Goal: Information Seeking & Learning: Learn about a topic

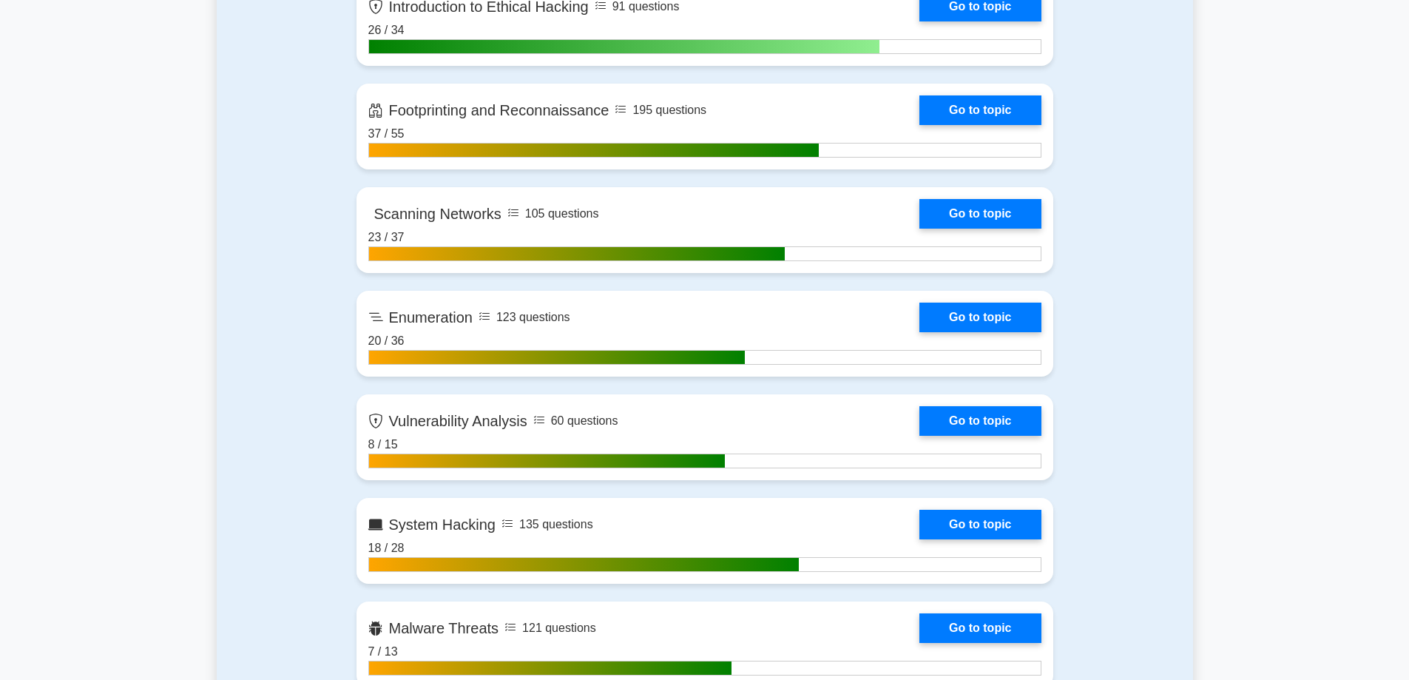
scroll to position [739, 0]
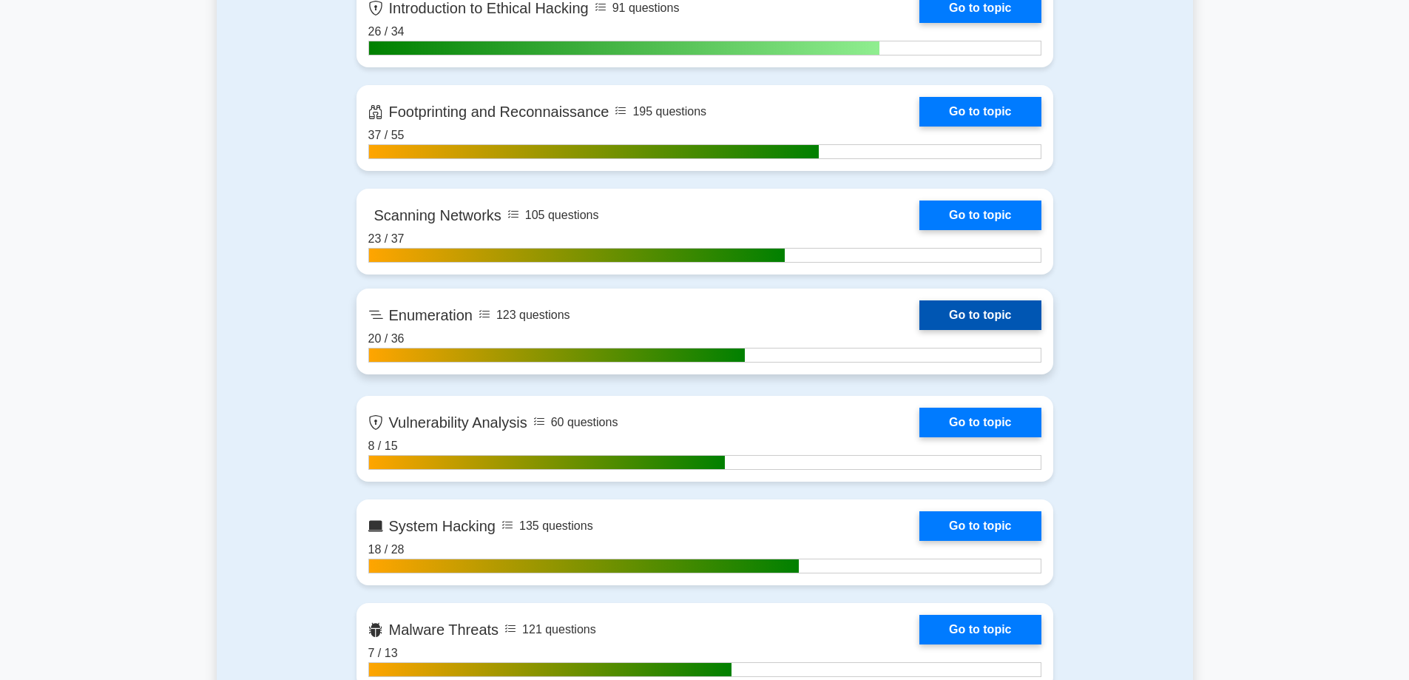
click at [919, 330] on link "Go to topic" at bounding box center [979, 315] width 121 height 30
click at [919, 323] on link "Go to topic" at bounding box center [979, 315] width 121 height 30
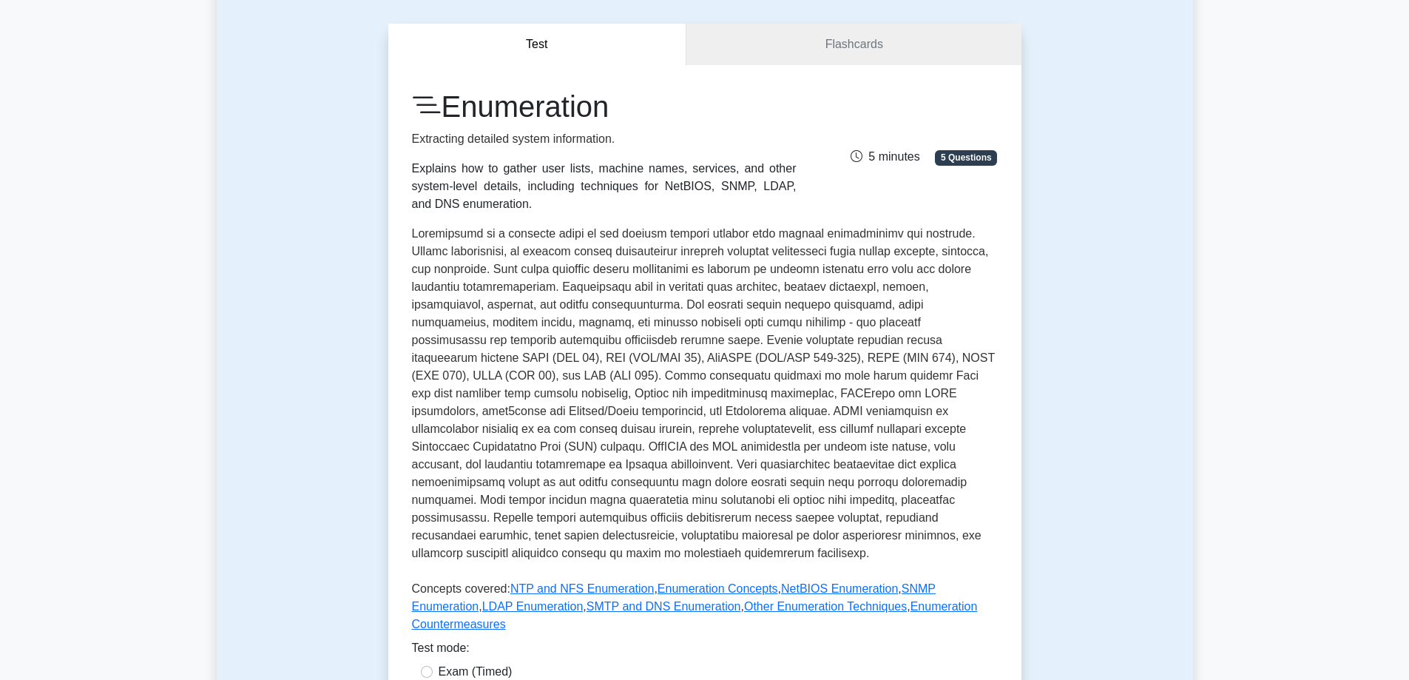
scroll to position [444, 0]
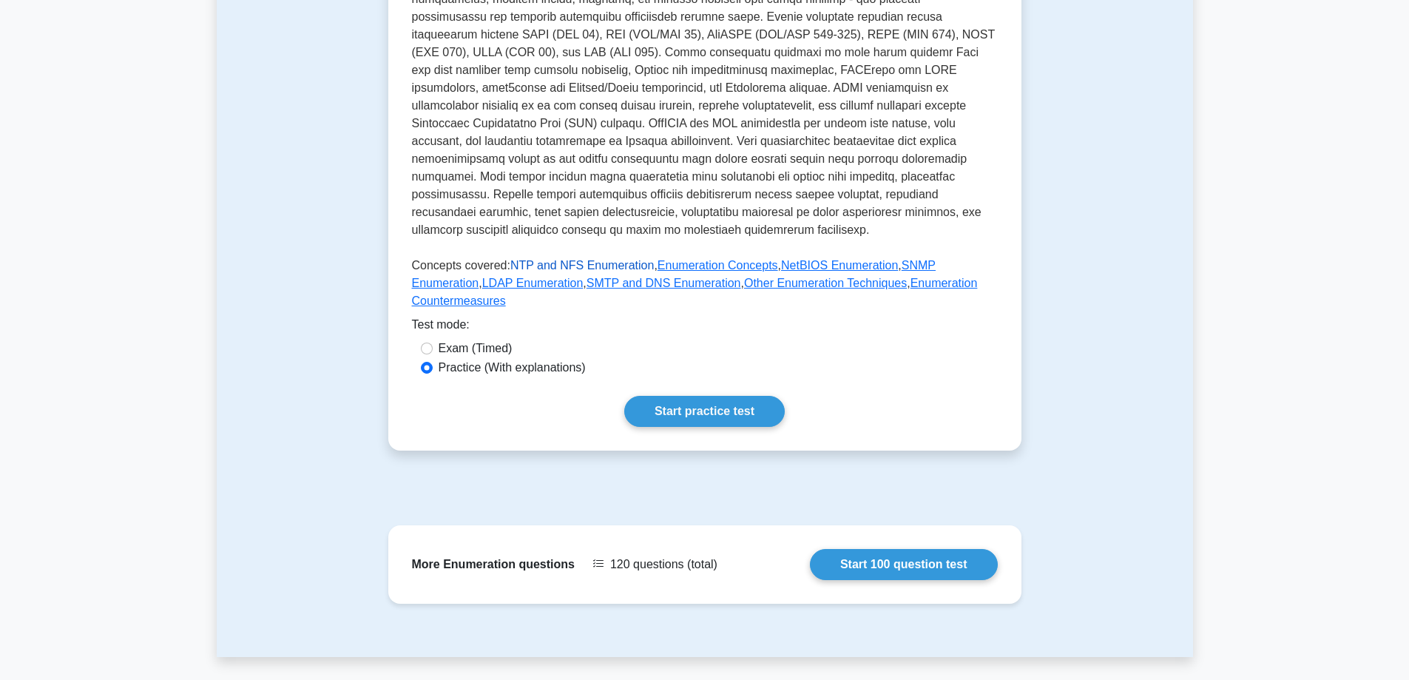
click at [552, 259] on link "NTP and NFS Enumeration" at bounding box center [581, 265] width 143 height 13
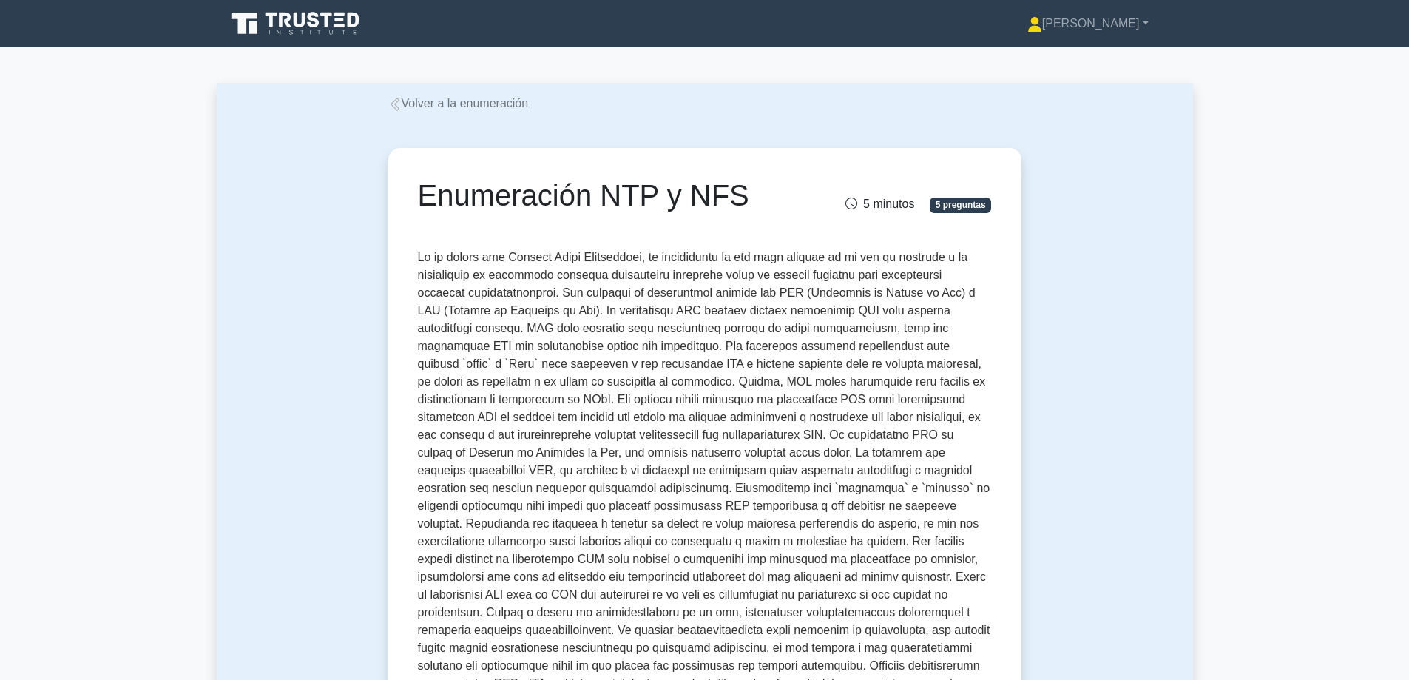
click at [496, 106] on font "Volver a la enumeración" at bounding box center [465, 103] width 127 height 13
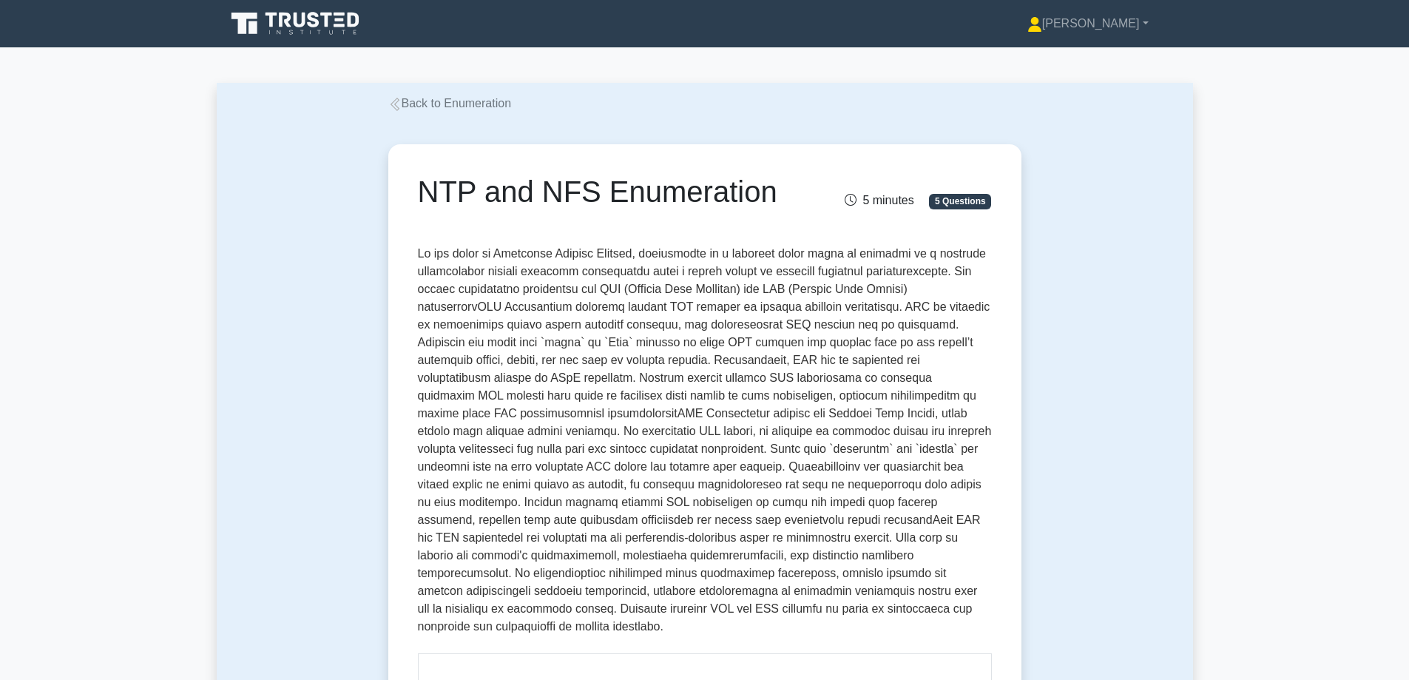
drag, startPoint x: 441, startPoint y: 394, endPoint x: 460, endPoint y: 390, distance: 19.0
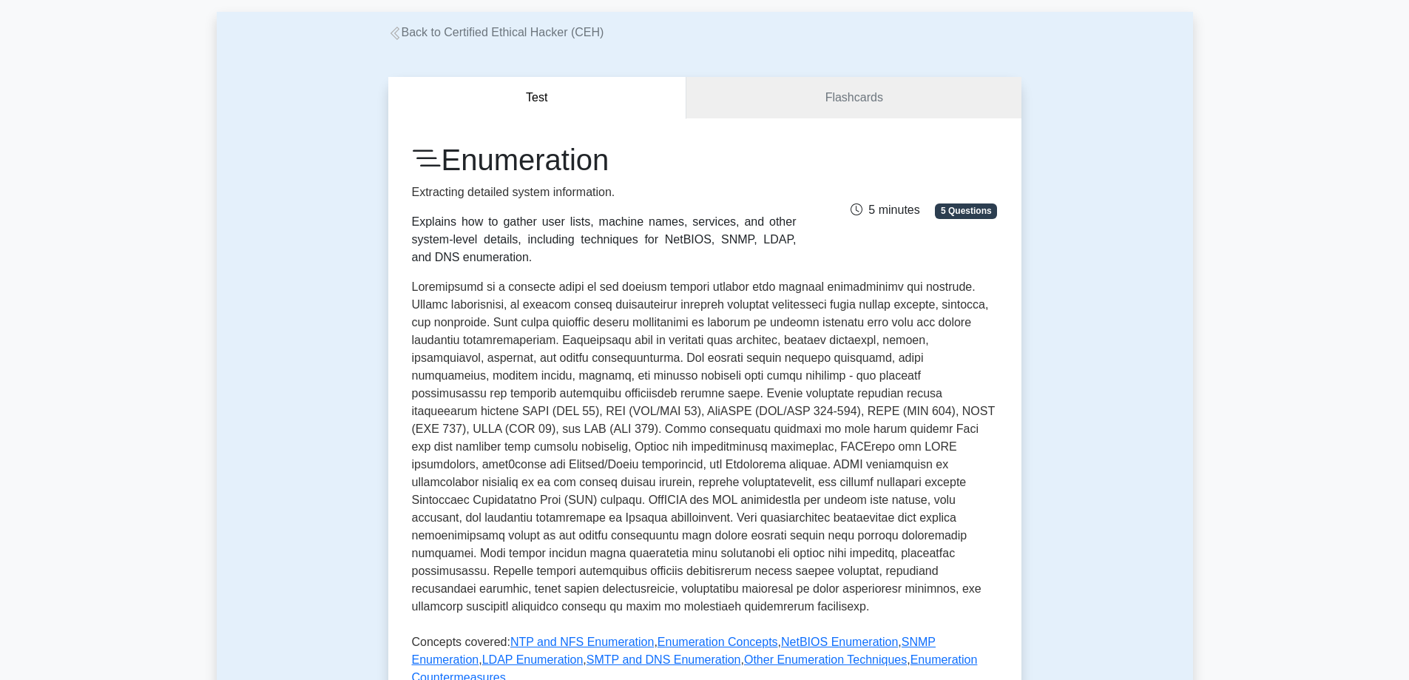
scroll to position [222, 0]
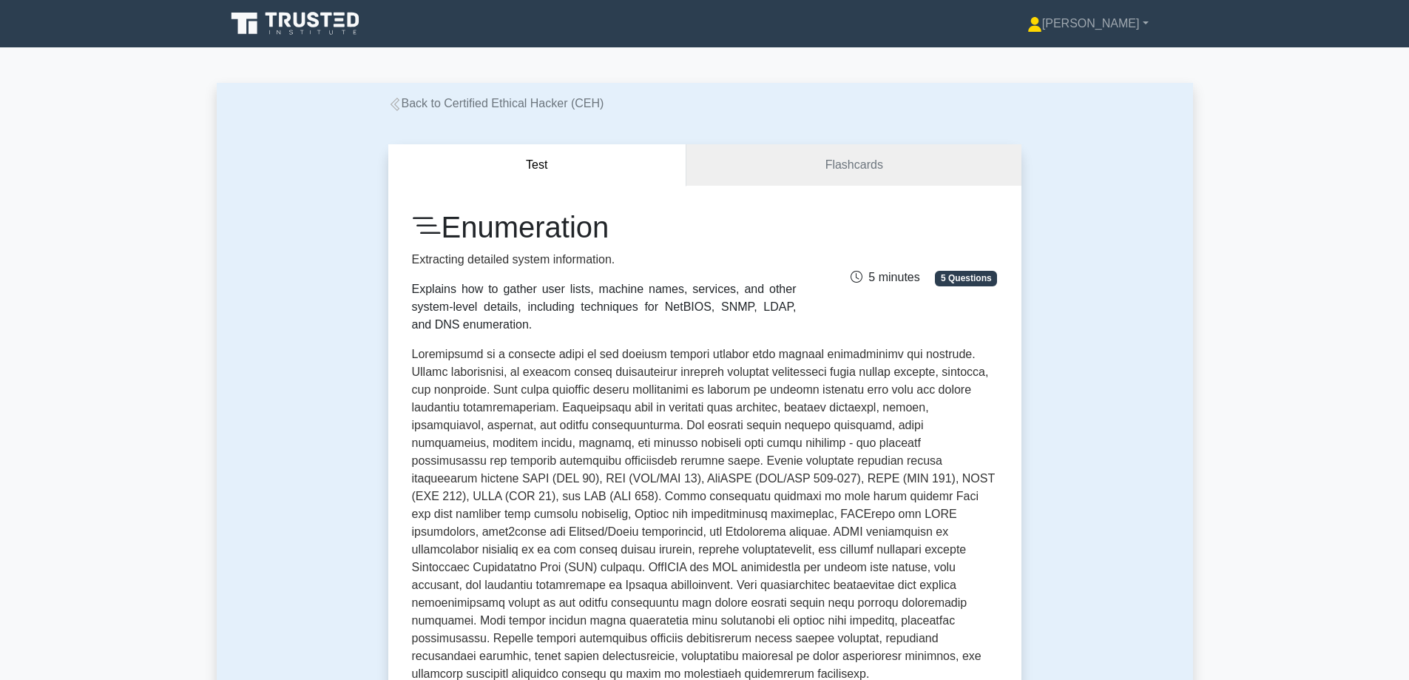
click at [525, 222] on h1 "Enumeration" at bounding box center [604, 226] width 385 height 35
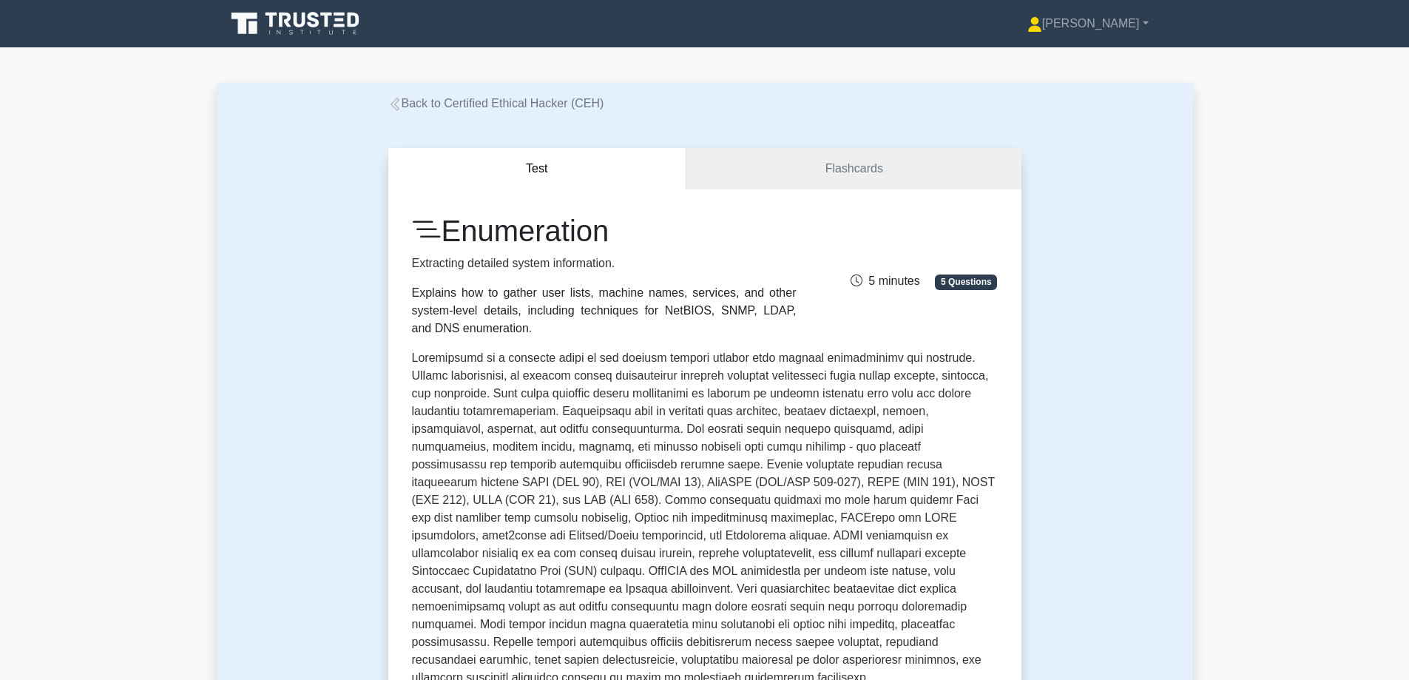
copy h1 "Enumeration"
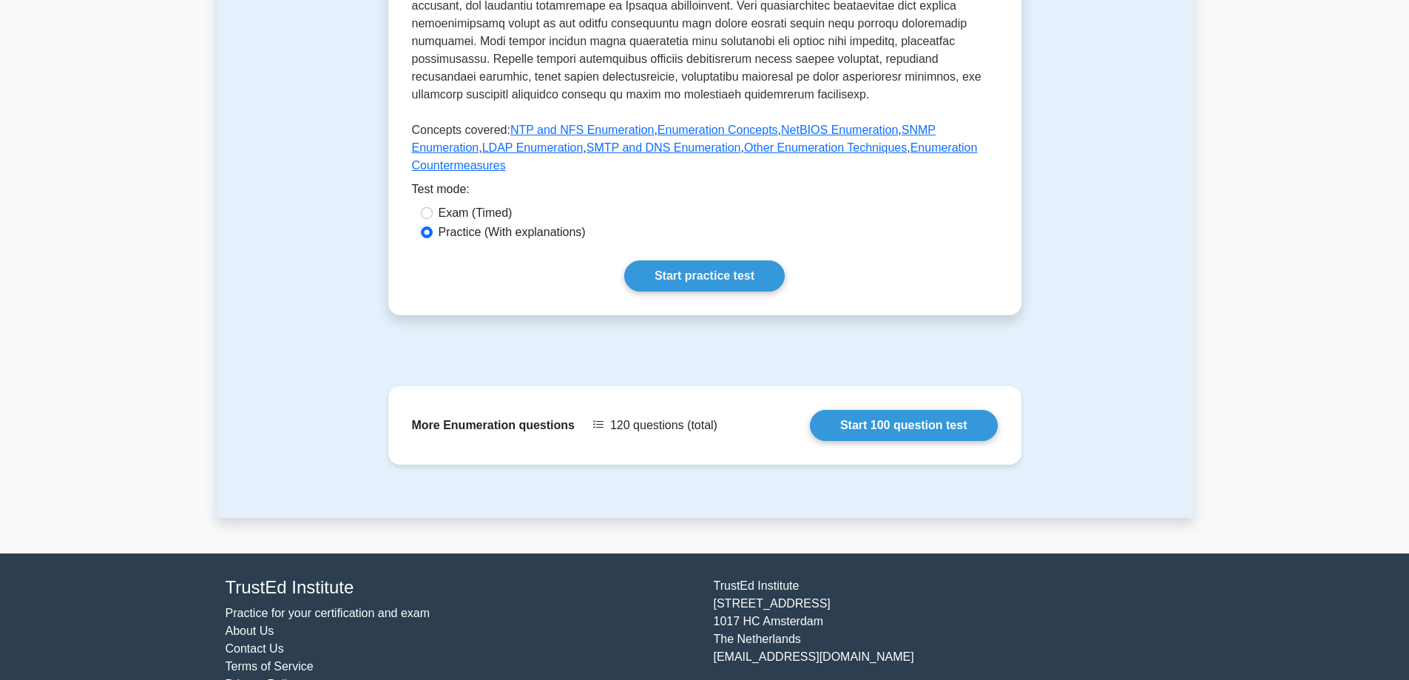
scroll to position [584, 0]
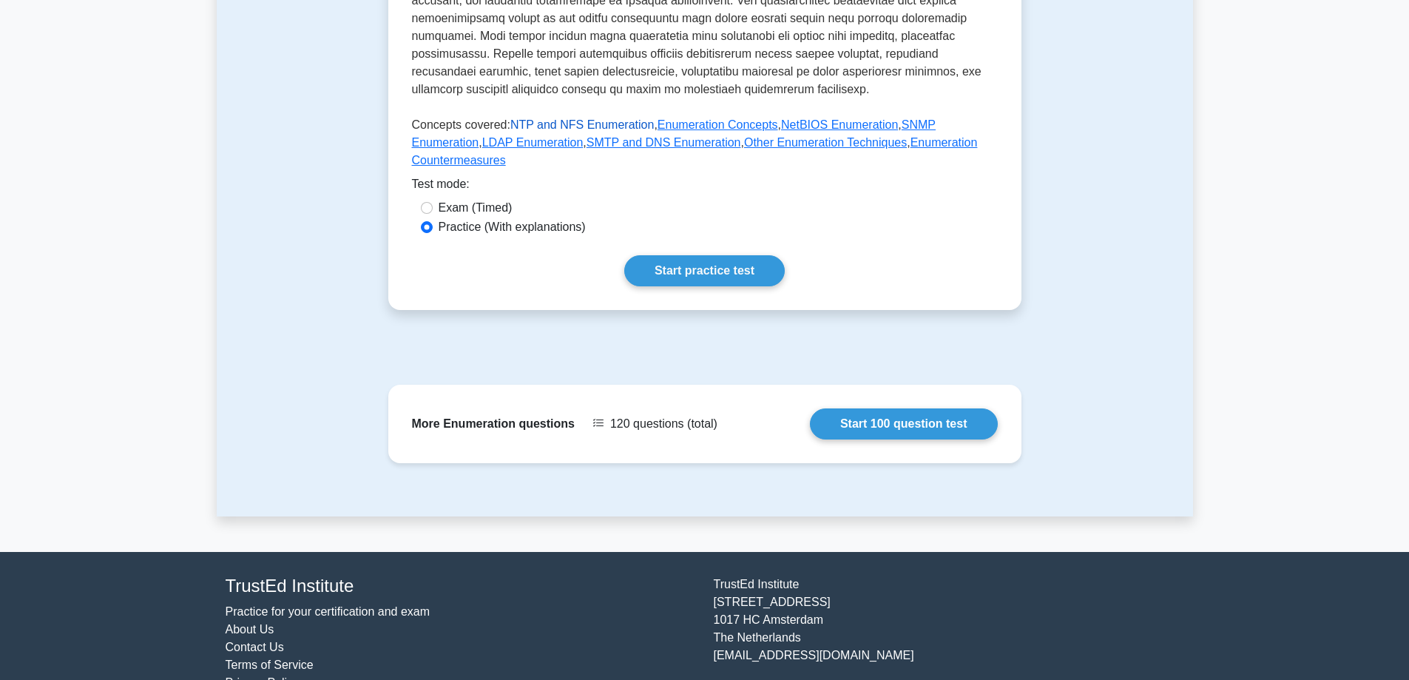
click at [564, 118] on link "NTP and NFS Enumeration" at bounding box center [581, 124] width 143 height 13
click at [670, 118] on link "Enumeration Concepts" at bounding box center [717, 124] width 121 height 13
click at [795, 118] on link "NetBIOS Enumeration" at bounding box center [839, 124] width 117 height 13
click at [901, 118] on link "SNMP Enumeration" at bounding box center [674, 133] width 524 height 30
click at [482, 136] on link "LDAP Enumeration" at bounding box center [532, 142] width 101 height 13
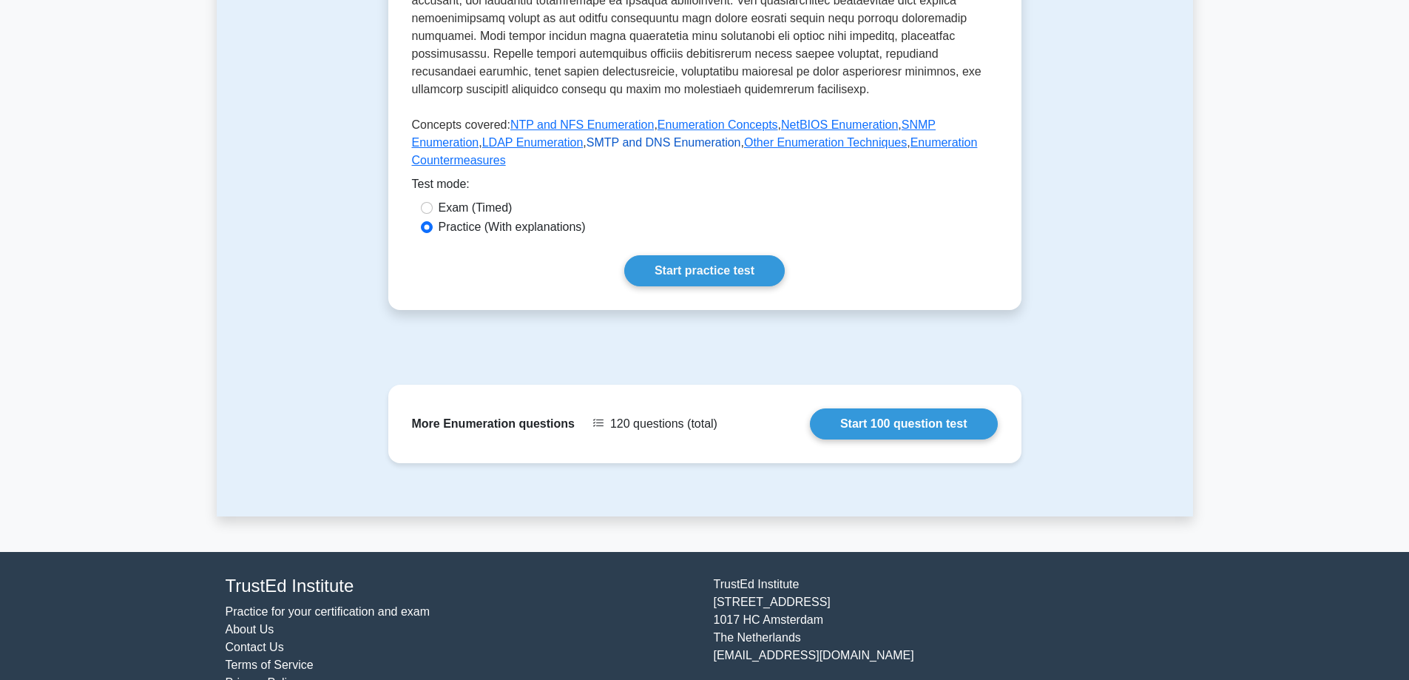
click at [611, 136] on link "SMTP and DNS Enumeration" at bounding box center [663, 142] width 155 height 13
click at [744, 136] on link "Other Enumeration Techniques" at bounding box center [825, 142] width 163 height 13
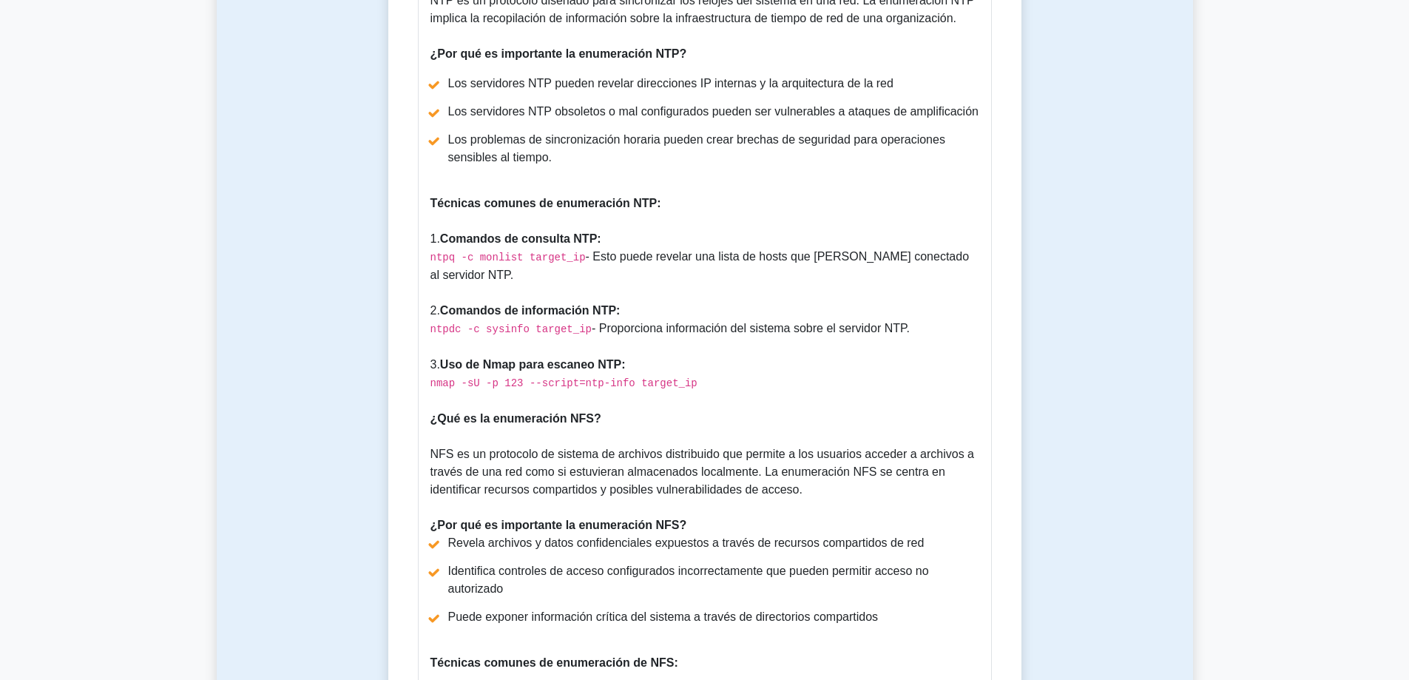
scroll to position [958, 0]
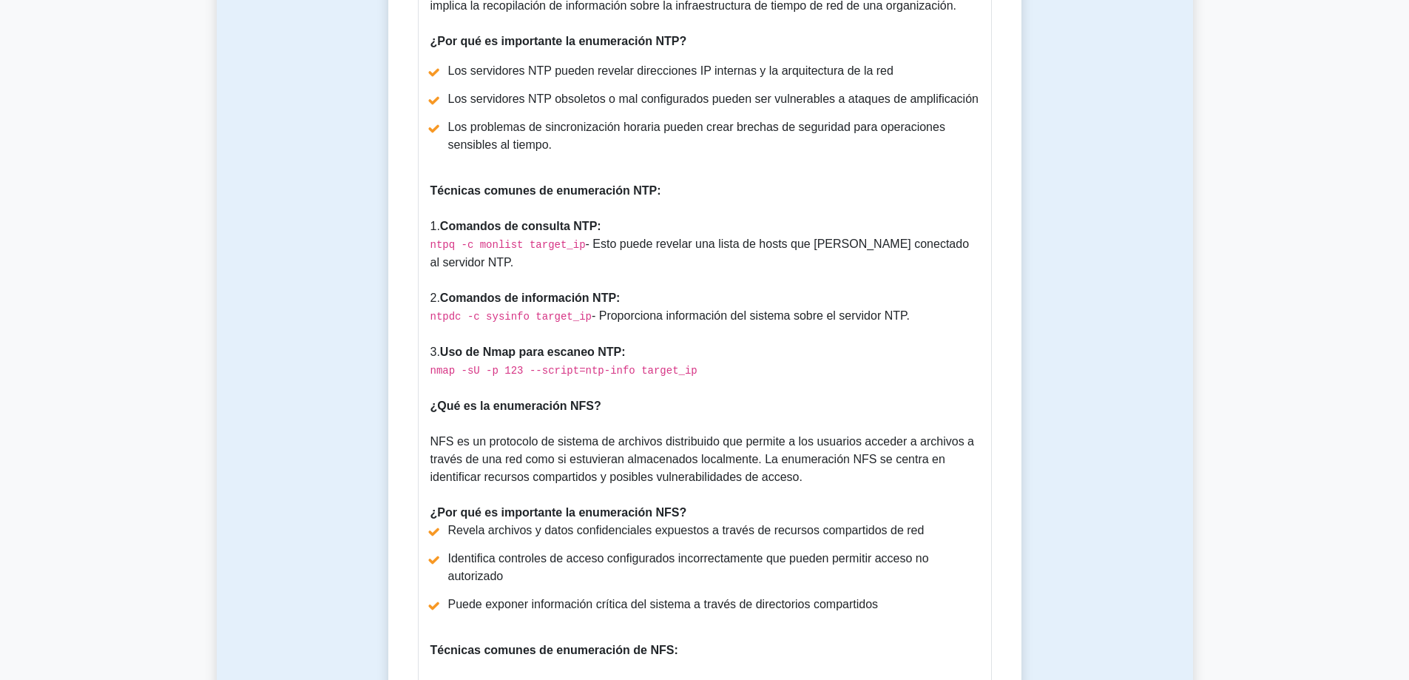
click at [514, 189] on font "Técnicas comunes de enumeración NTP:" at bounding box center [545, 190] width 231 height 13
copy font "Técnicas comunes de enumeración NTP:"
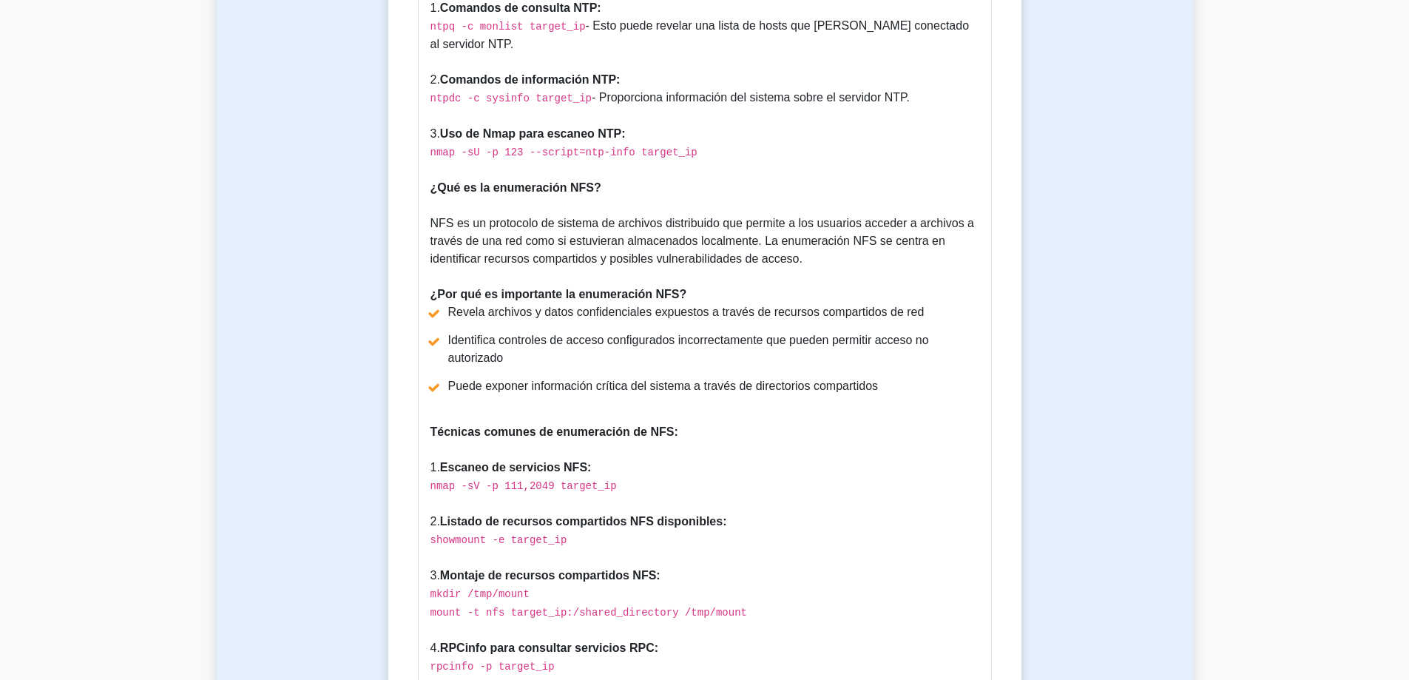
scroll to position [1180, 0]
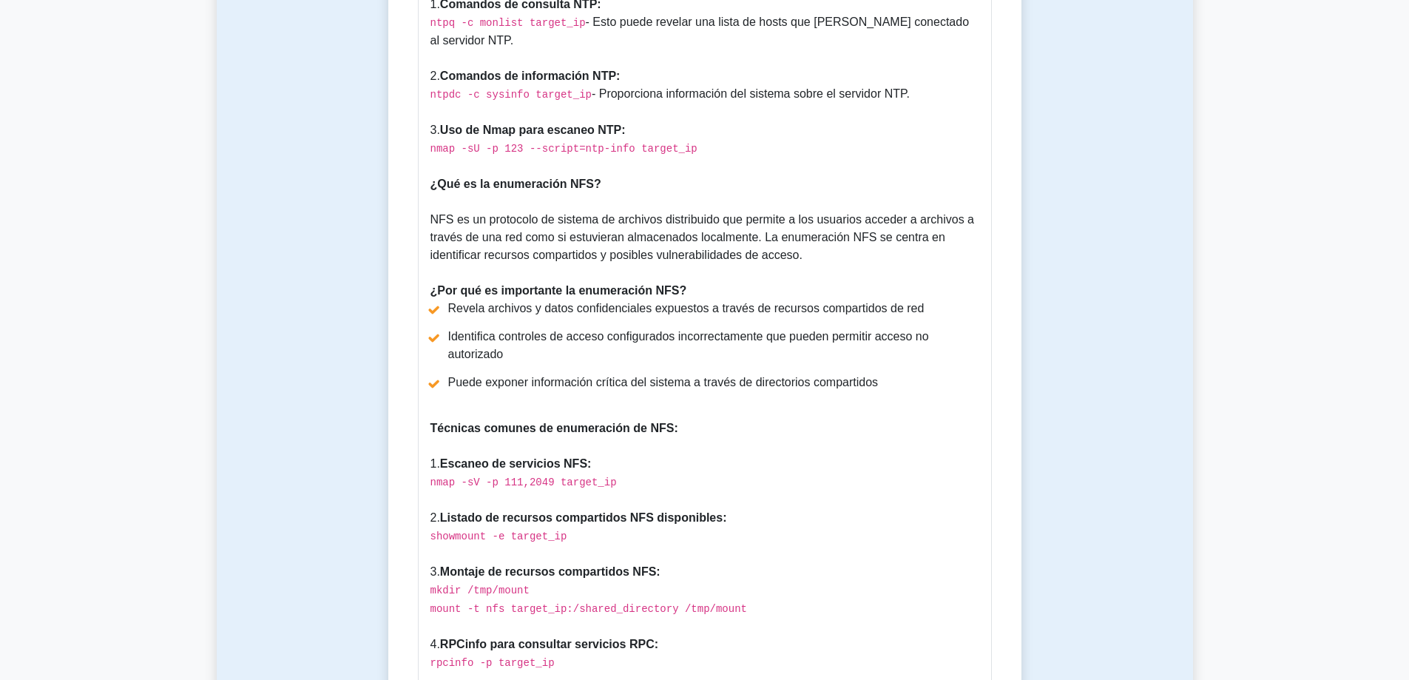
click at [642, 421] on font "Técnicas comunes de enumeración de NFS:" at bounding box center [554, 427] width 248 height 13
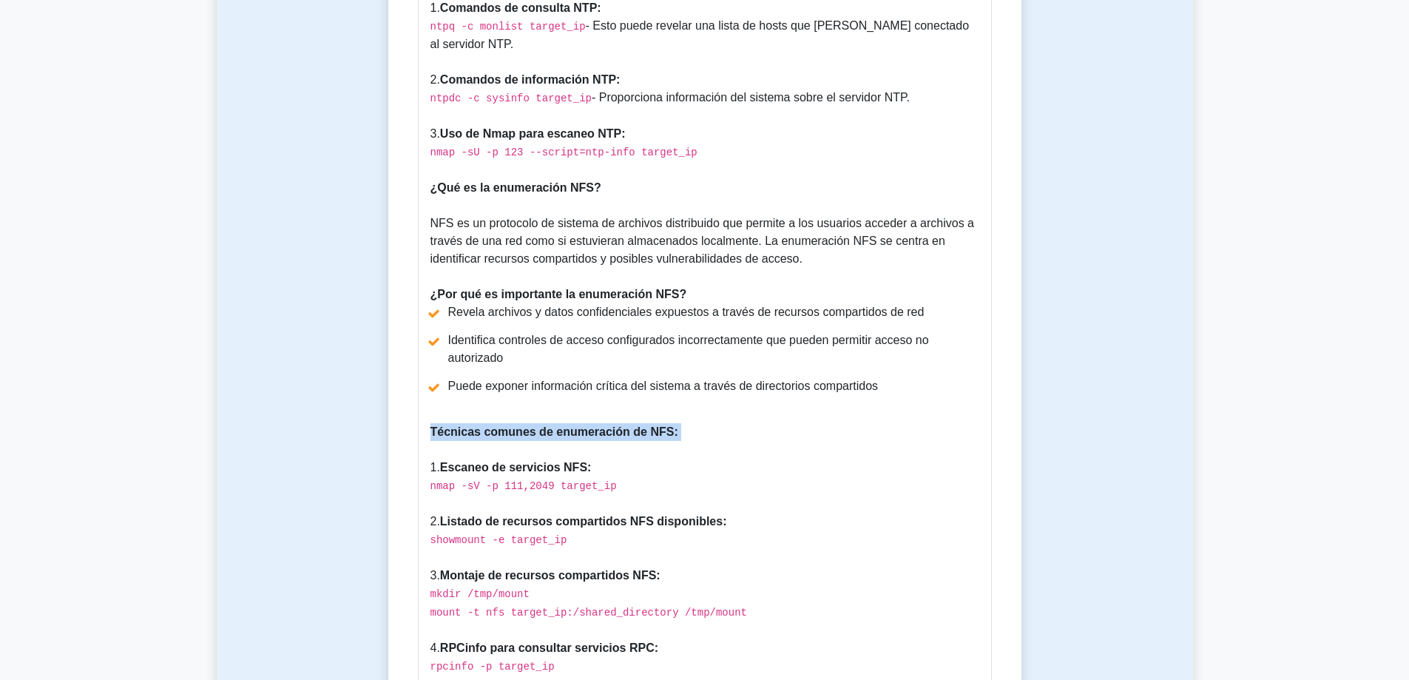
copy font "Técnicas comunes de enumeración de NFS:"
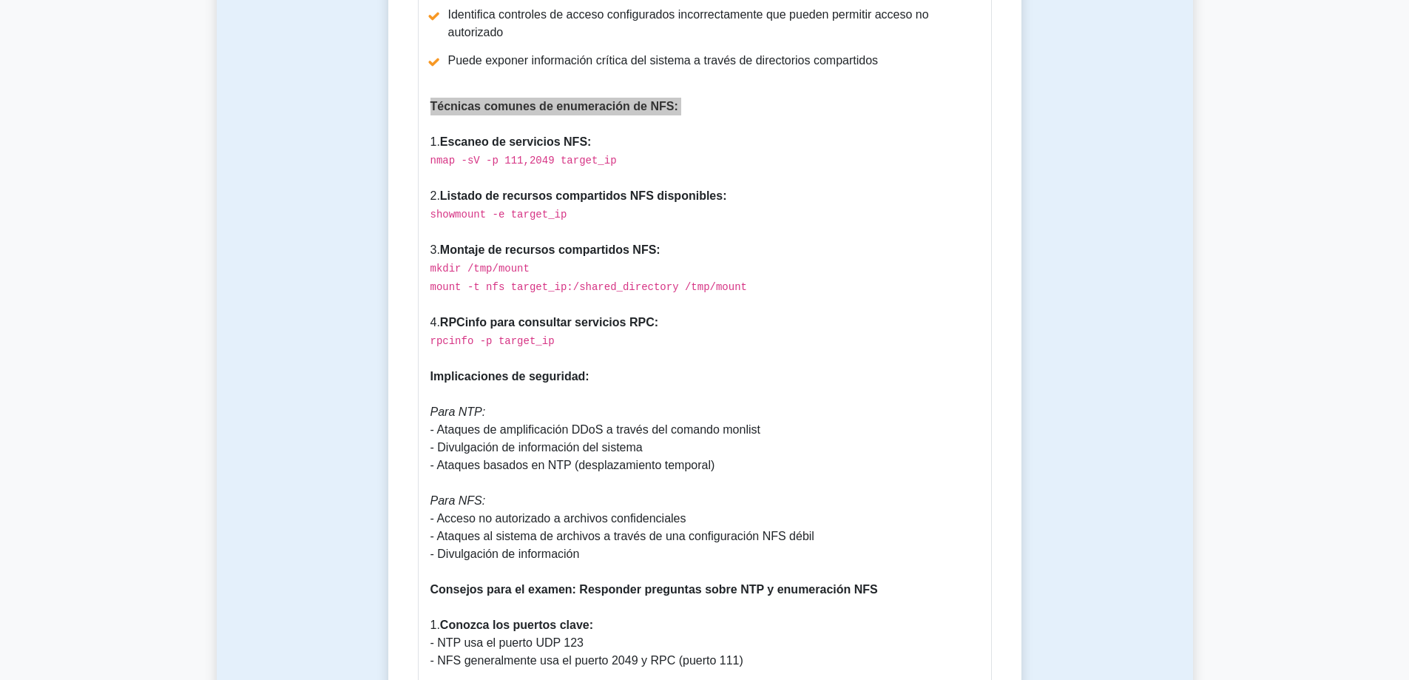
scroll to position [1550, 0]
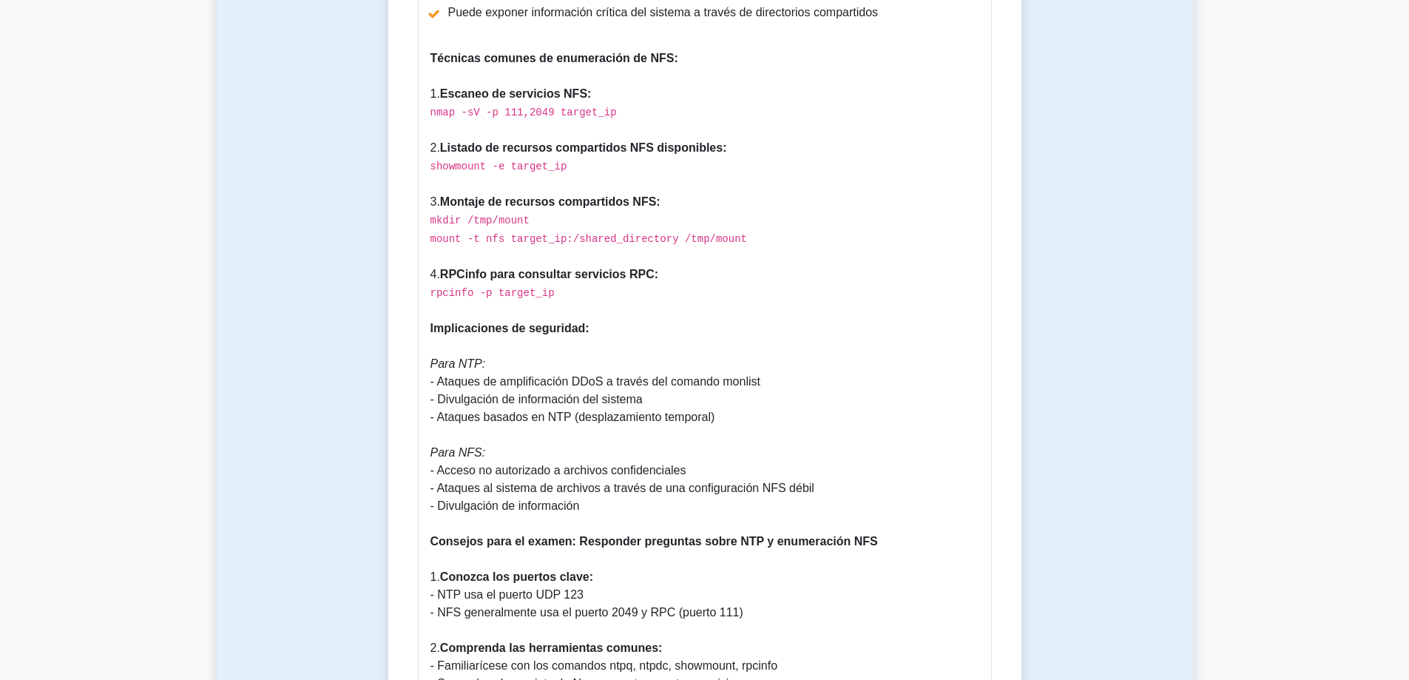
click at [516, 322] on font "Implicaciones de seguridad:" at bounding box center [509, 328] width 159 height 13
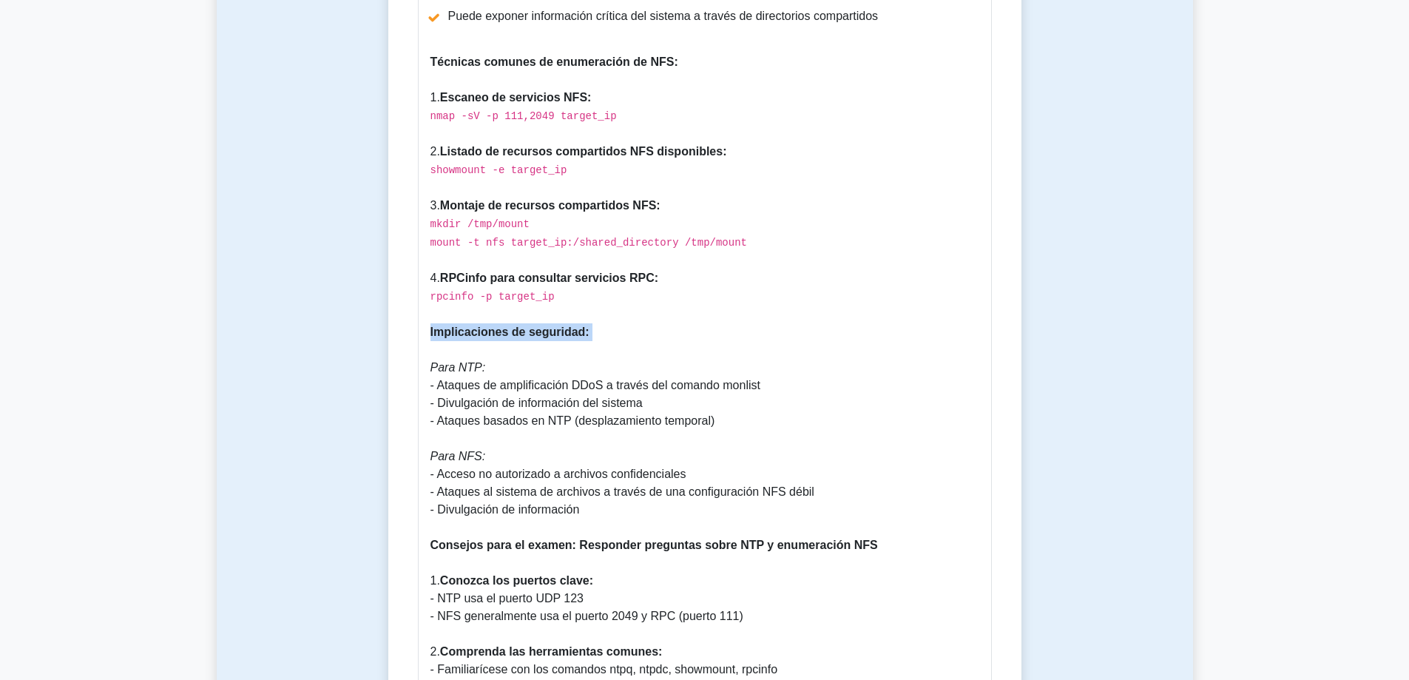
copy font "Implicaciones de seguridad:"
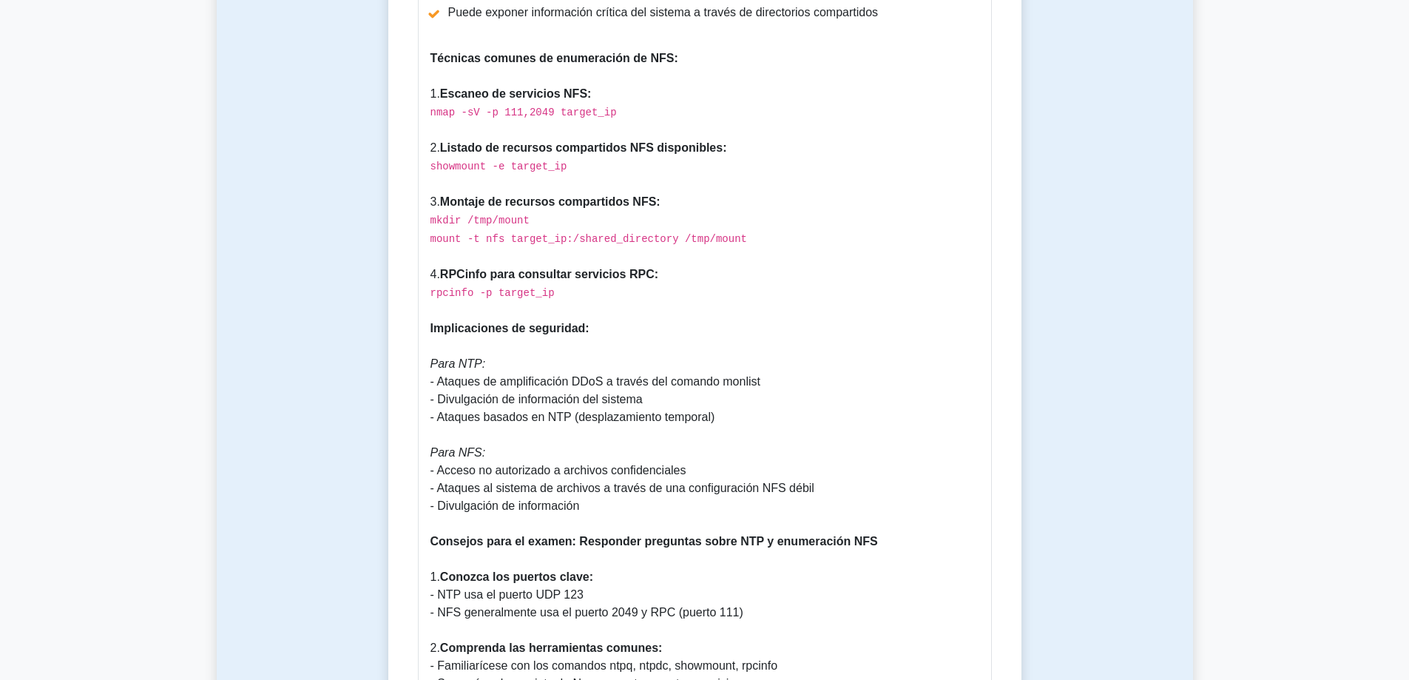
click at [586, 440] on div "Guía de enumeración NTP y NFS: comprensión, importancia y preparación para el e…" at bounding box center [705, 202] width 574 height 2093
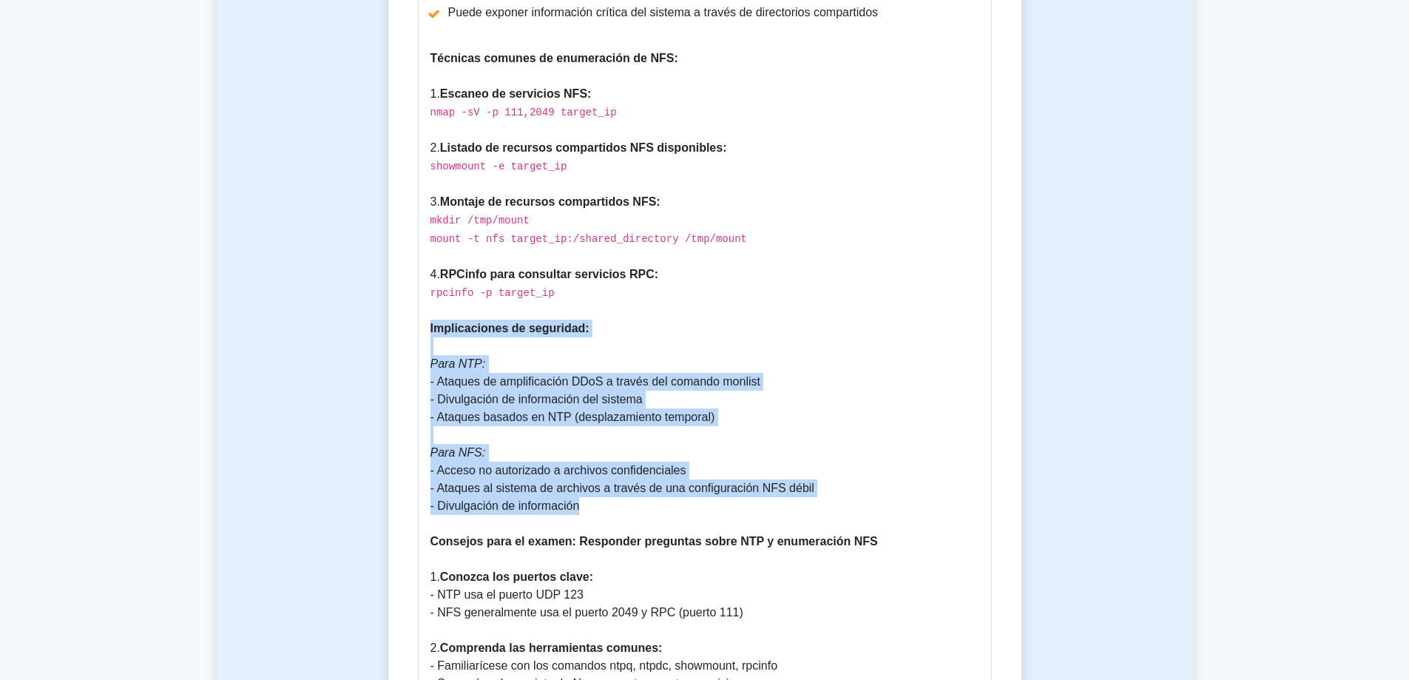
drag, startPoint x: 595, startPoint y: 499, endPoint x: 391, endPoint y: 309, distance: 278.3
copy div "Implicaciones de seguridad: Para NTP: - Ataques de amplificación DDoS a través …"
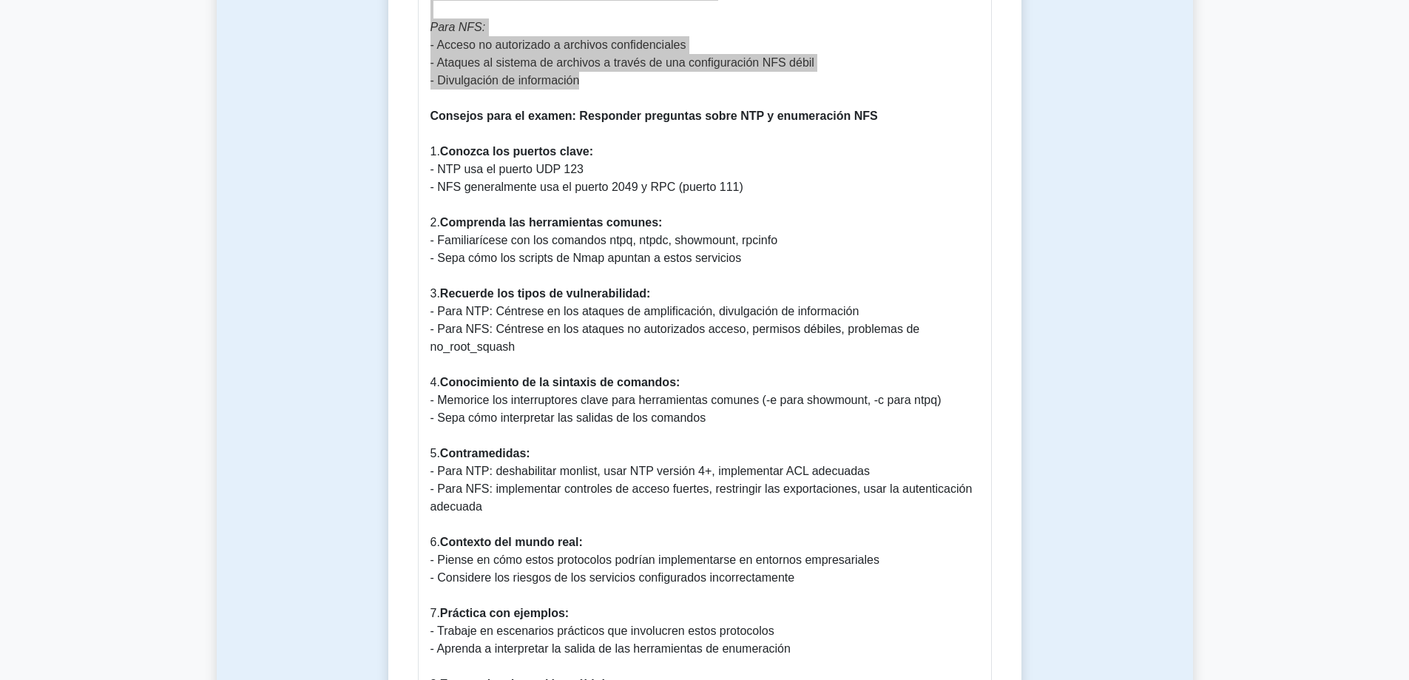
scroll to position [1920, 0]
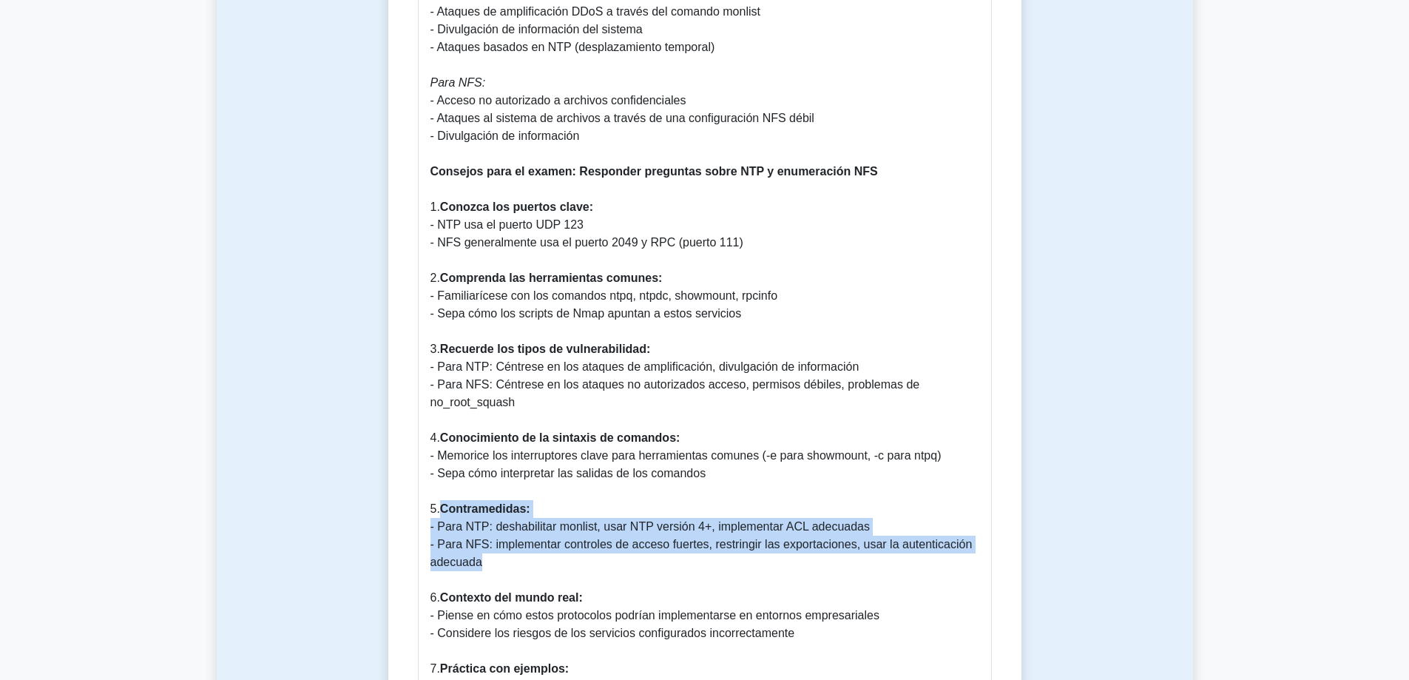
drag, startPoint x: 497, startPoint y: 552, endPoint x: 441, endPoint y: 496, distance: 79.0
copy div "Contramedidas: - Para NTP: deshabilitar monlist, usar NTP versión 4+, implement…"
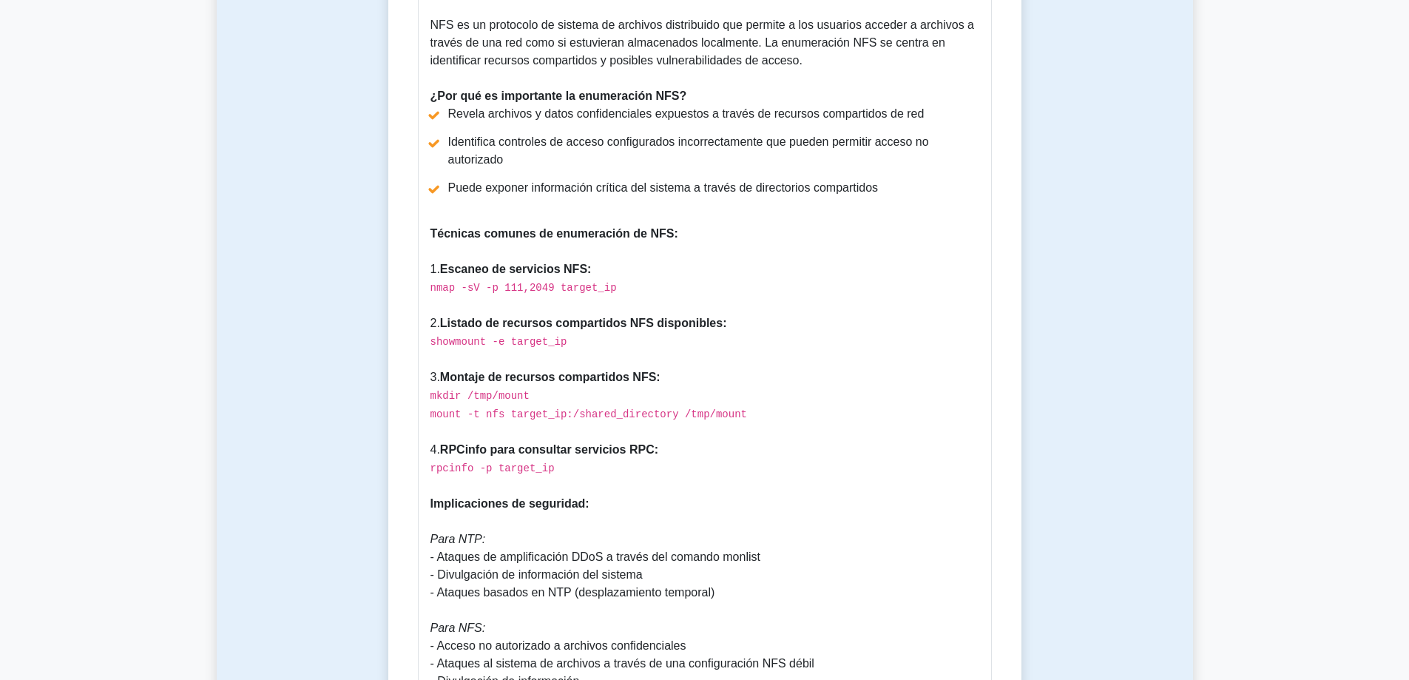
scroll to position [1328, 0]
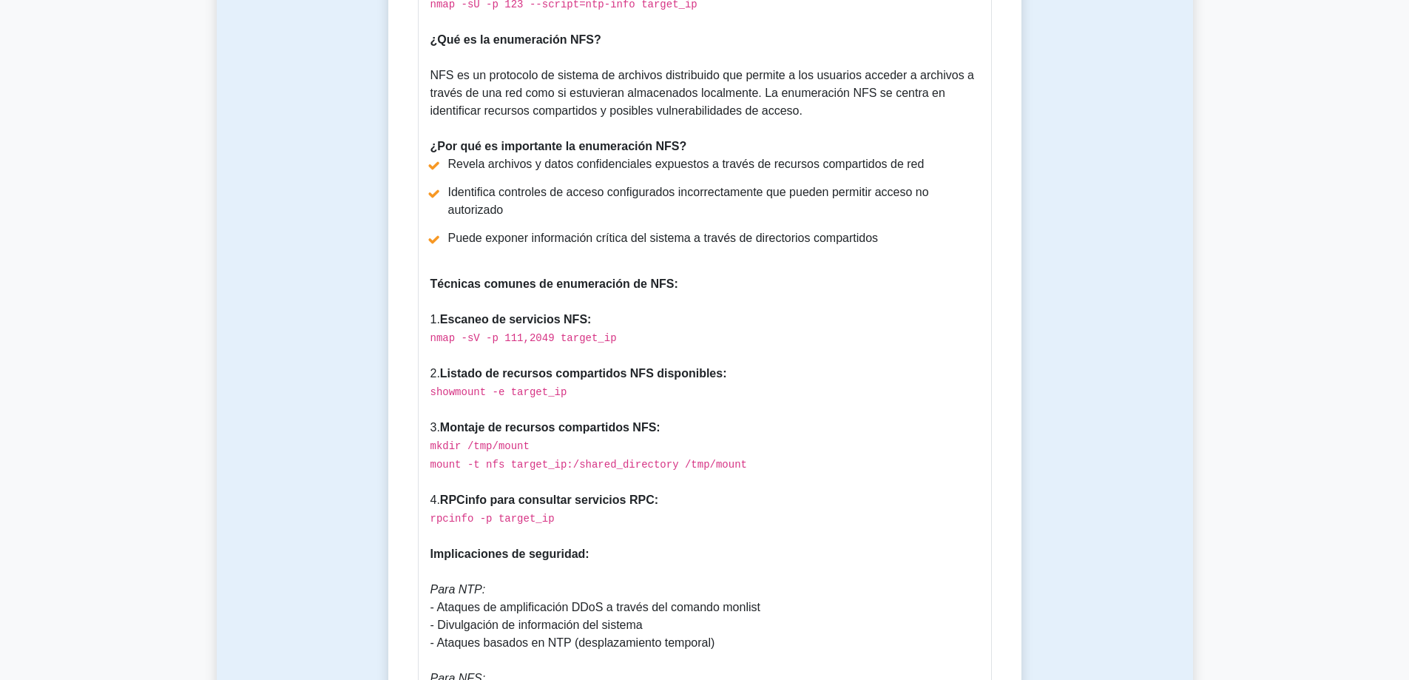
drag, startPoint x: 677, startPoint y: 324, endPoint x: 1109, endPoint y: 47, distance: 512.8
click at [1035, 131] on div "Enumeración NTP y NFS 5 minutos 5 preguntas Guía de enumeración NTP y NFS: comp…" at bounding box center [705, 223] width 976 height 2879
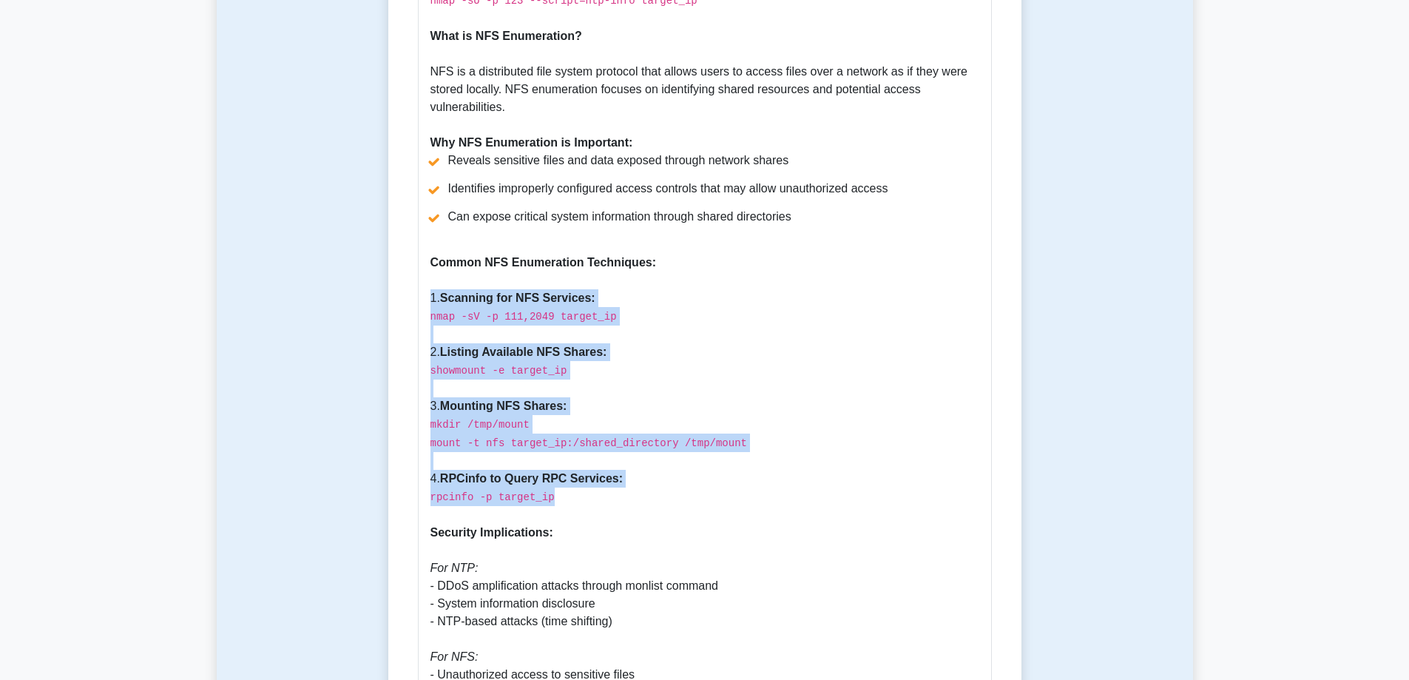
drag, startPoint x: 555, startPoint y: 484, endPoint x: 415, endPoint y: 281, distance: 246.7
click at [415, 281] on div "NTP and NFS Enumeration 5 minutes 5 Questions NTP and NFS Enumeration Guide: Un…" at bounding box center [704, 238] width 621 height 2618
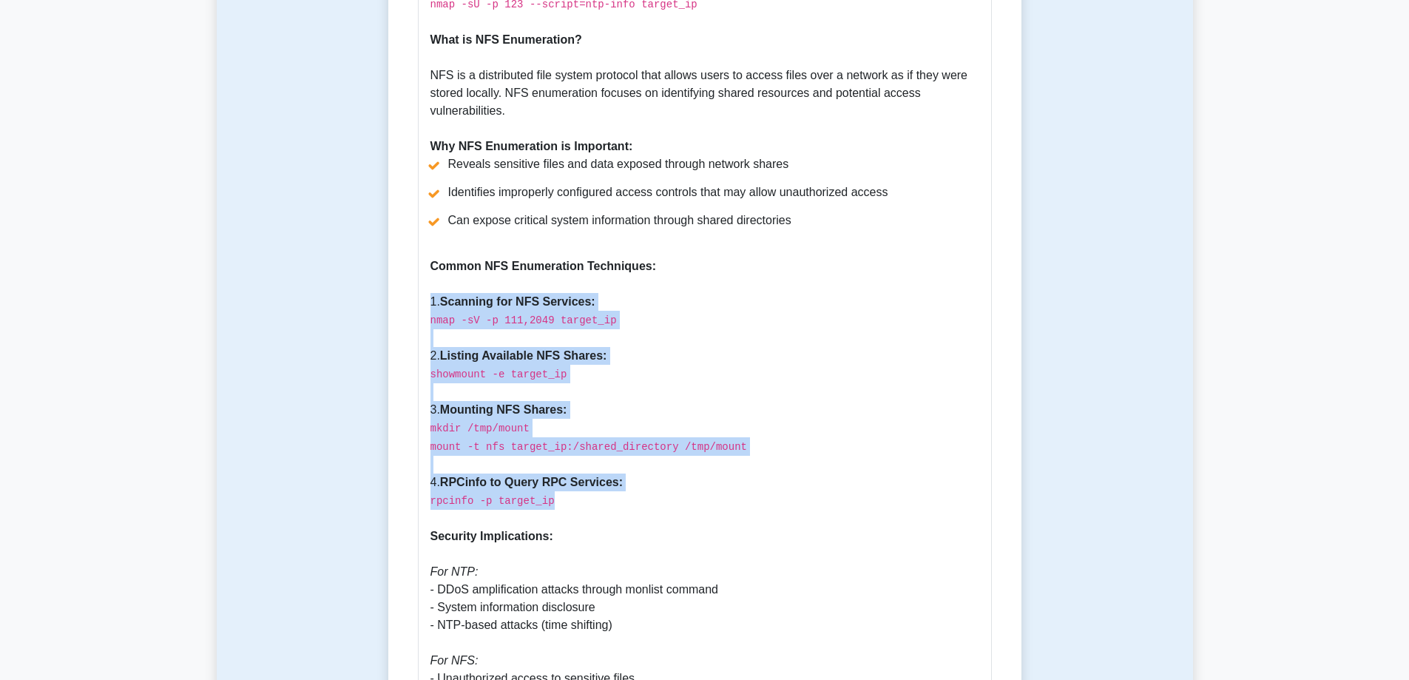
copy div "1. Scanning for NFS Services: nmap -sV -p 111,2049 target_ip 2. Listing Availab…"
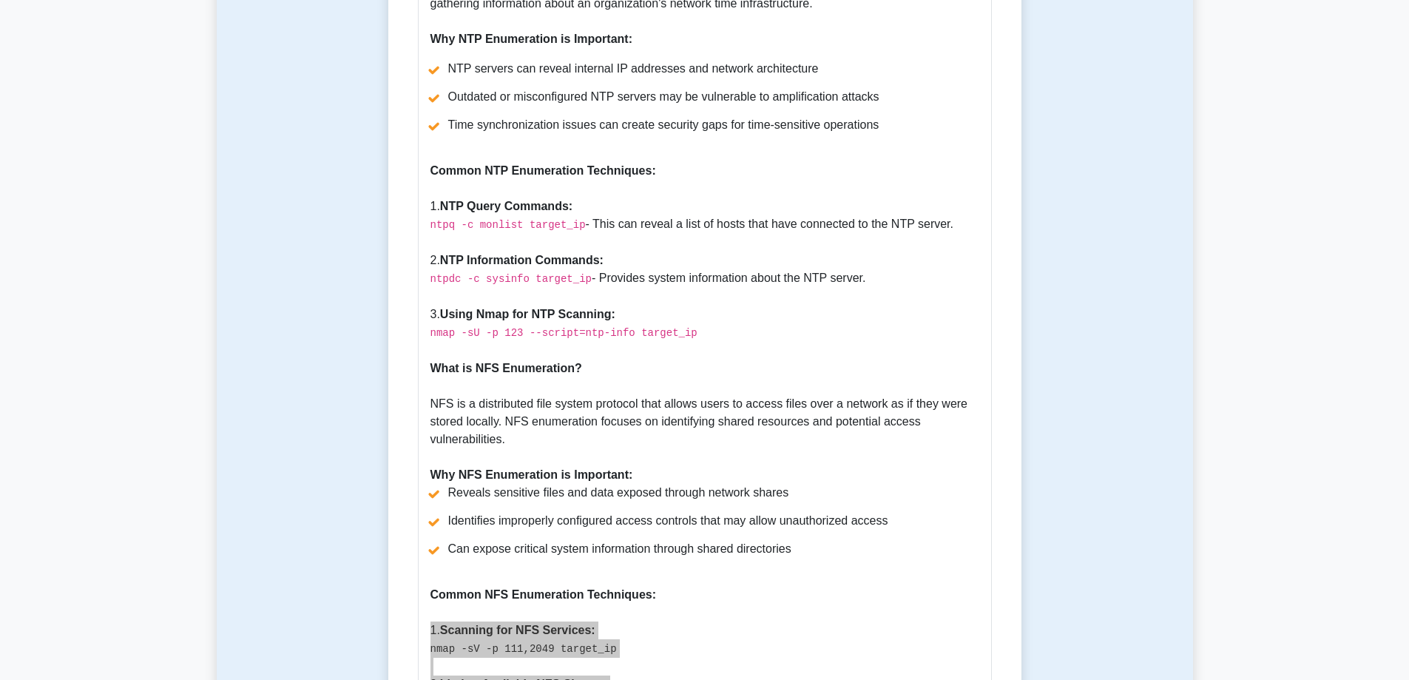
scroll to position [852, 0]
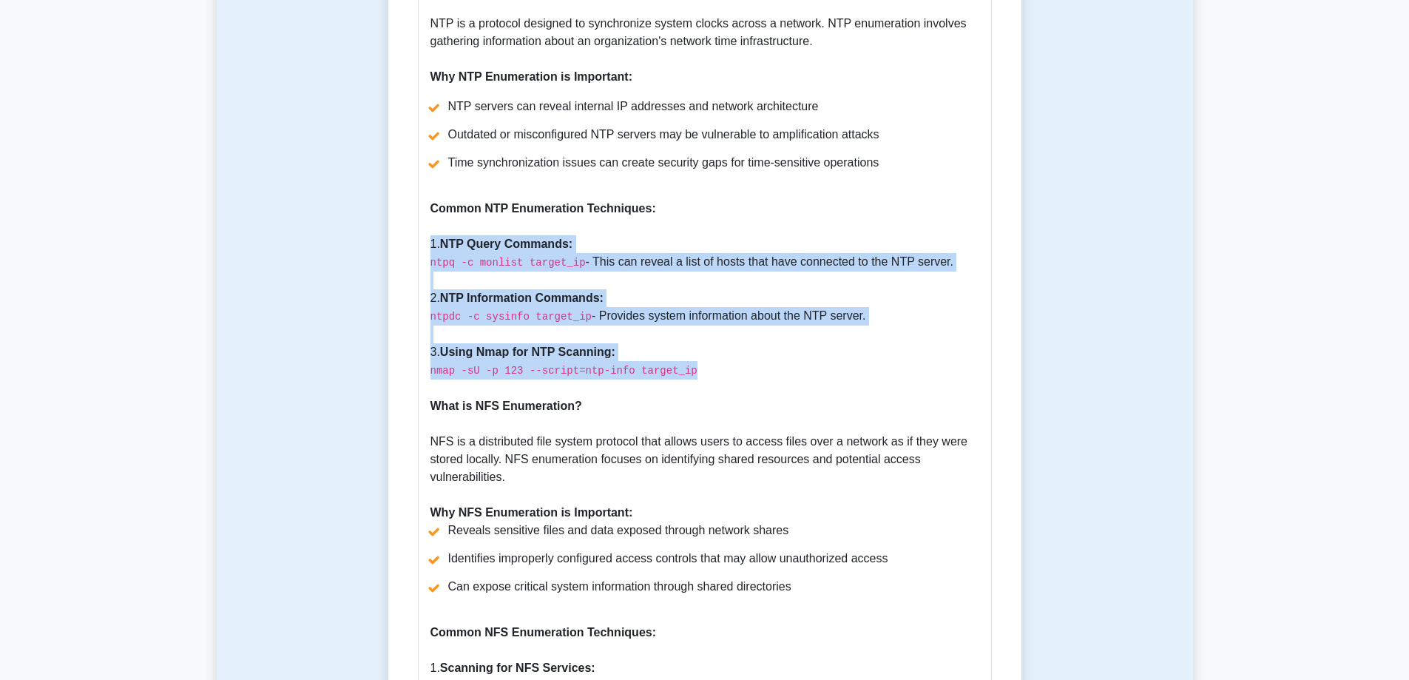
drag, startPoint x: 688, startPoint y: 356, endPoint x: 404, endPoint y: 229, distance: 310.8
click at [404, 229] on div "NTP and NFS Enumeration 5 minutes 5 Questions NTP and NFS Enumeration Guide: Un…" at bounding box center [704, 607] width 621 height 2618
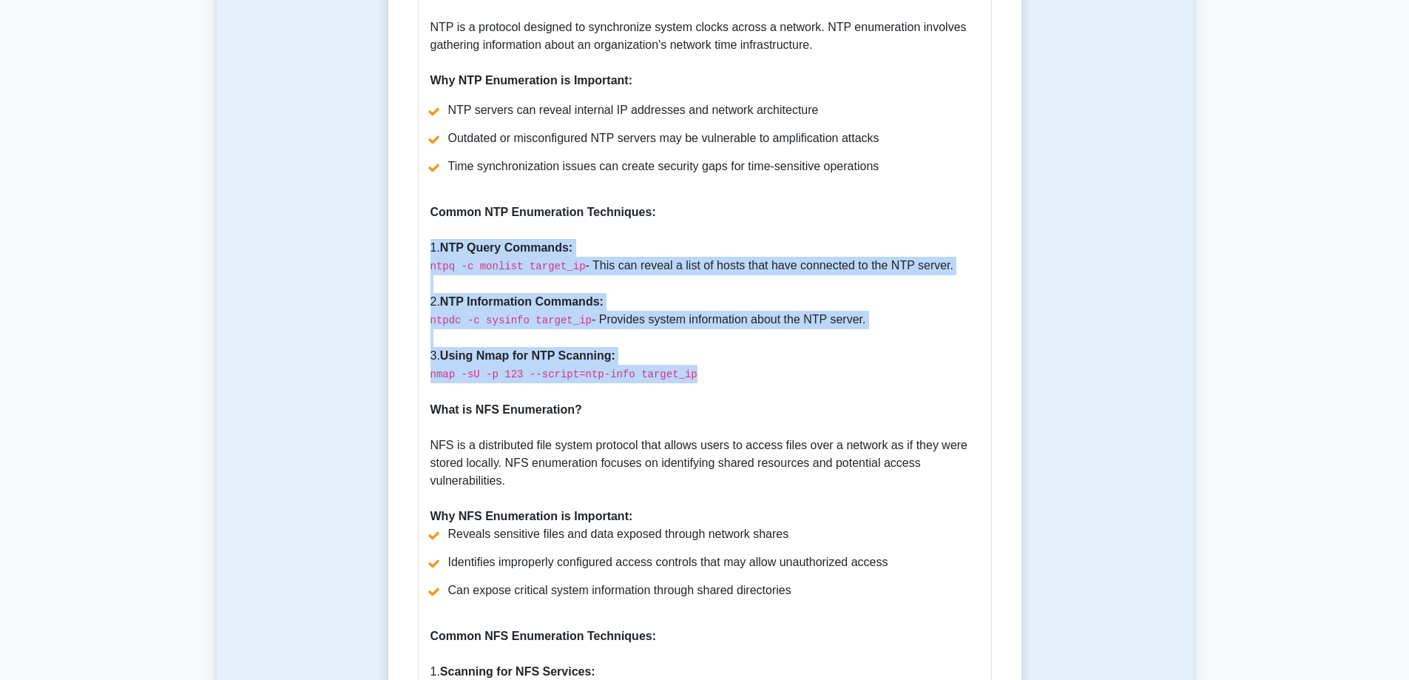
copy div "1. NTP Query Commands: ntpq -c monlist target_ip - This can reveal a list of ho…"
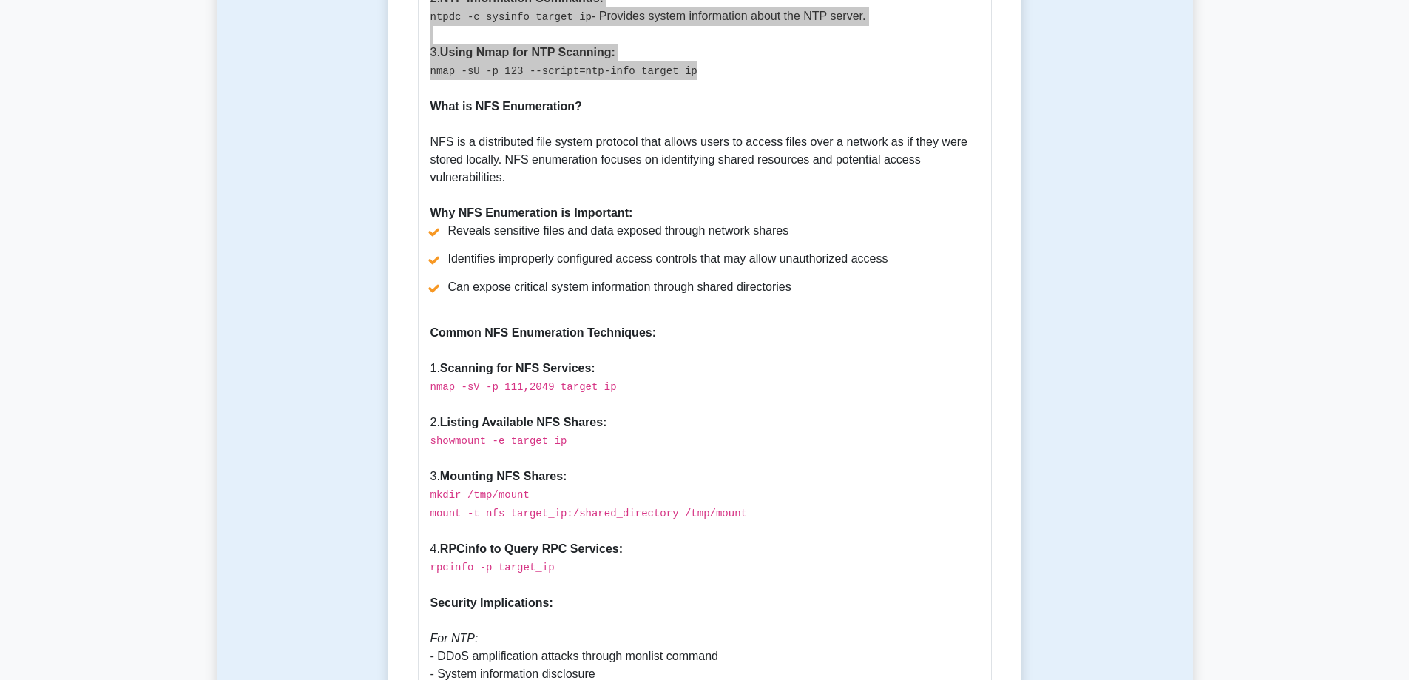
scroll to position [1591, 0]
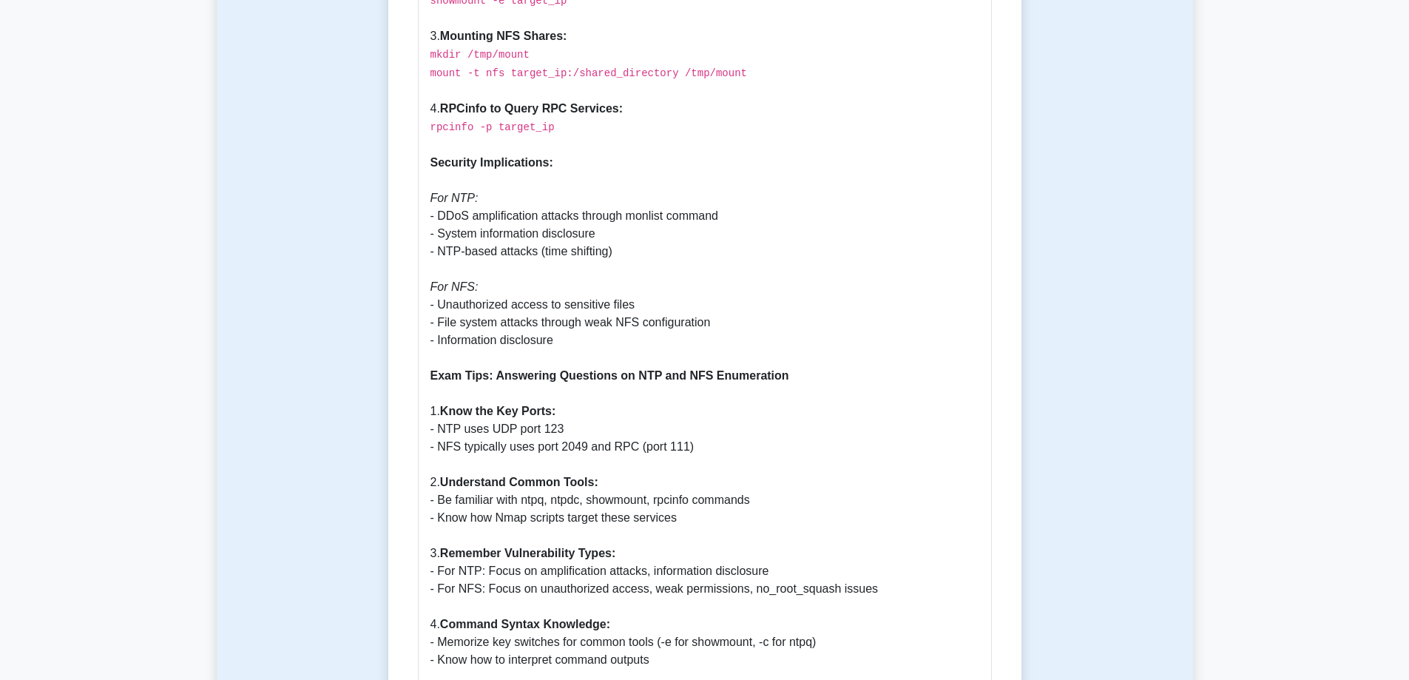
drag, startPoint x: 506, startPoint y: 521, endPoint x: 481, endPoint y: 518, distance: 24.7
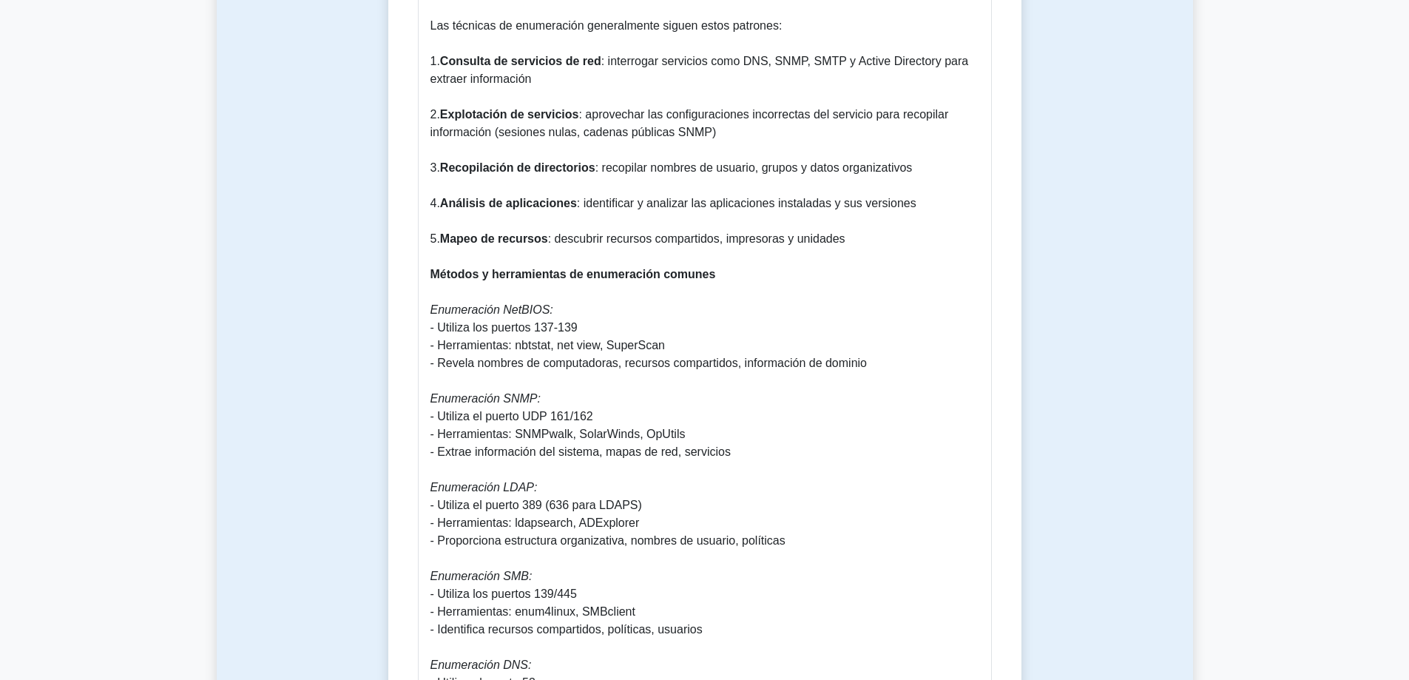
scroll to position [1257, 0]
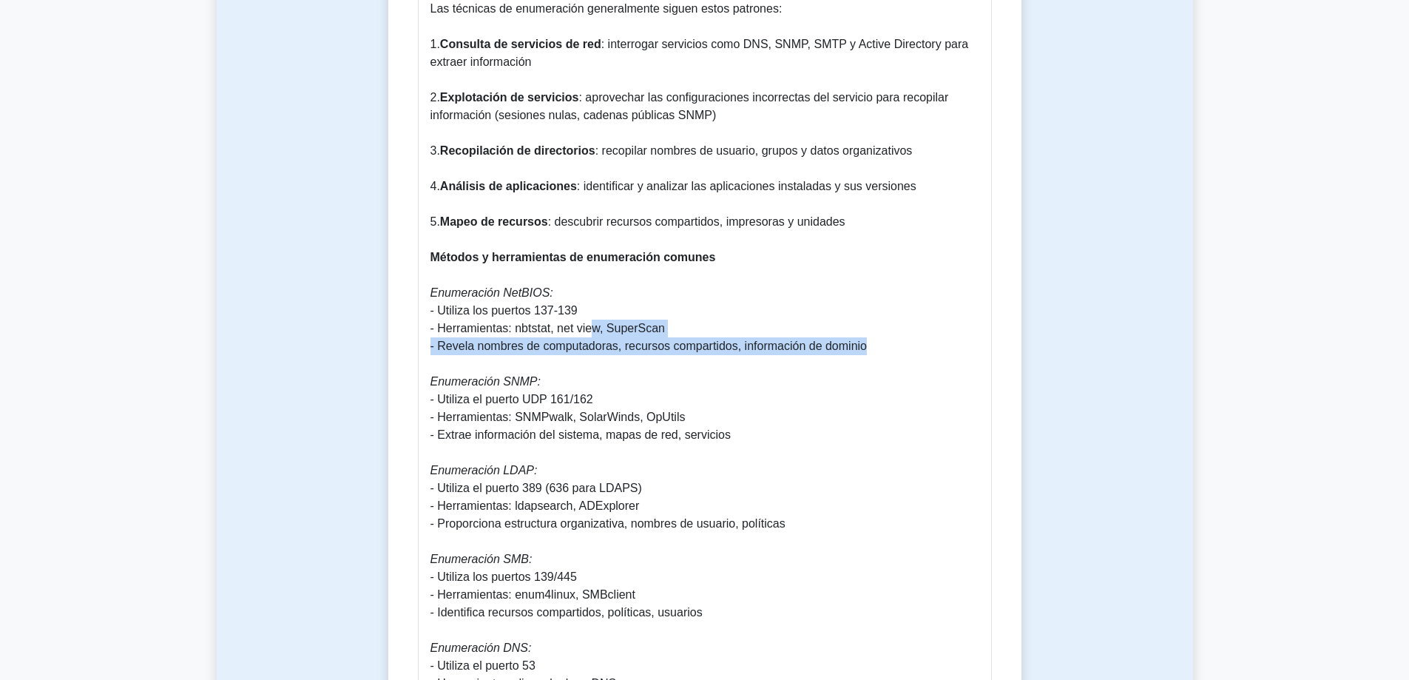
drag, startPoint x: 875, startPoint y: 327, endPoint x: 592, endPoint y: 319, distance: 282.6
click at [592, 319] on p "¿Qué es la enumeración? La enumeración es un enfoque sistemático para recopilar…" at bounding box center [704, 595] width 549 height 2112
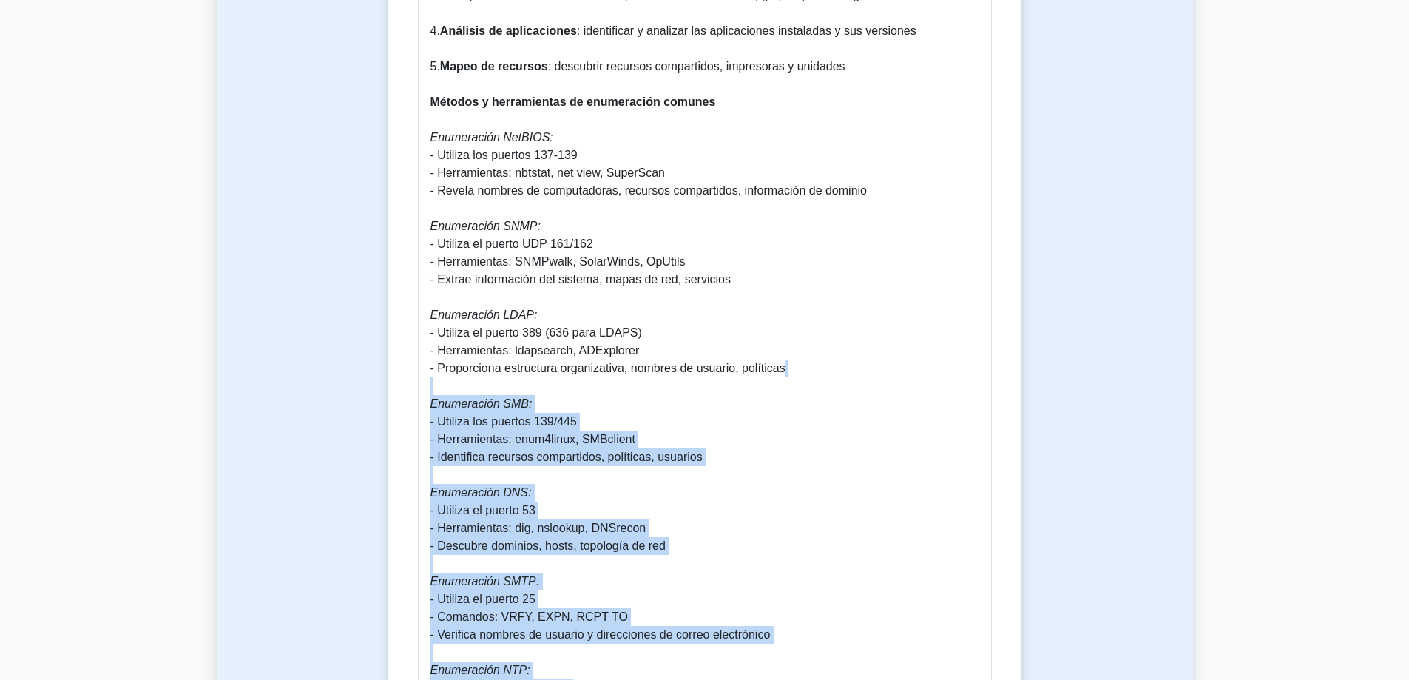
scroll to position [1405, 0]
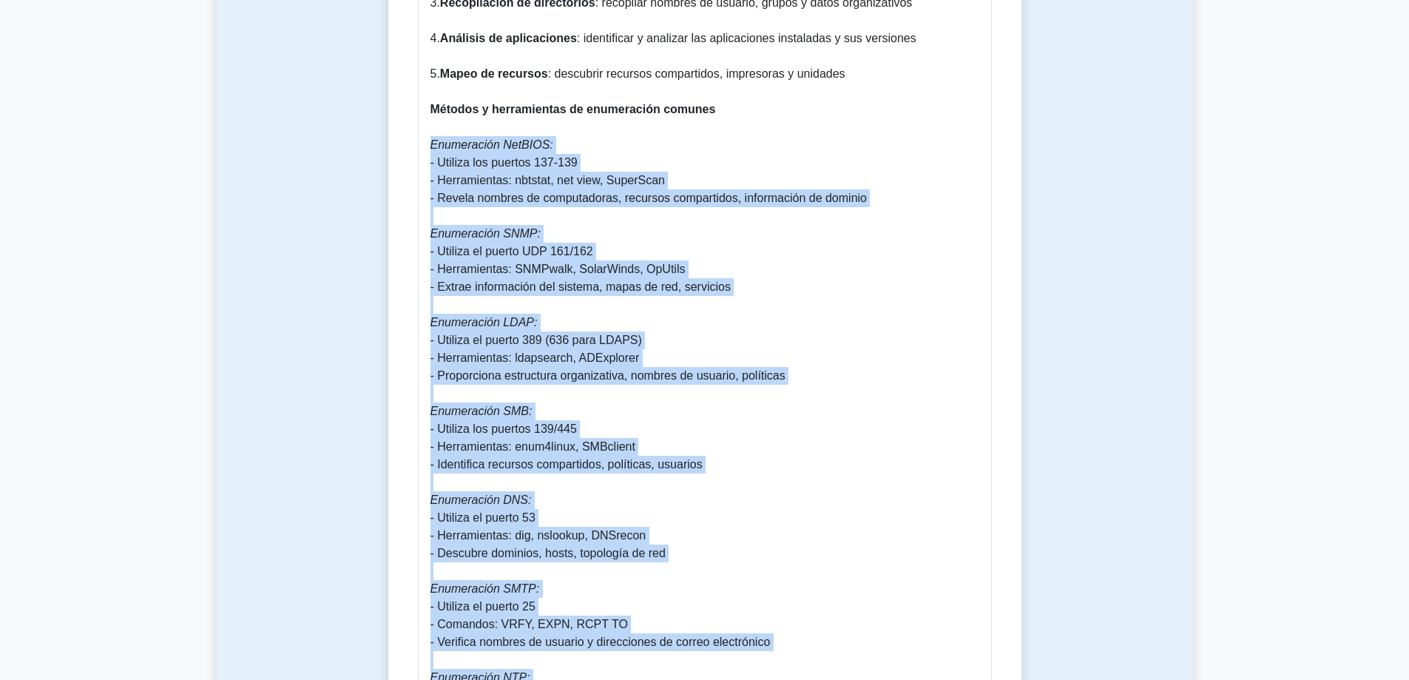
drag, startPoint x: 802, startPoint y: 495, endPoint x: 404, endPoint y: 124, distance: 544.1
click at [404, 124] on div "Conceptos de enumeración 5 minutos 5 preguntas Conceptos de enumeración: una gu…" at bounding box center [704, 209] width 621 height 2929
copy p "Loremipsumd SitAMET: - Consect adi elitsed 991-468 - Doeiusmodtem: incidid, utl…"
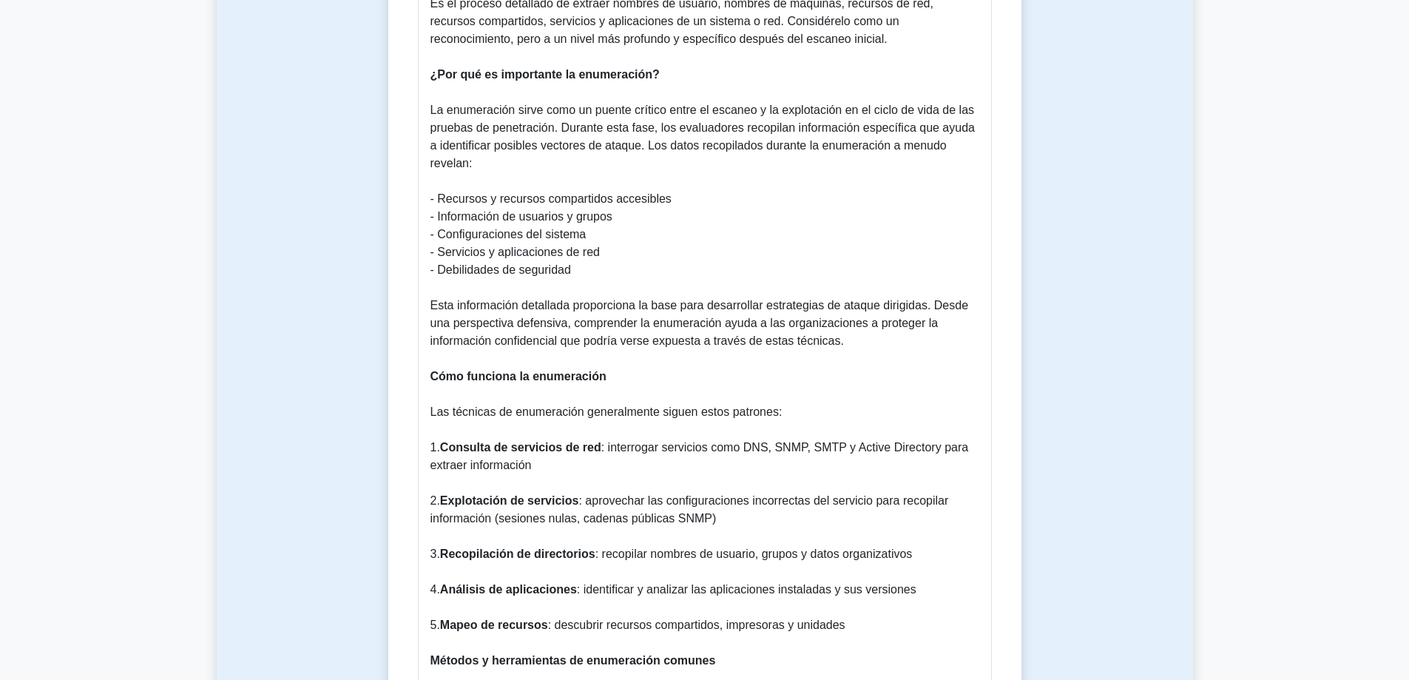
scroll to position [813, 0]
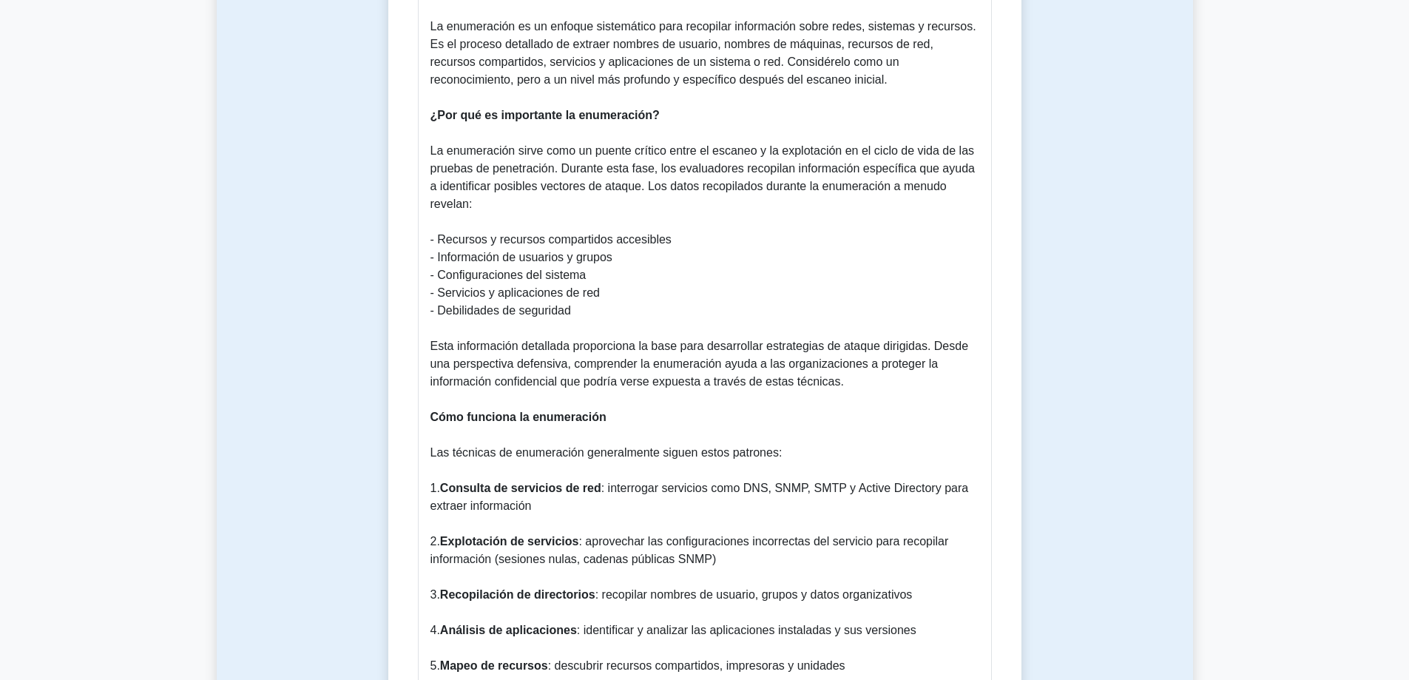
drag, startPoint x: 554, startPoint y: 607, endPoint x: 580, endPoint y: 592, distance: 30.2
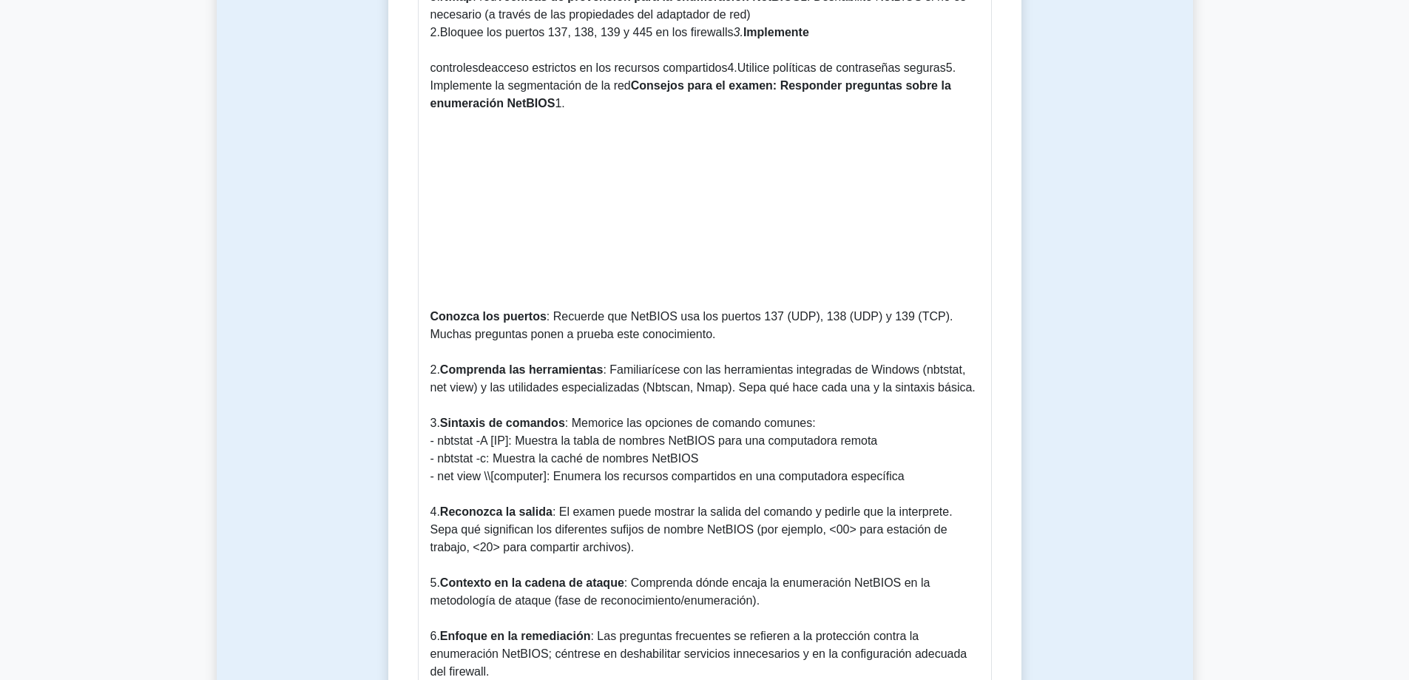
scroll to position [1553, 0]
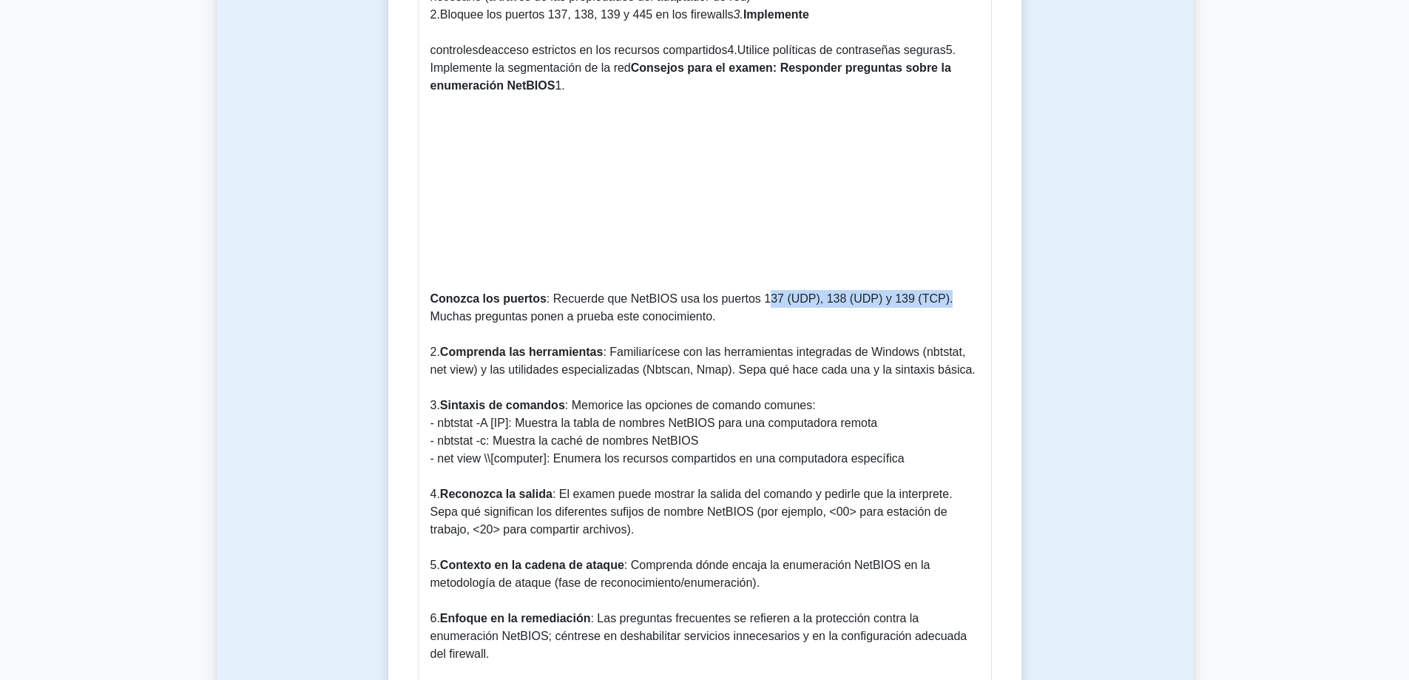
drag, startPoint x: 756, startPoint y: 299, endPoint x: 927, endPoint y: 302, distance: 170.1
click at [927, 302] on font ": Recuerde que NetBIOS usa los puertos 137 (UDP), 138 (UDP) y 139 (TCP). Muchas…" at bounding box center [691, 307] width 523 height 30
copy font "137 (UDP), 138 (UDP) y 139 (TCP)"
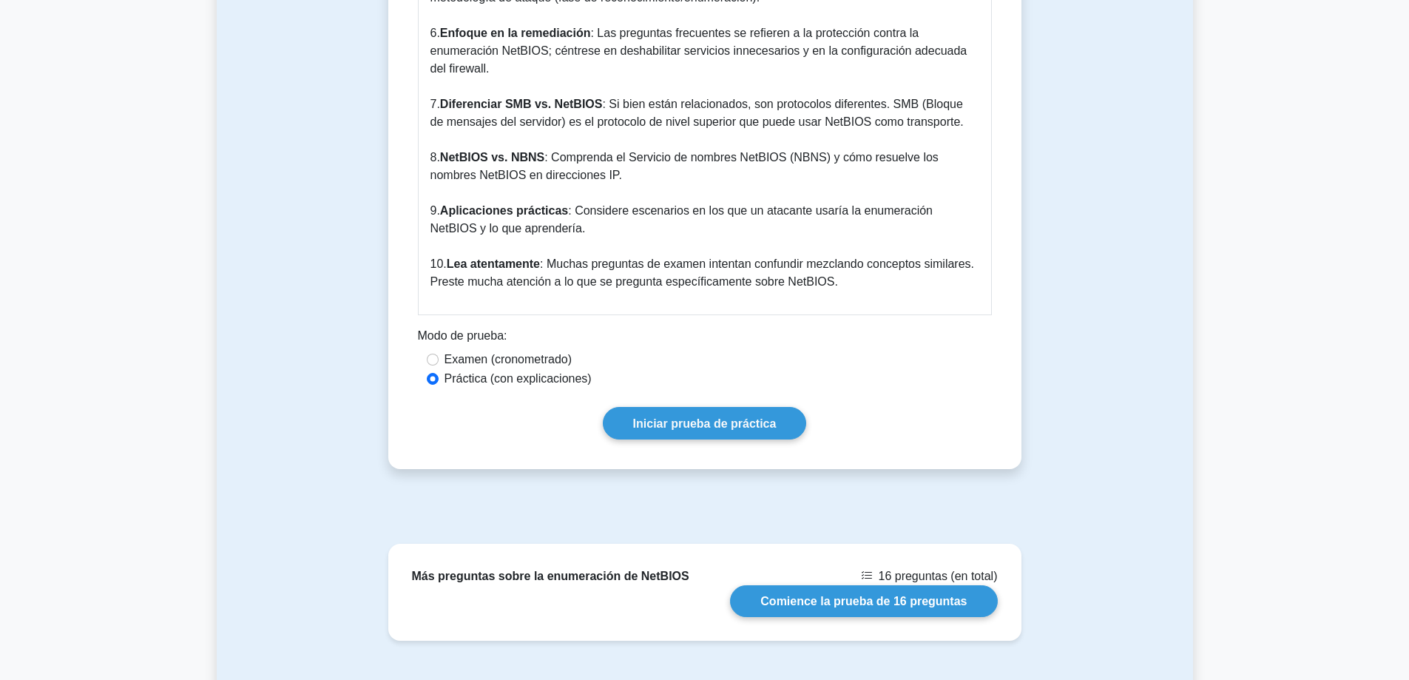
scroll to position [2144, 0]
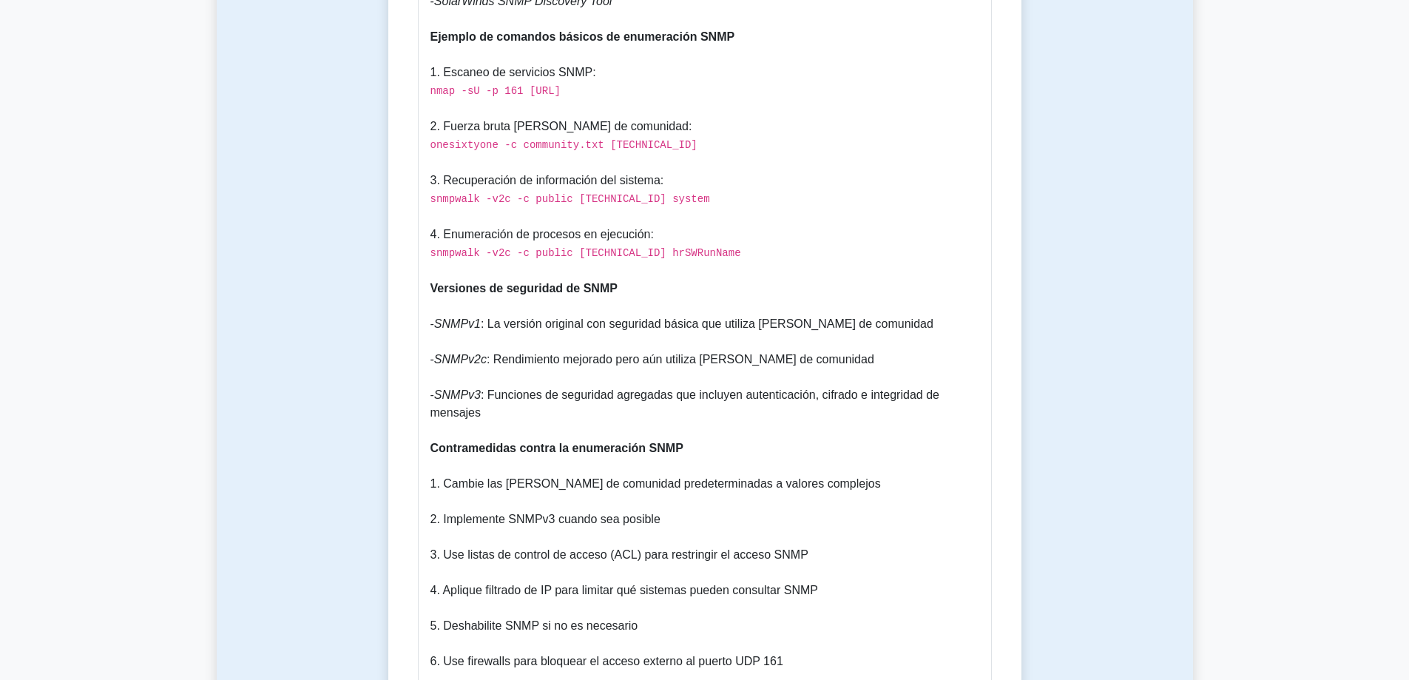
scroll to position [1701, 0]
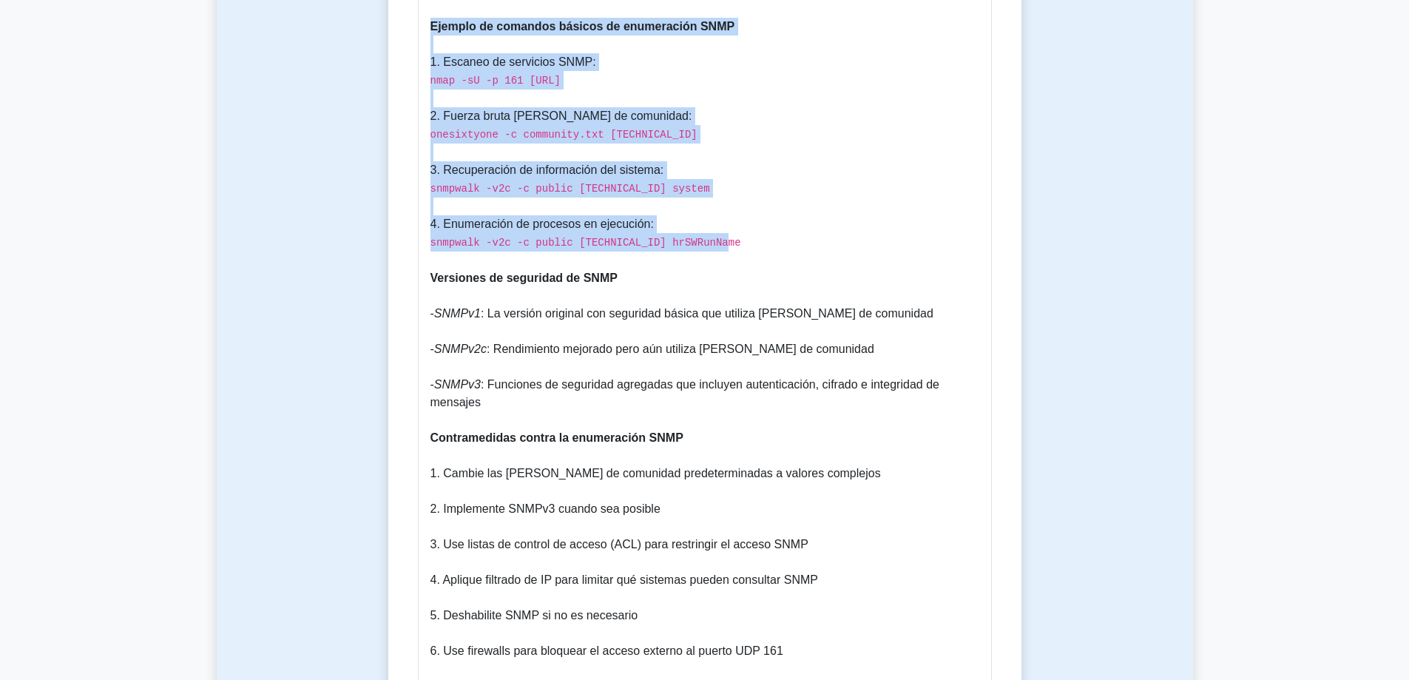
drag, startPoint x: 714, startPoint y: 245, endPoint x: 404, endPoint y: 28, distance: 378.5
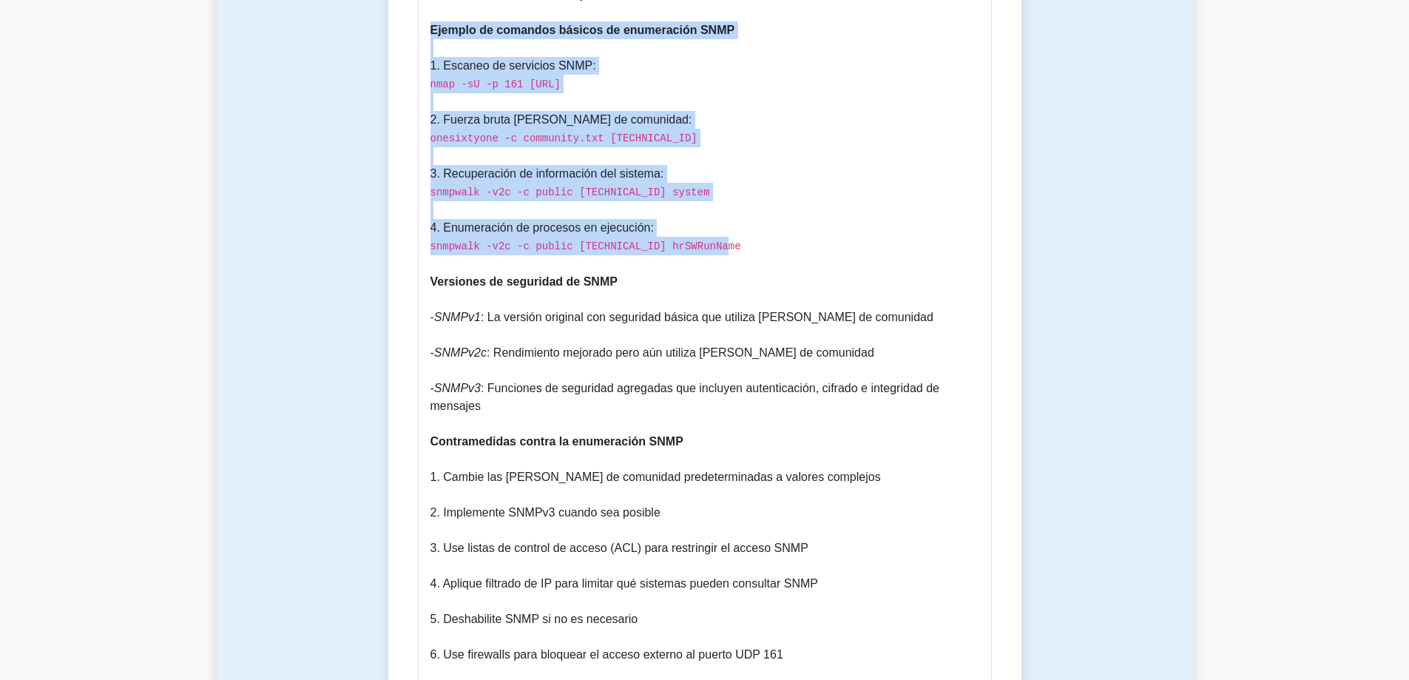
copy p "Ejemplo de comandos básicos de enumeración SNMP 1. Escaneo de servicios SNMP: n…"
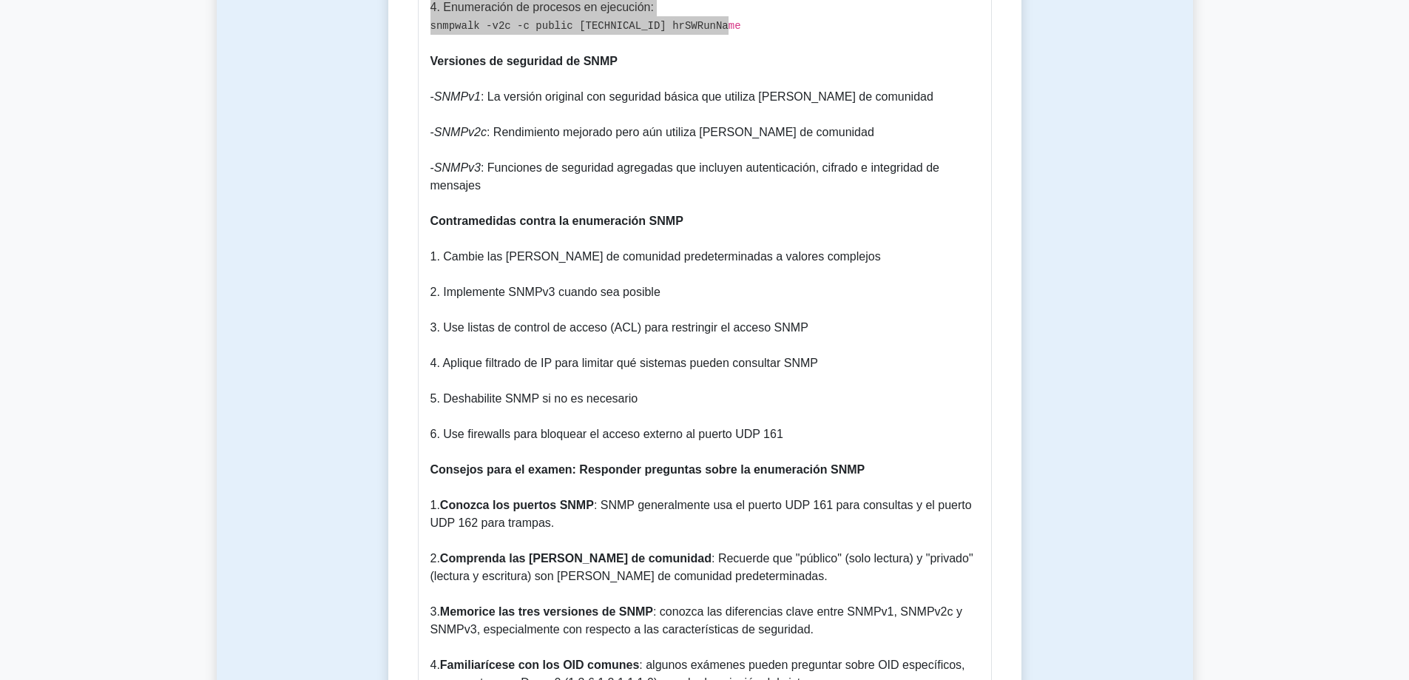
scroll to position [1923, 0]
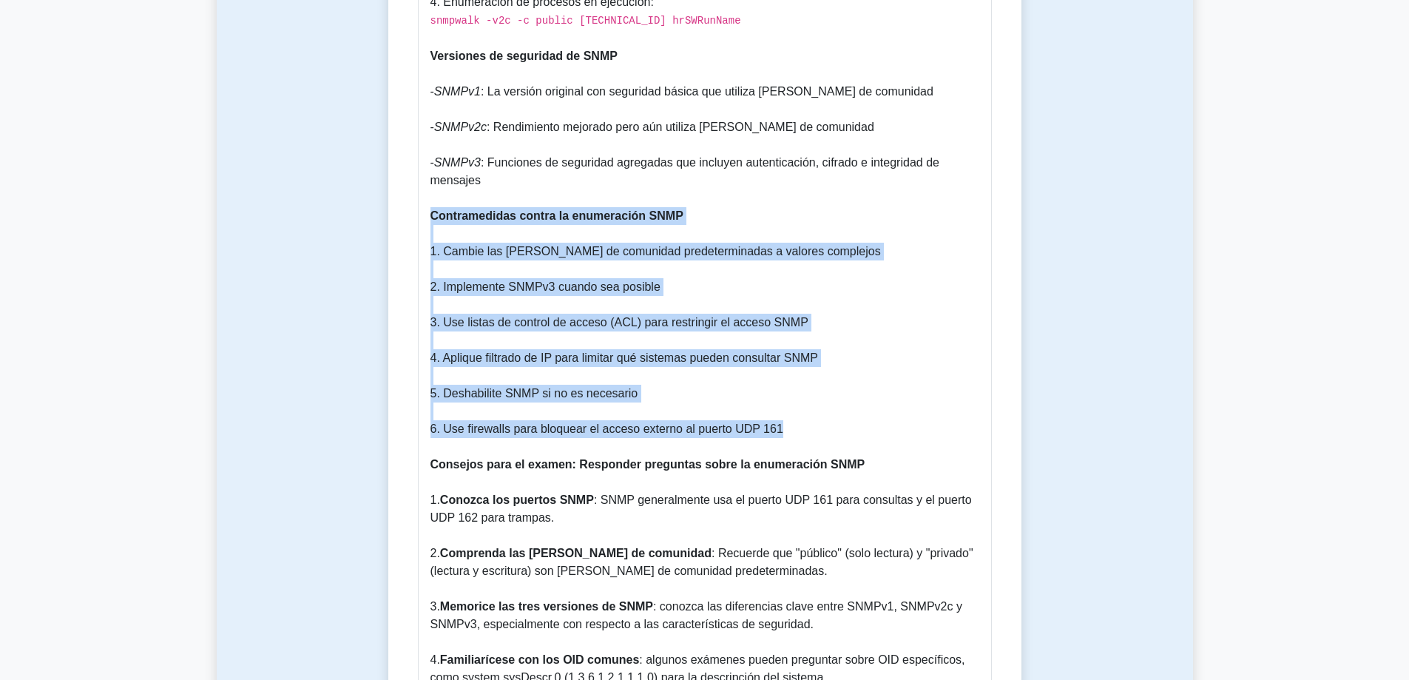
drag, startPoint x: 431, startPoint y: 214, endPoint x: 797, endPoint y: 427, distance: 423.8
copy p "Contramedidas contra la enumeración SNMP 1. Cambie las cadenas de comunidad pre…"
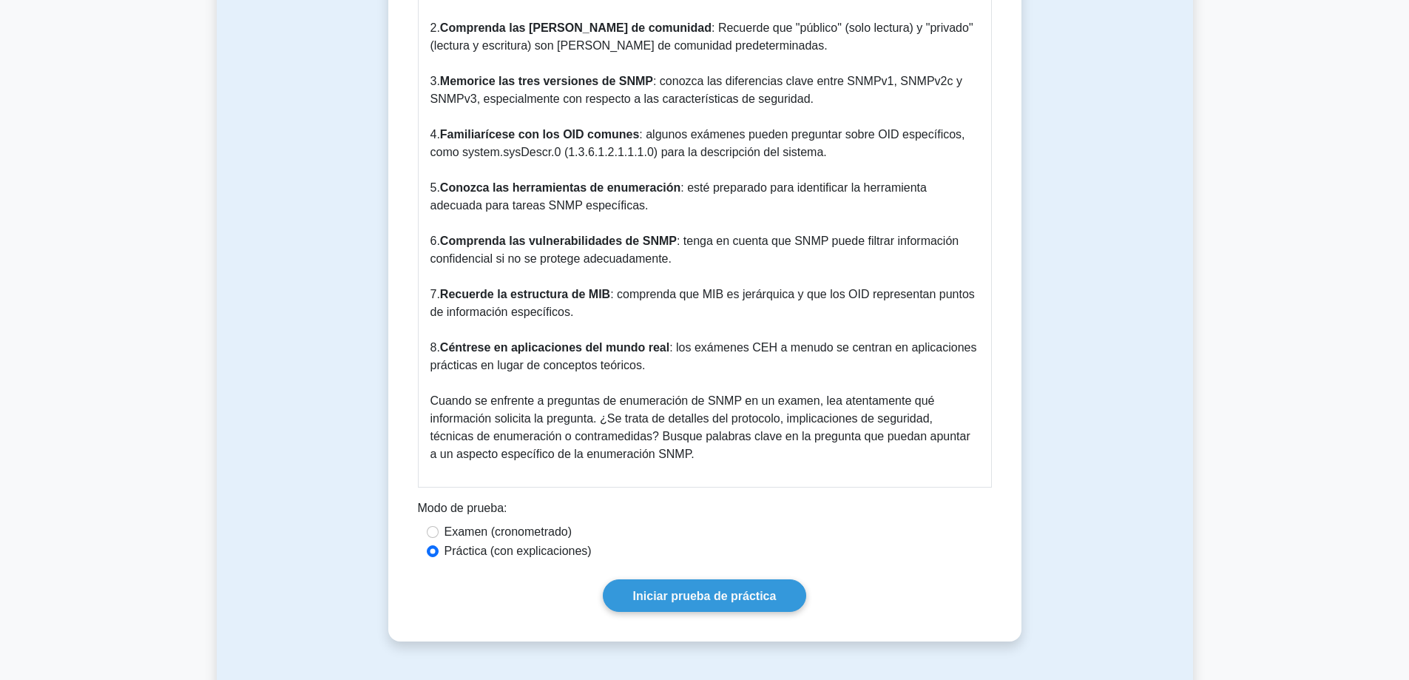
scroll to position [2588, 0]
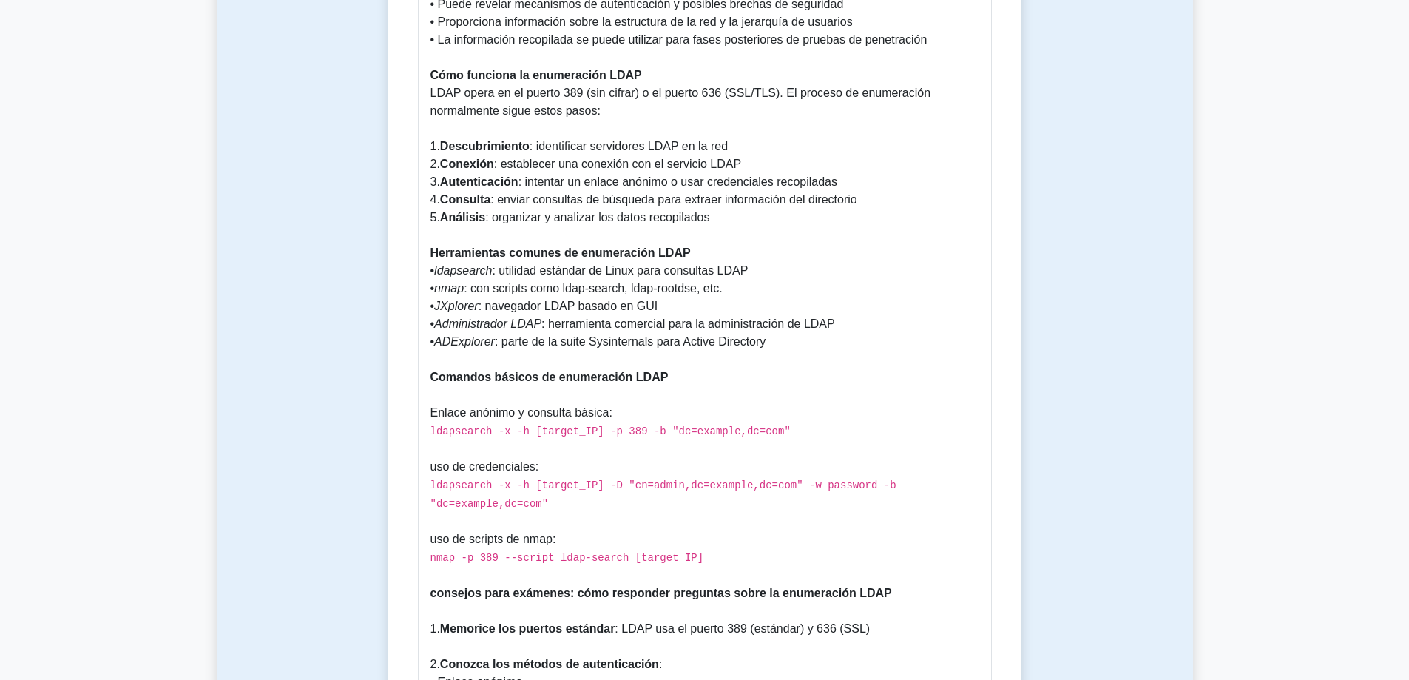
scroll to position [997, 0]
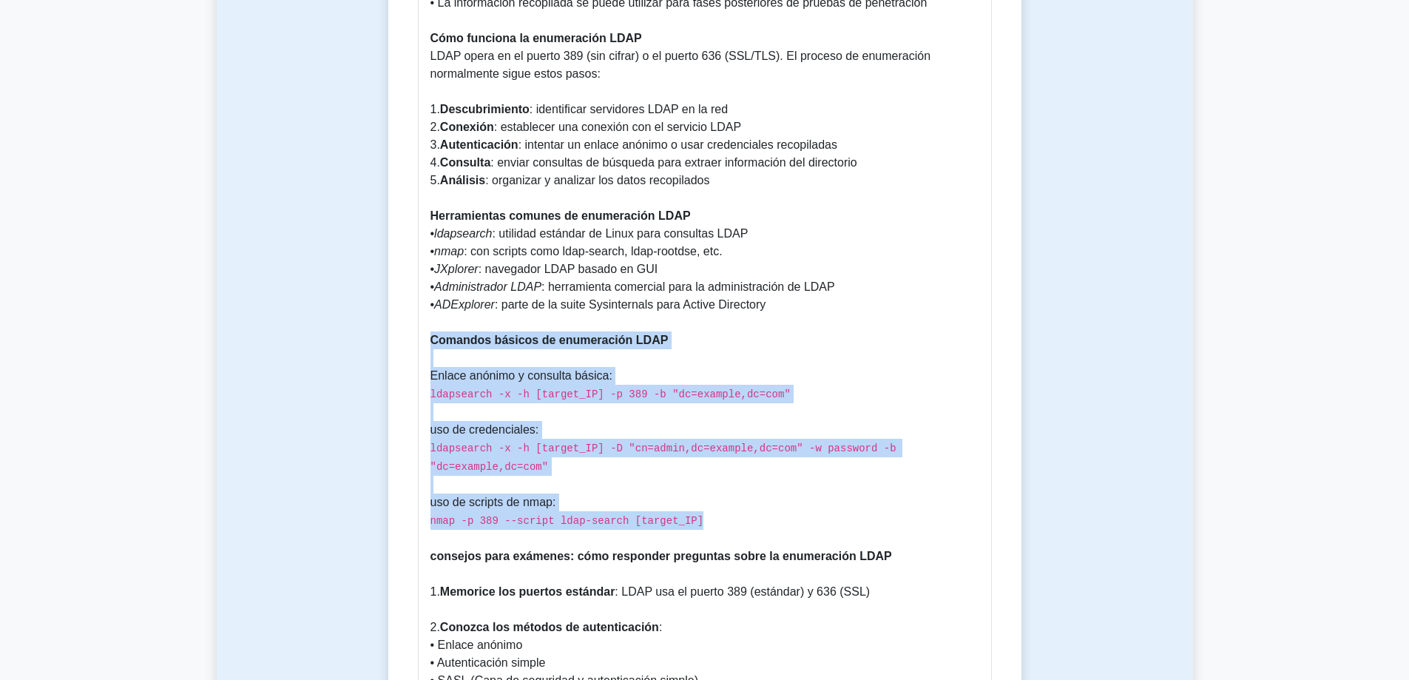
drag, startPoint x: 692, startPoint y: 480, endPoint x: 416, endPoint y: 324, distance: 316.9
click at [416, 324] on div "Enumeración LDAP 5 minutos 5 preguntas Guía de enumeración LDAP Enumeración LDA…" at bounding box center [704, 290] width 621 height 2275
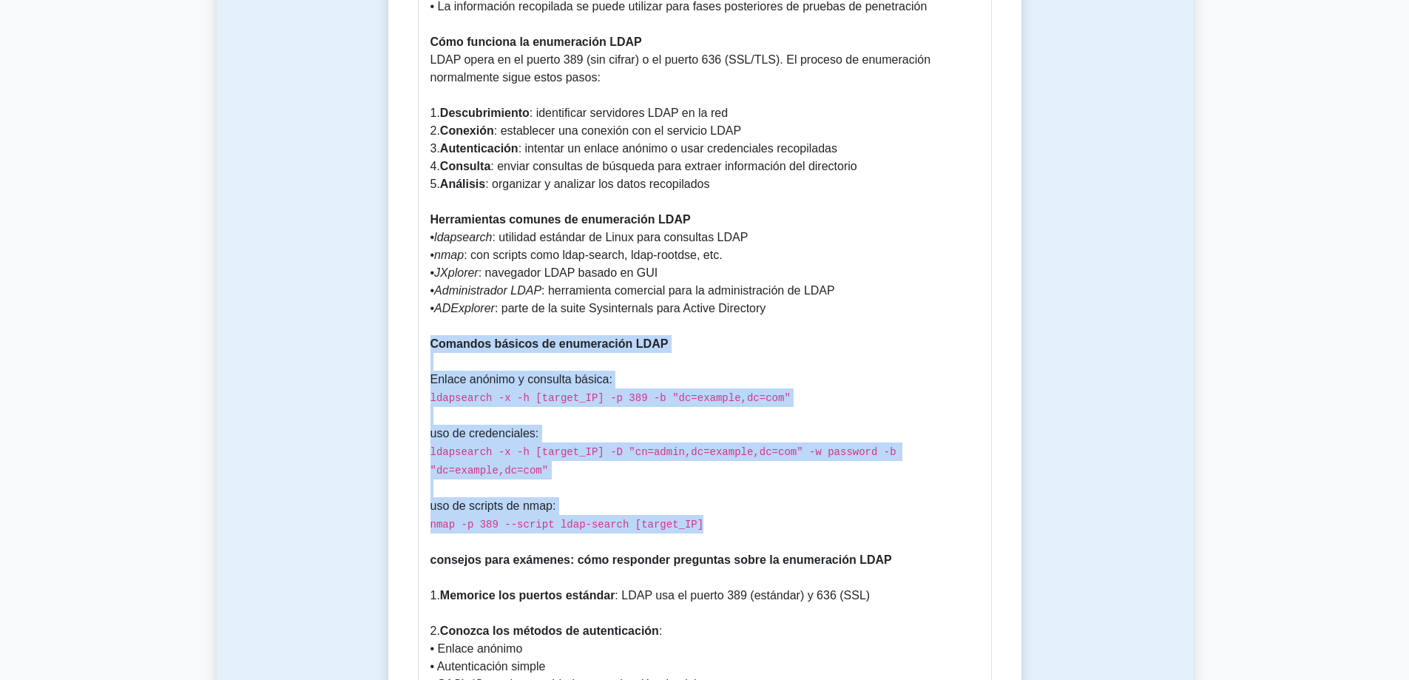
copy p "Comandos básicos de enumeración LDAP Enlace anónimo y consulta básica: ldapsear…"
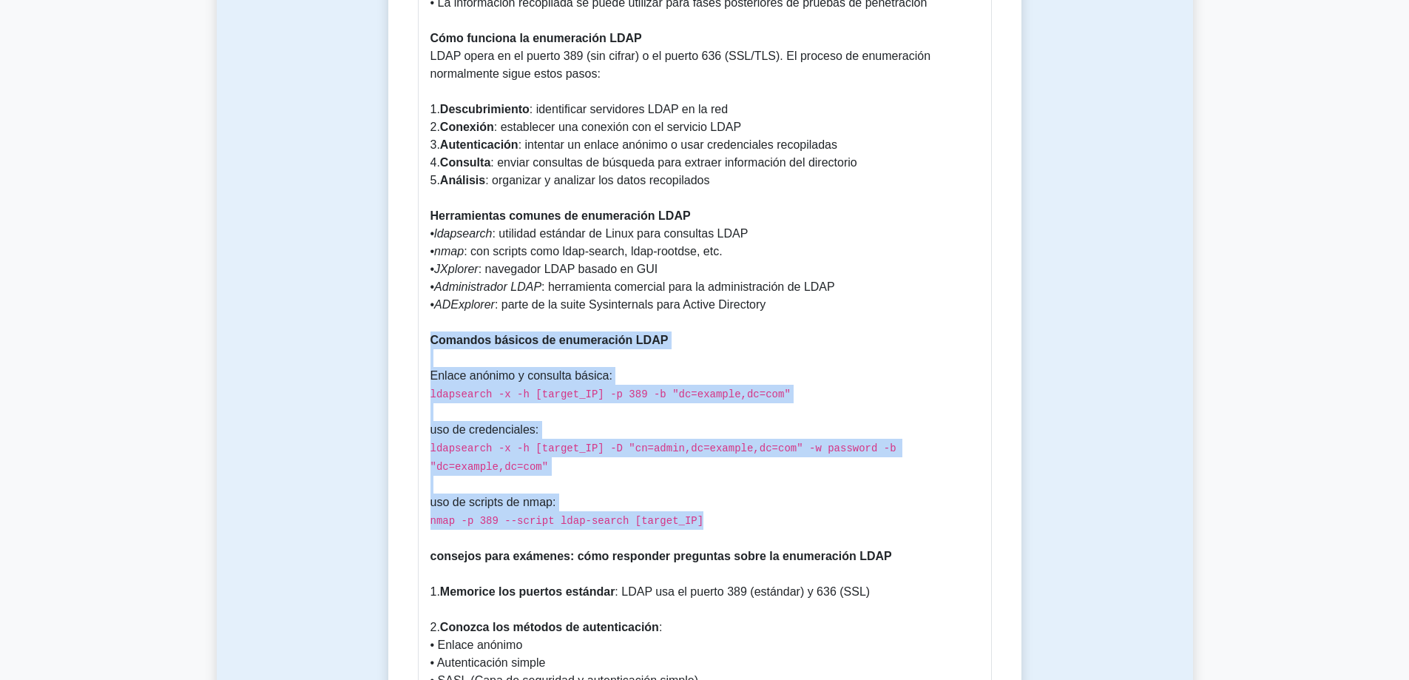
click at [640, 442] on code "ldapsearch -x -h [target_IP] -D "cn=admin,dc=example,dc=com" -w password -b "dc…" at bounding box center [663, 457] width 466 height 30
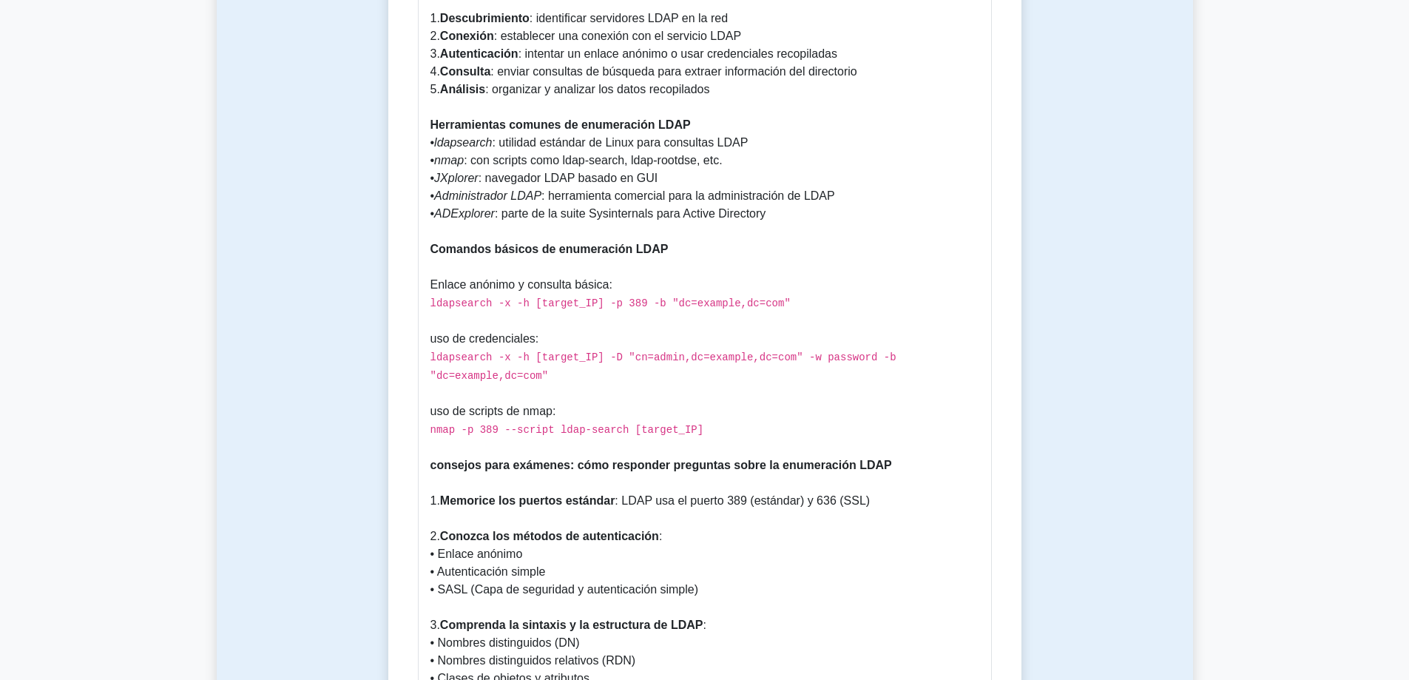
scroll to position [1366, 0]
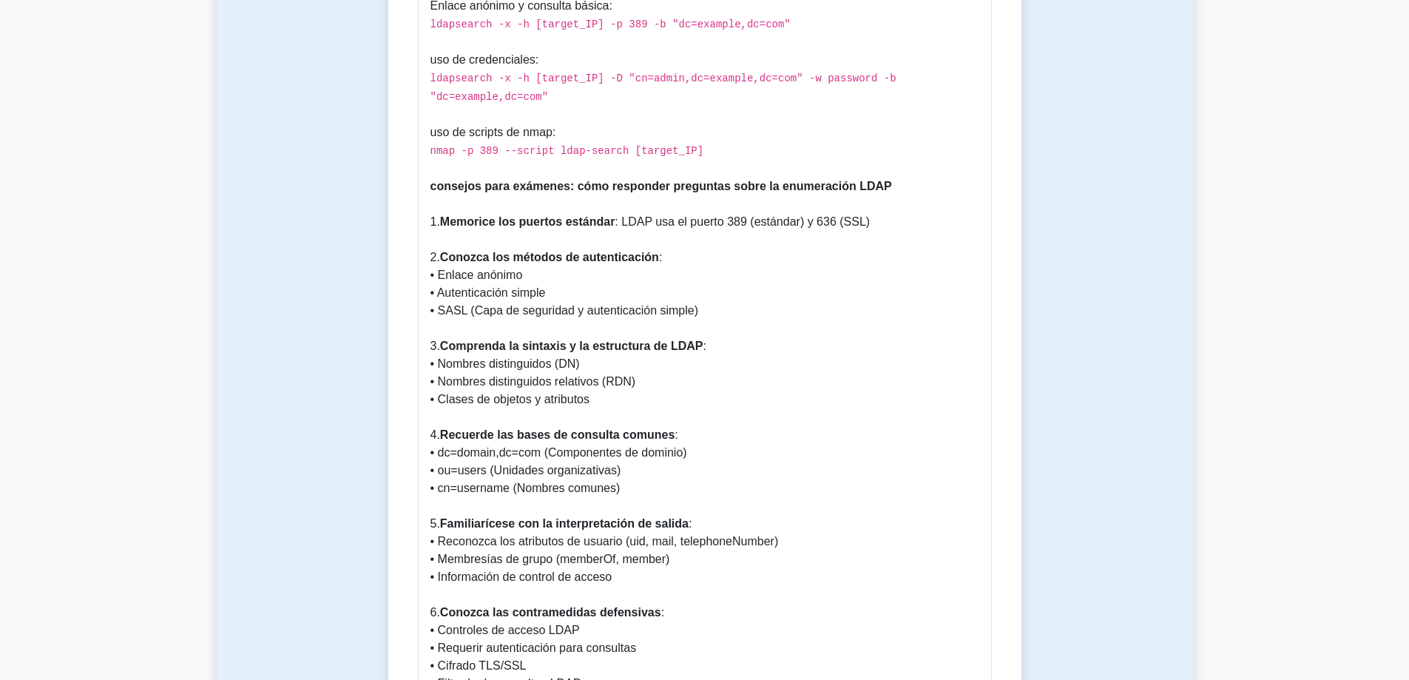
drag, startPoint x: 864, startPoint y: 189, endPoint x: 626, endPoint y: 193, distance: 238.1
click at [626, 193] on p "Enumeración LDAP: Una guía completa ¿Qué es la enumeración LDAP? La enumeración…" at bounding box center [704, 149] width 549 height 1476
copy font "LDAP usa el puerto 389 (estándar) y 636 (SSL)"
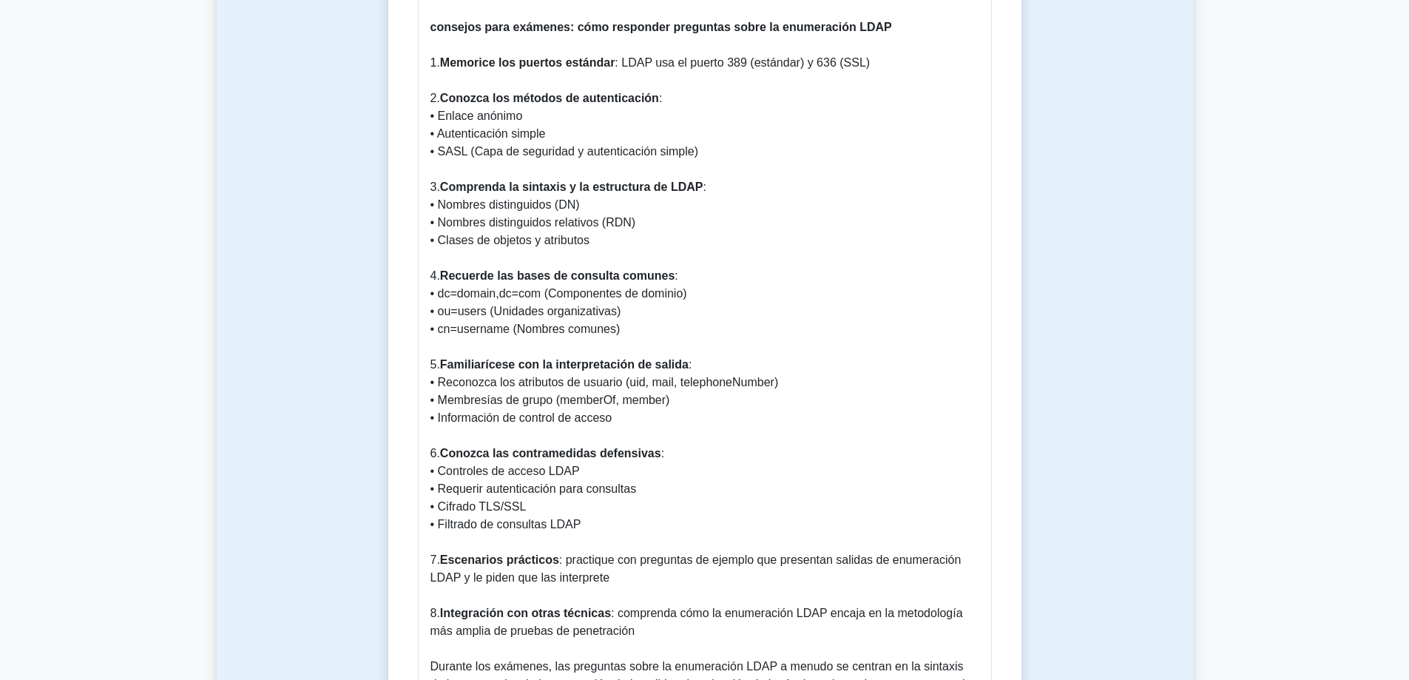
scroll to position [1514, 0]
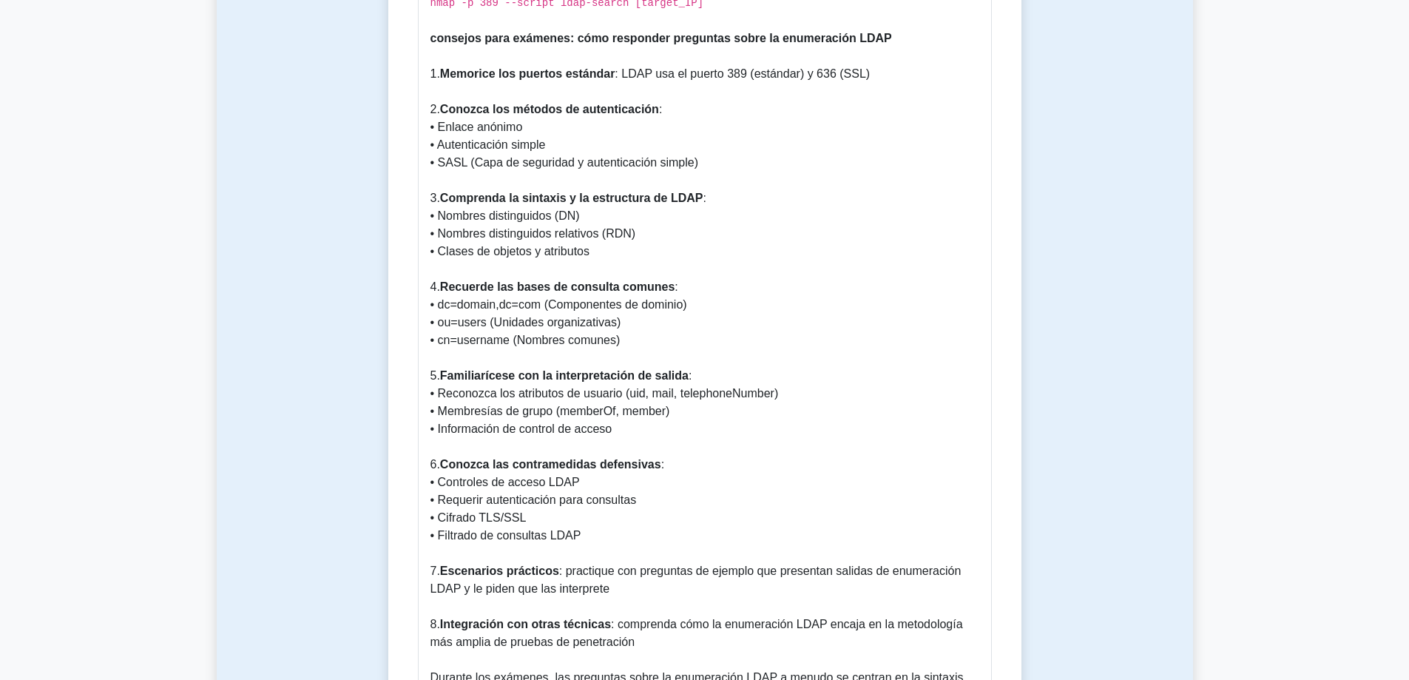
drag, startPoint x: 510, startPoint y: 428, endPoint x: 586, endPoint y: 498, distance: 103.1
click at [586, 498] on p "Enumeración LDAP: Una guía completa ¿Qué es la enumeración LDAP? La enumeración…" at bounding box center [704, 2] width 549 height 1476
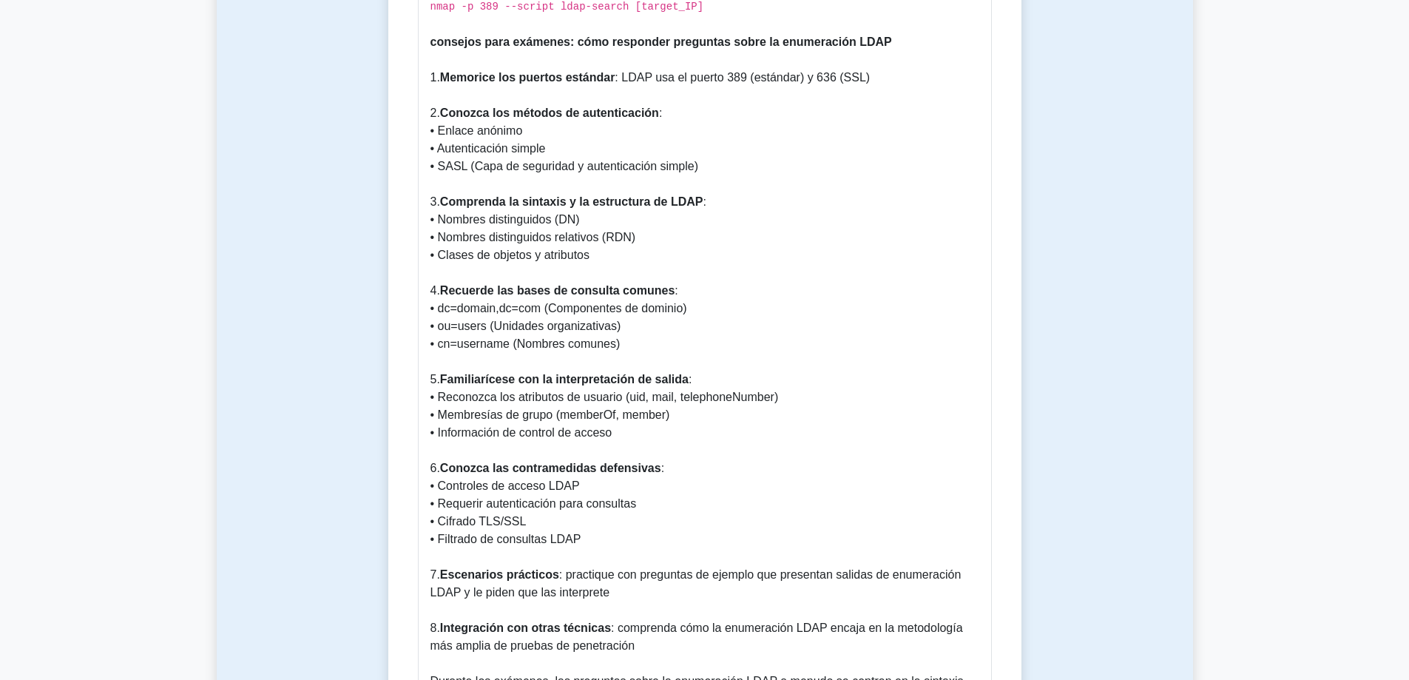
copy p "contramedidas defensivas : • Controles de acceso LDAP • Requerir autenticación …"
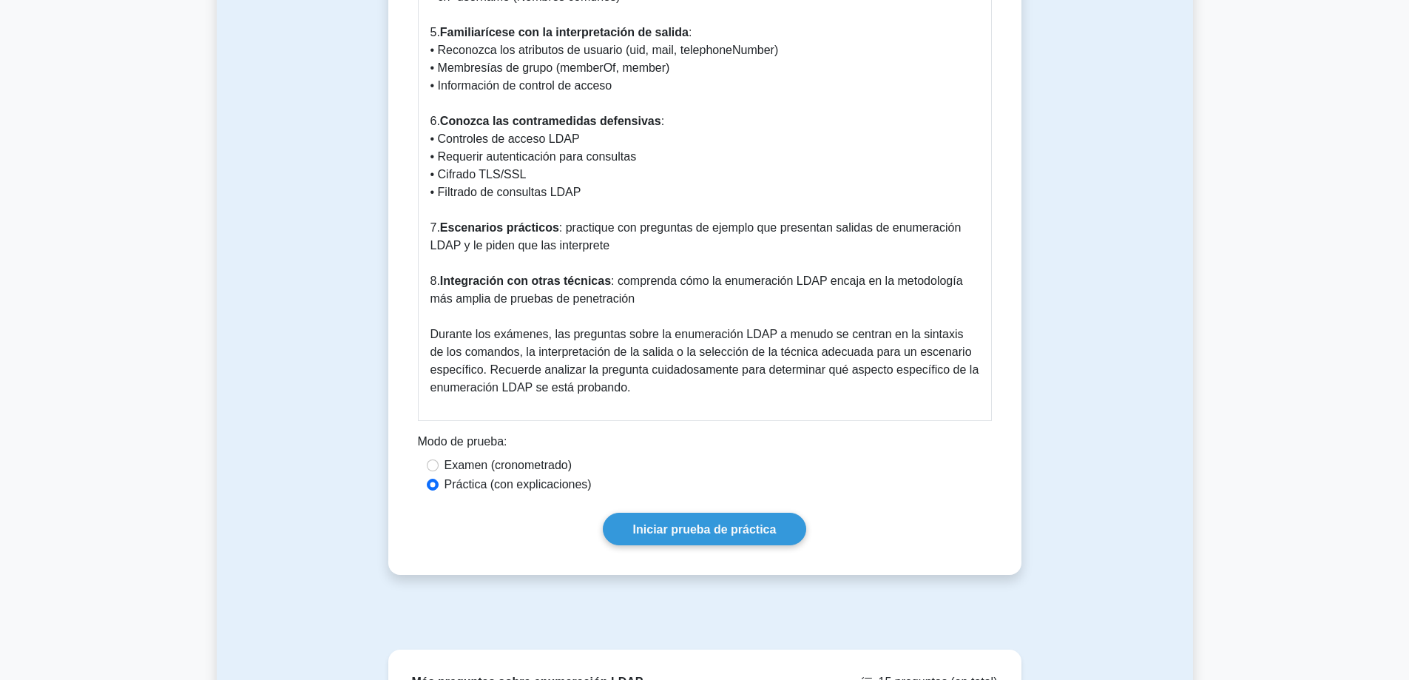
scroll to position [1958, 0]
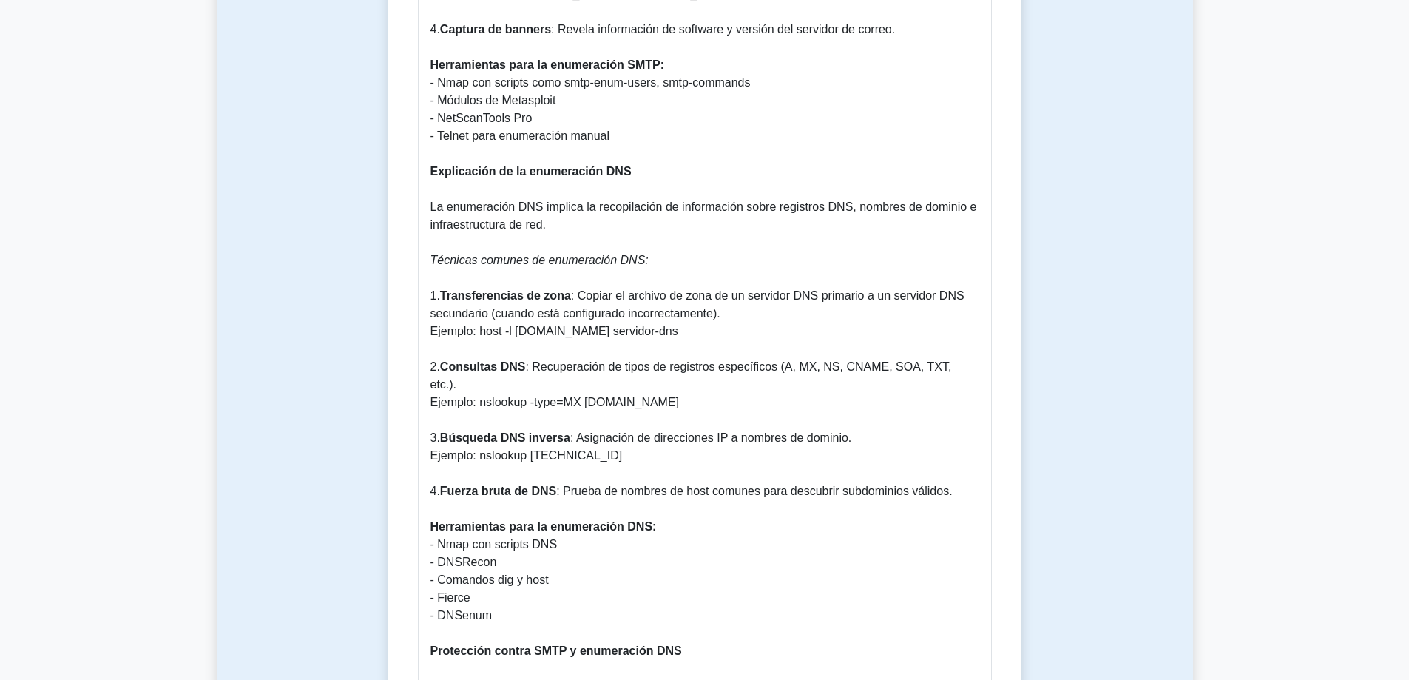
scroll to position [1440, 0]
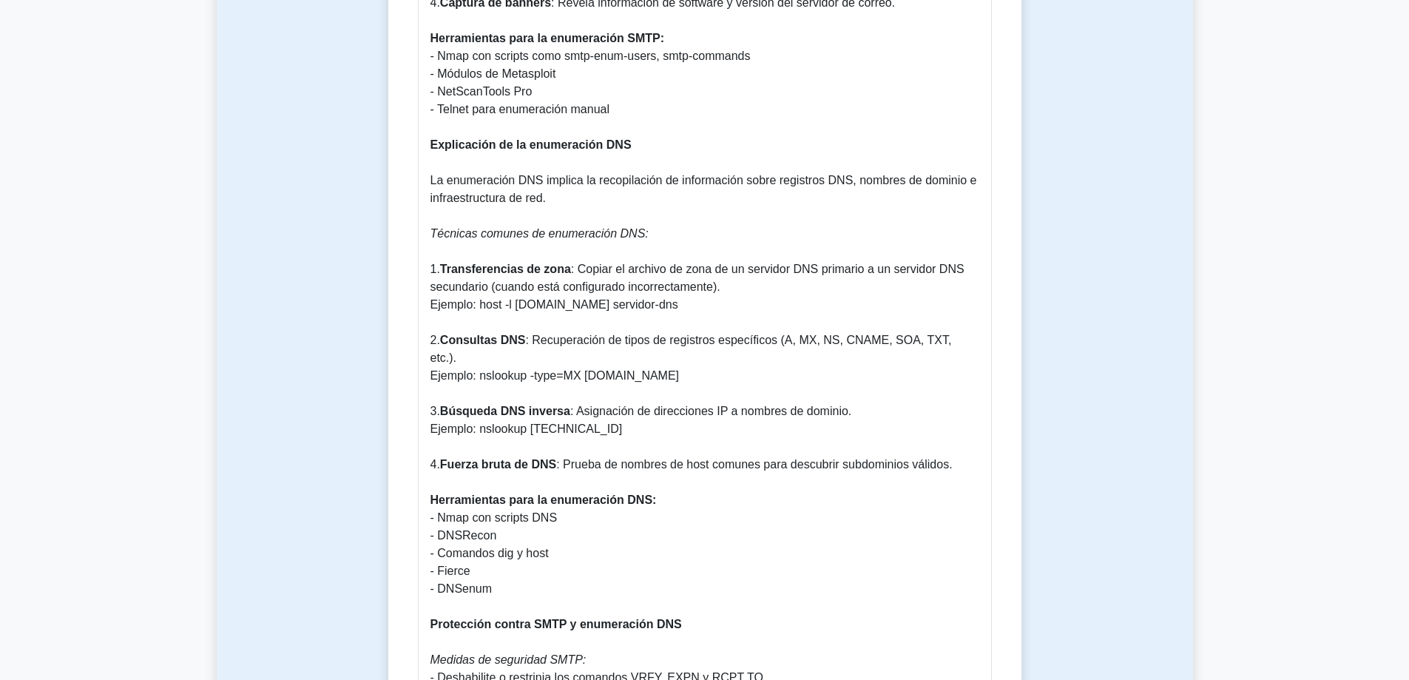
drag, startPoint x: 961, startPoint y: 430, endPoint x: 390, endPoint y: 250, distance: 598.5
click at [390, 250] on div "Enumeración SMTP y DNS 5 minutos 5 preguntas Guía de enumeración de SMTP y DNS:…" at bounding box center [704, 210] width 633 height 3012
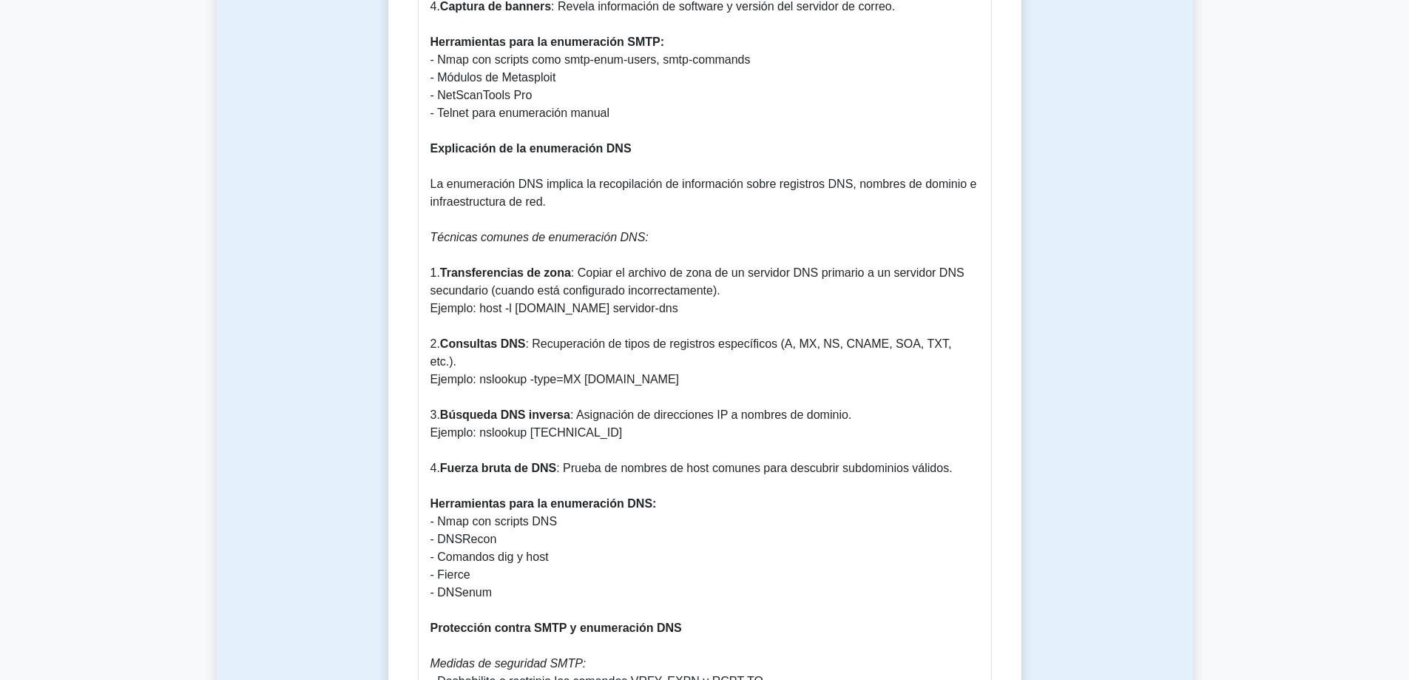
copy p "1. Transferencias de zona : Copiar el archivo de zona de un servidor DNS primar…"
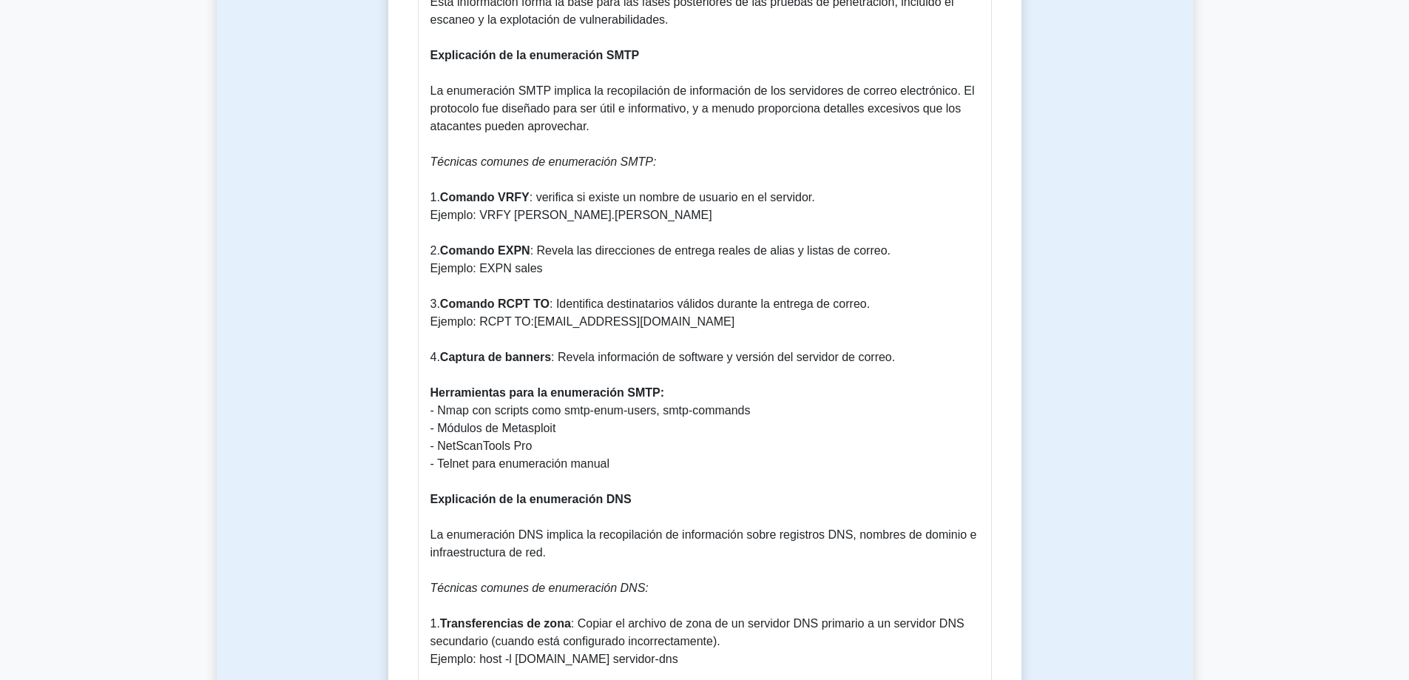
scroll to position [1071, 0]
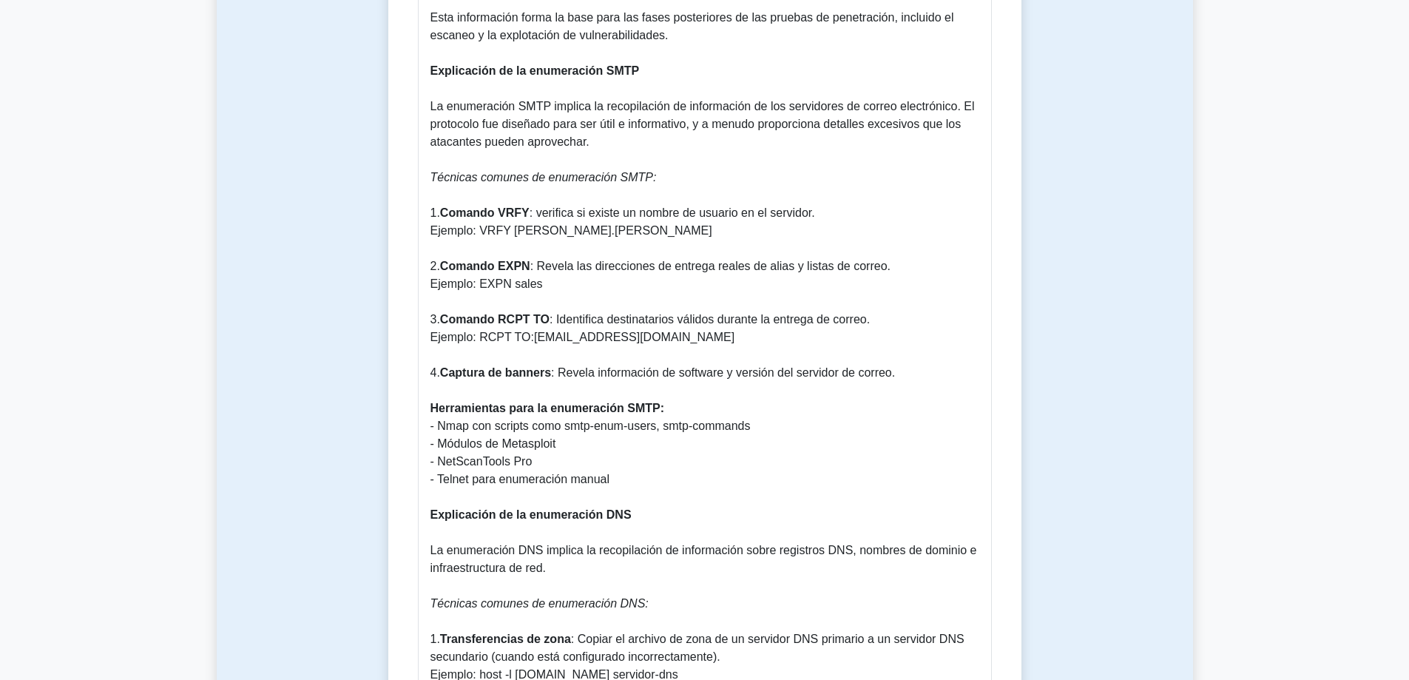
drag, startPoint x: 434, startPoint y: 158, endPoint x: 759, endPoint y: 326, distance: 366.1
click at [888, 366] on font ": Revela información de software y versión del servidor de correo." at bounding box center [723, 372] width 344 height 13
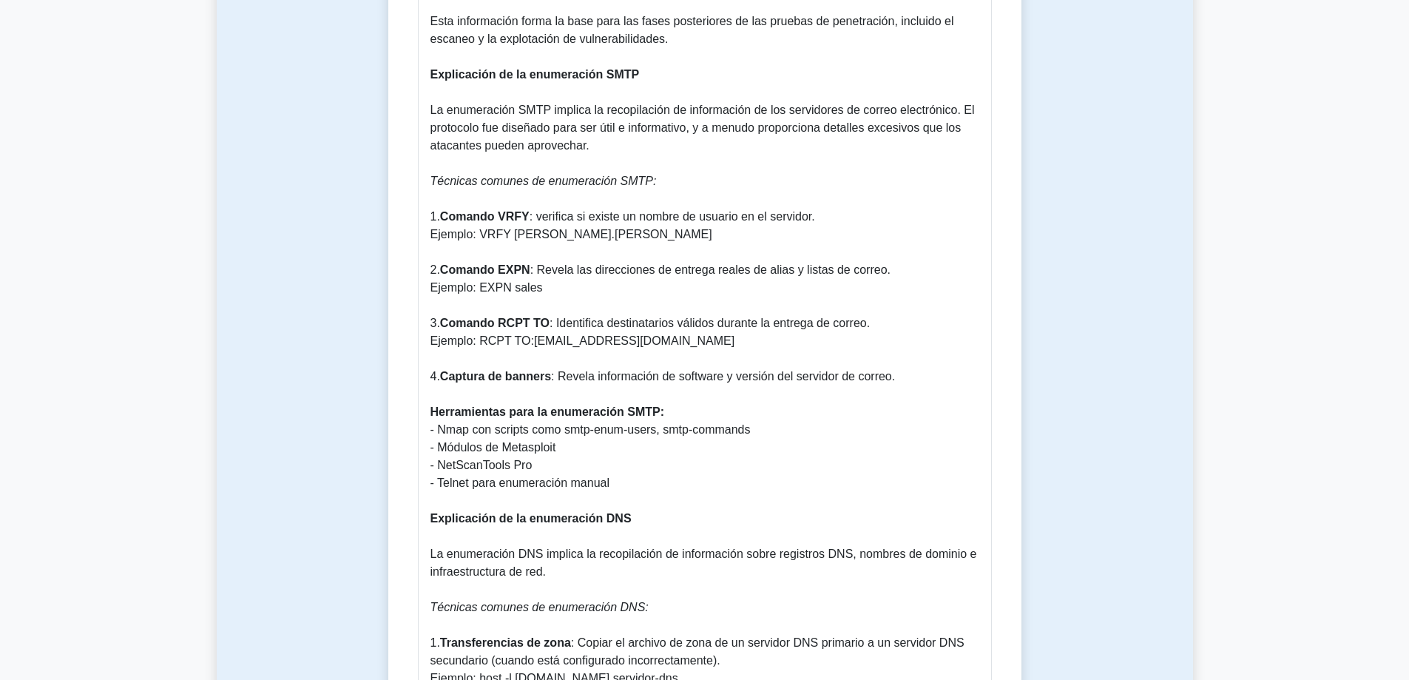
drag, startPoint x: 901, startPoint y: 359, endPoint x: 373, endPoint y: 153, distance: 567.2
click at [373, 153] on div "Enumeración SMTP y DNS 5 minutos 5 preguntas Guía de enumeración de SMTP y DNS:…" at bounding box center [705, 583] width 976 height 3083
copy p "Técnicas comunes de enumeración SMTP: 1. Comando VRFY : verifica si existe un n…"
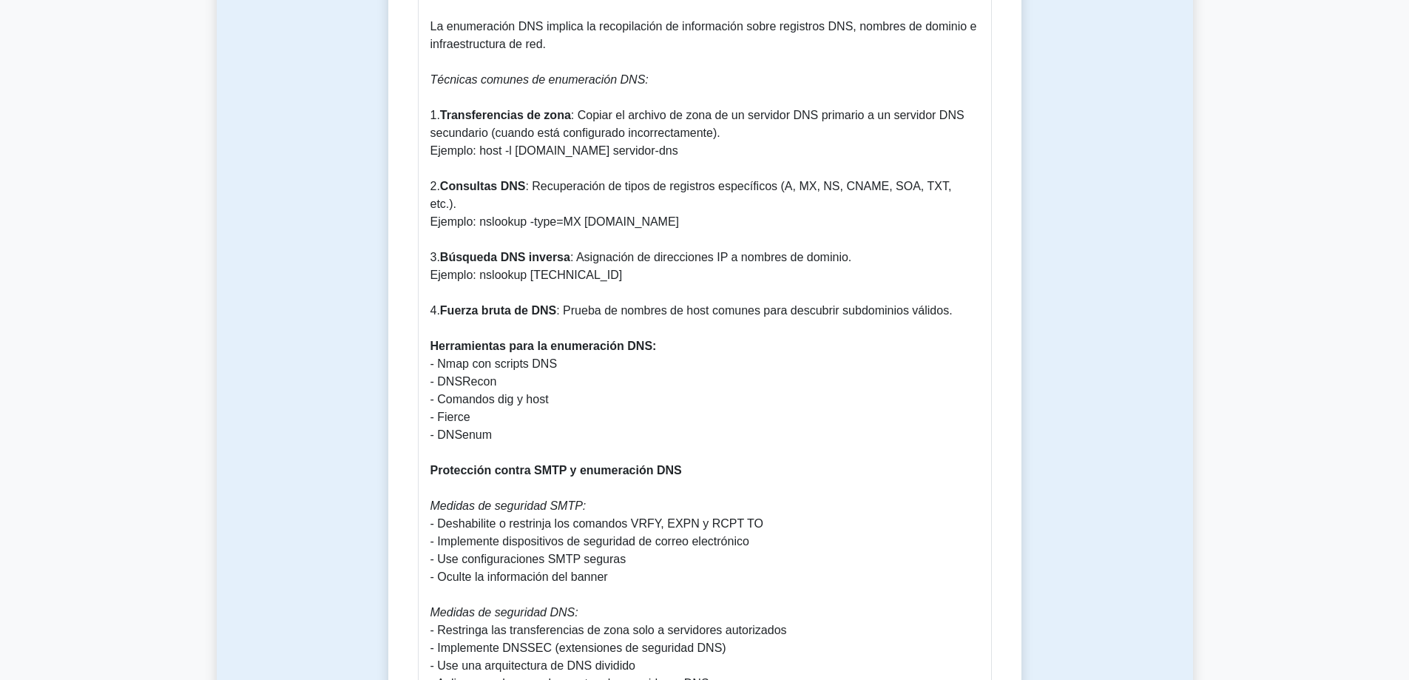
scroll to position [1736, 0]
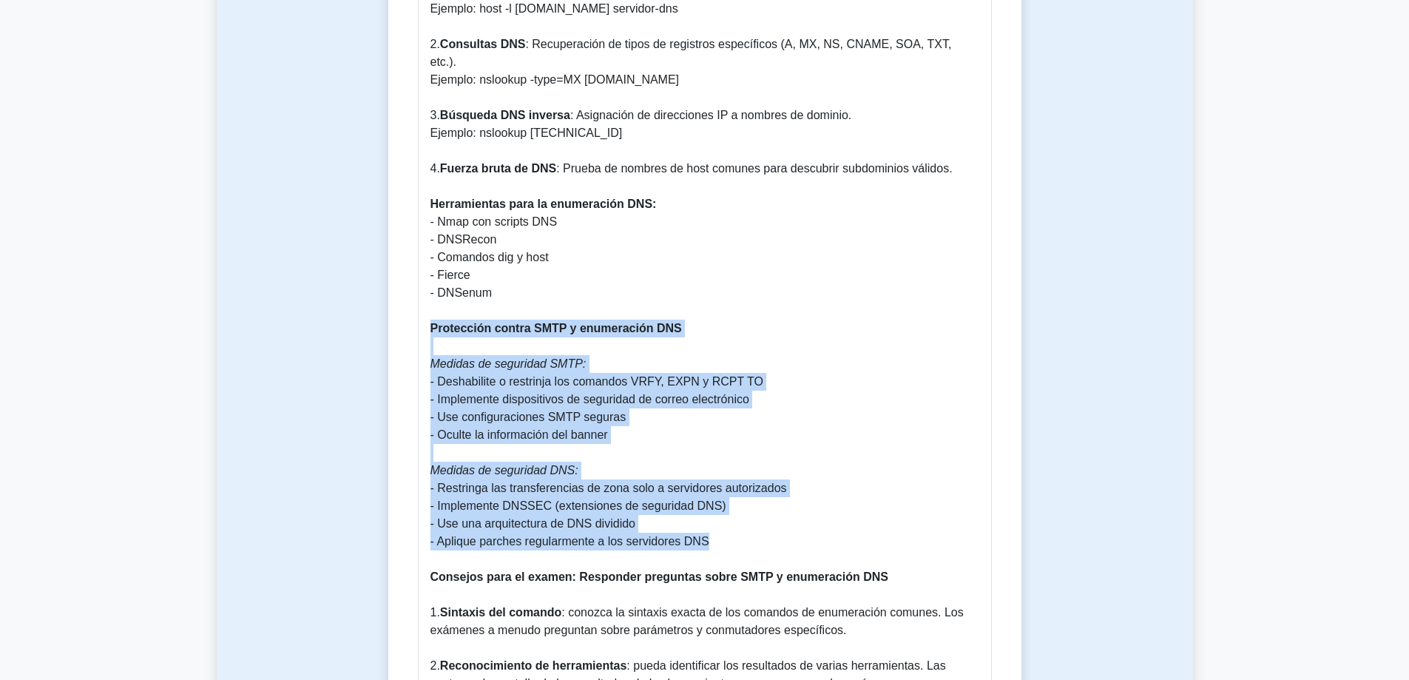
drag, startPoint x: 430, startPoint y: 290, endPoint x: 710, endPoint y: 512, distance: 357.3
click at [710, 512] on p "Comprensión de la enumeración SMTP y DNS La enumeración SMTP (Protocolo simple …" at bounding box center [704, 142] width 549 height 2201
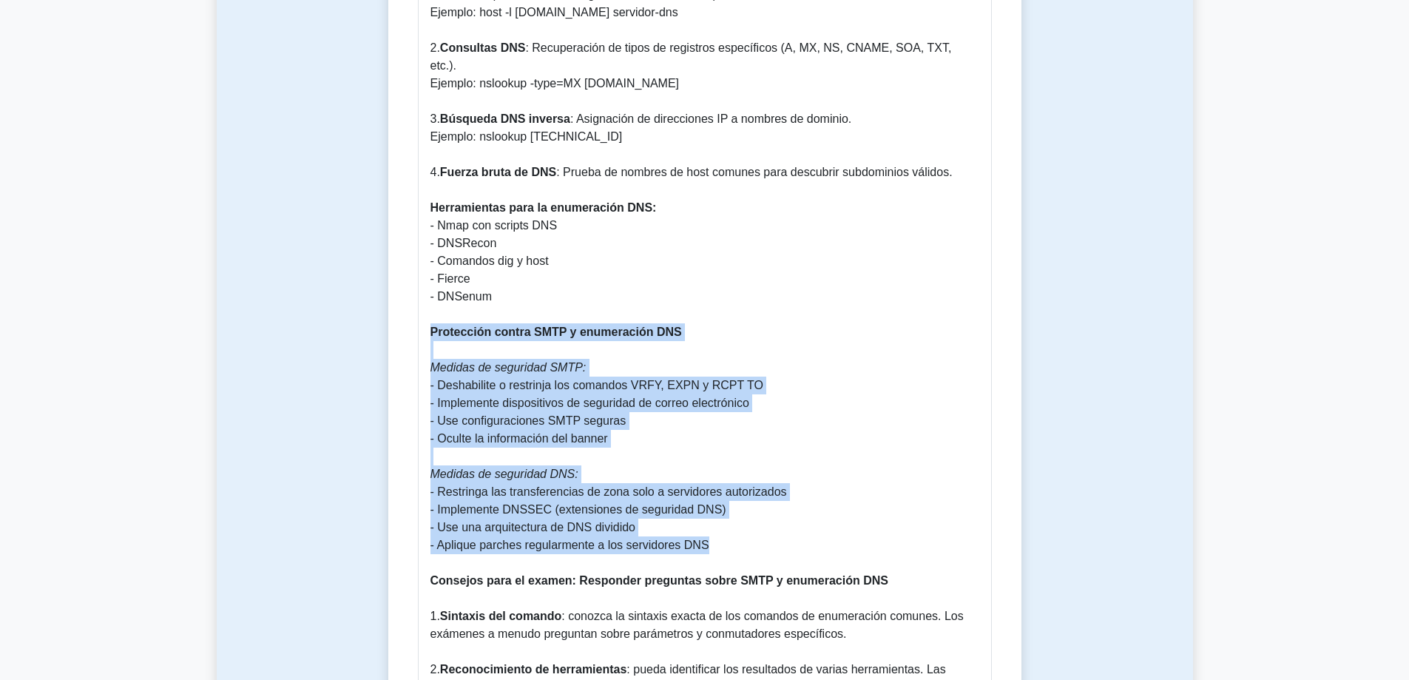
copy p "Protección contra SMTP y enumeración DNS Medidas de seguridad SMTP: - Deshabili…"
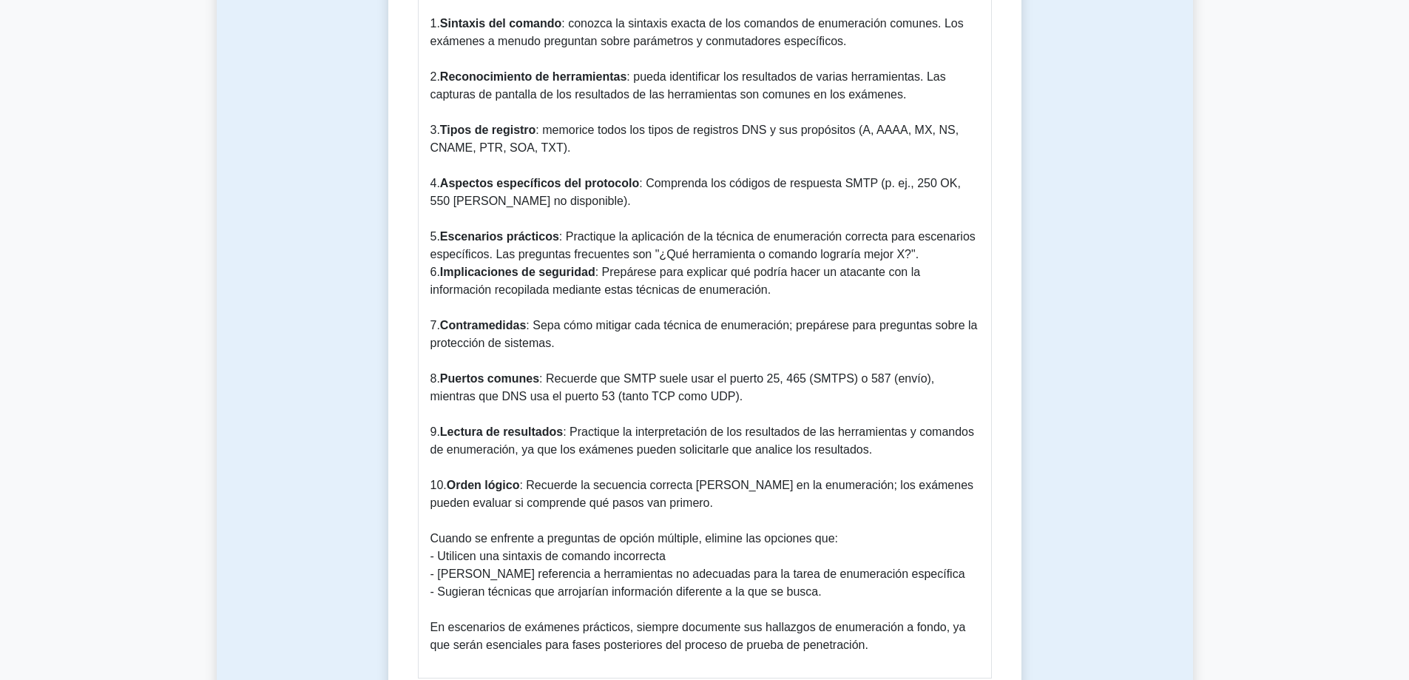
scroll to position [2328, 0]
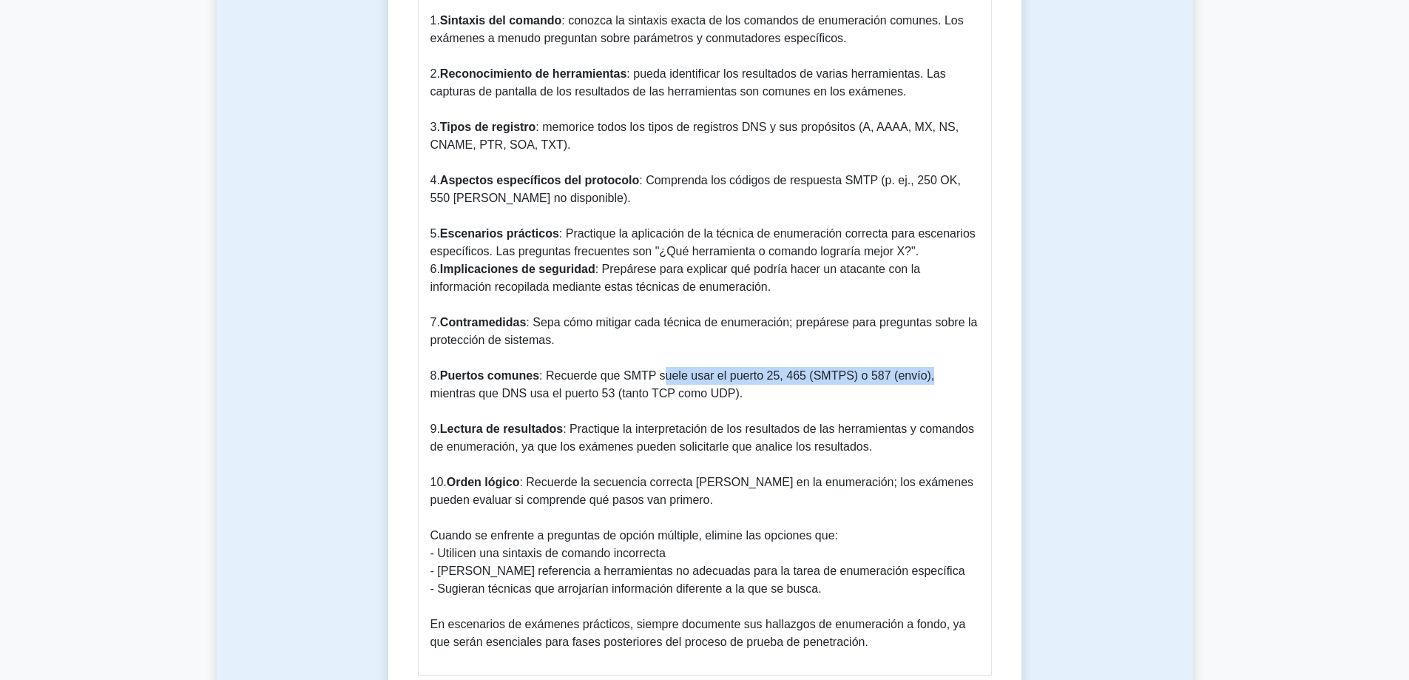
drag, startPoint x: 656, startPoint y: 341, endPoint x: 916, endPoint y: 338, distance: 260.3
click at [916, 369] on font ": Recuerde que SMTP suele usar el puerto 25, 465 (SMTPS) o 587 (envío), mientra…" at bounding box center [682, 384] width 504 height 30
copy font "suele usar el puerto 25, 465 (SMTPS) o 587 (envío)"
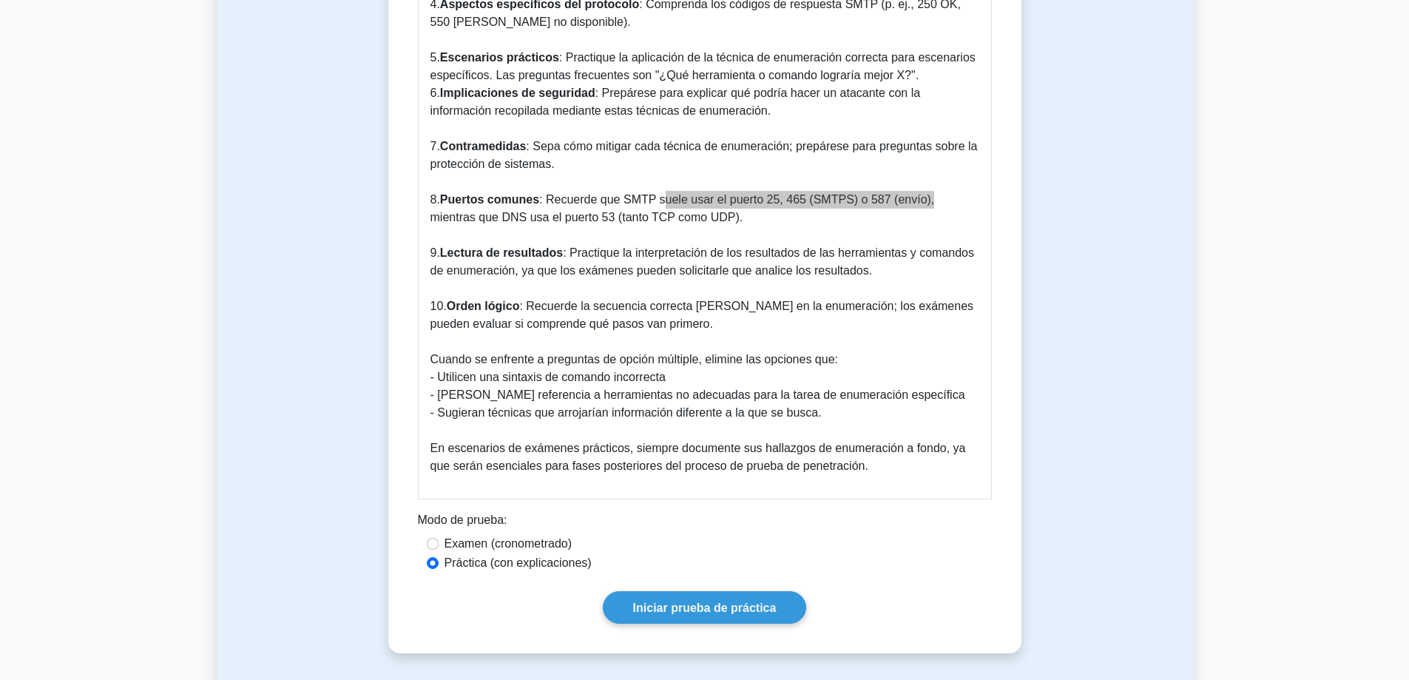
scroll to position [2550, 0]
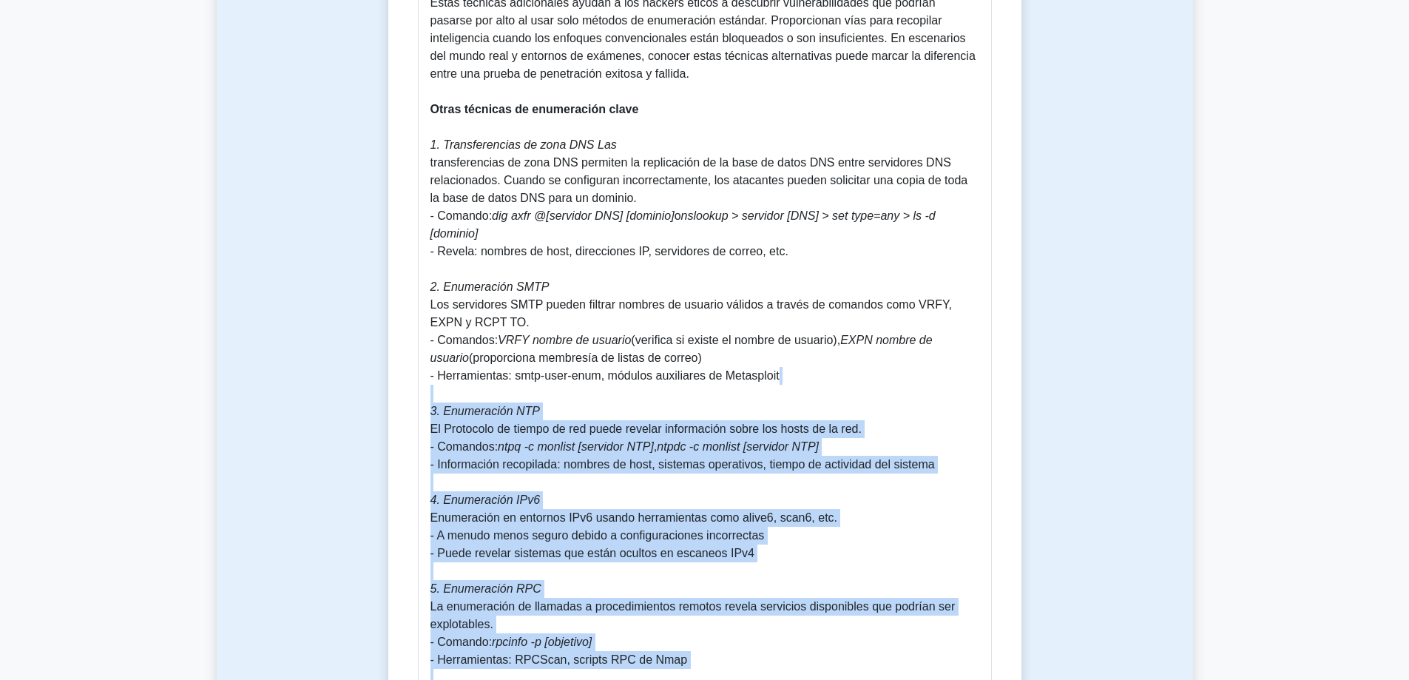
scroll to position [1035, 0]
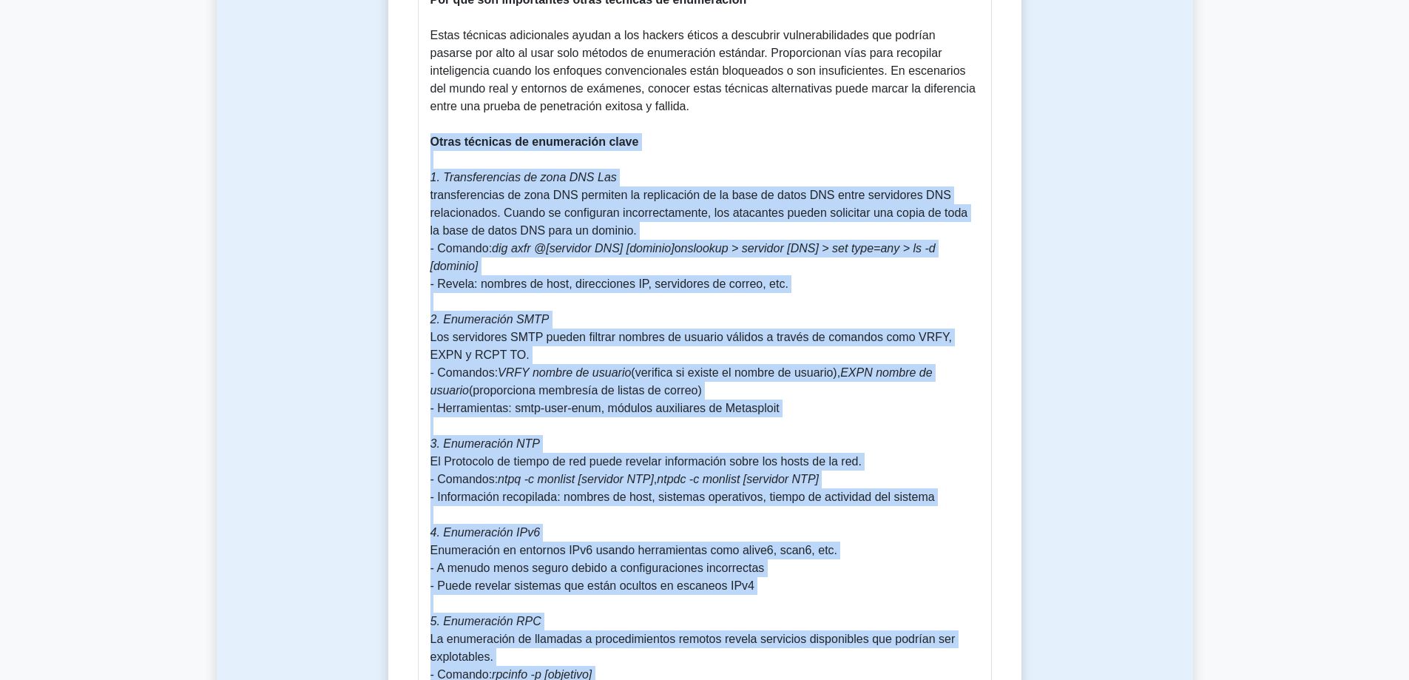
drag, startPoint x: 744, startPoint y: 571, endPoint x: 404, endPoint y: 126, distance: 559.2
click at [404, 126] on div "Otras técnicas de enumeración 5 minutos 5 preguntas Guía completa de otras técn…" at bounding box center [704, 677] width 621 height 3124
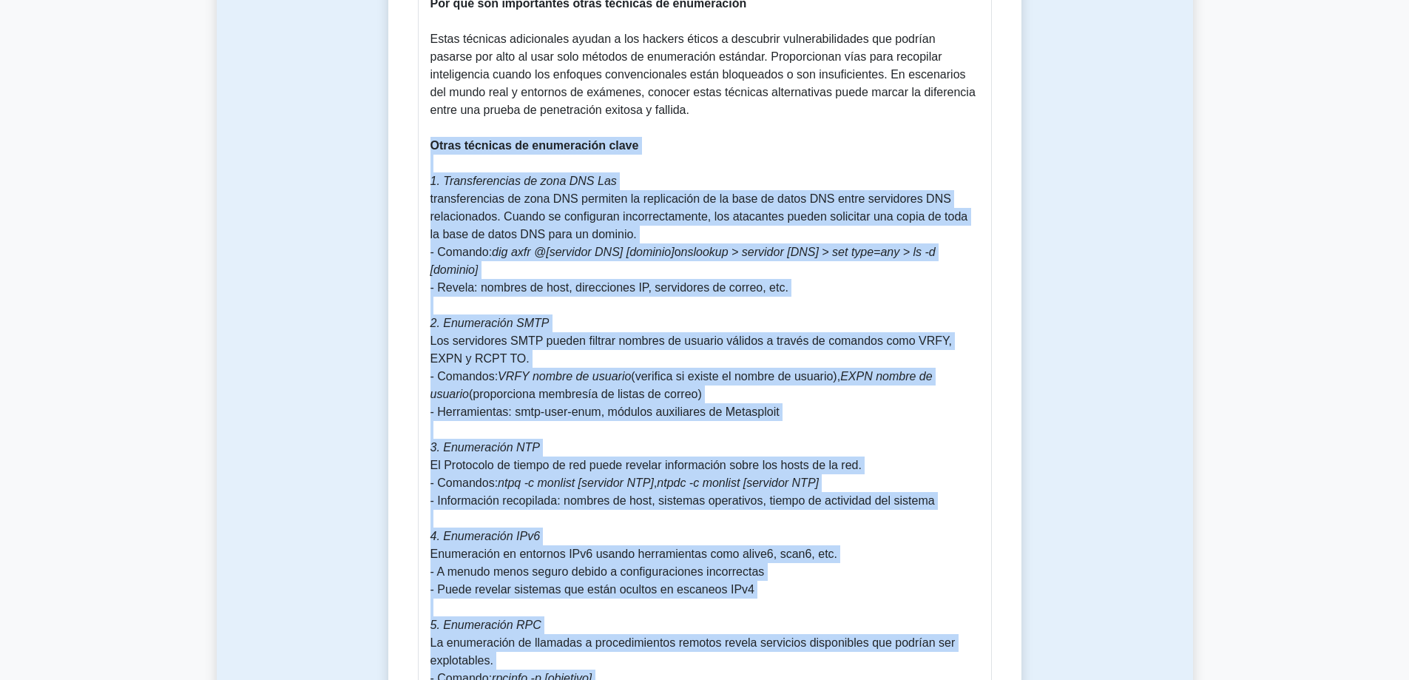
copy p "Otras técnicas de enumeración clave 1. Transferencias de zona DNS Las transfere…"
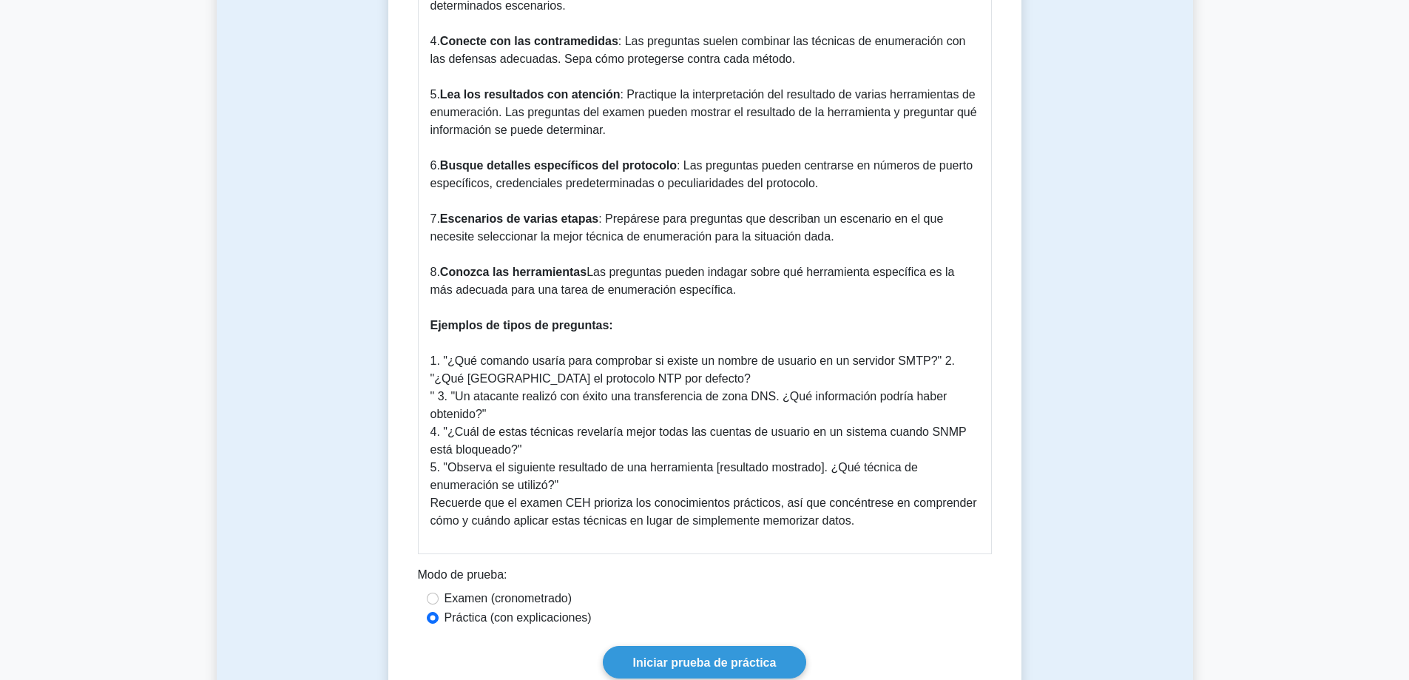
scroll to position [2588, 0]
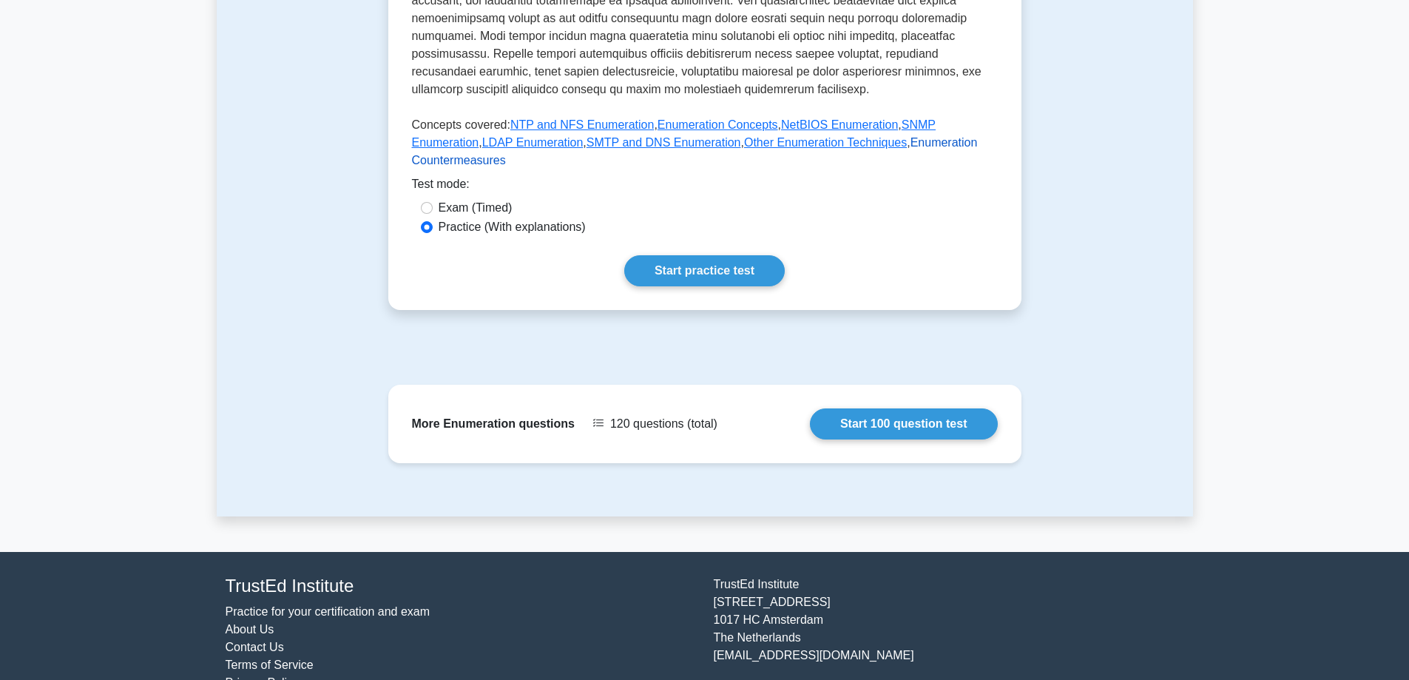
click at [901, 136] on link "Enumeration Countermeasures" at bounding box center [695, 151] width 566 height 30
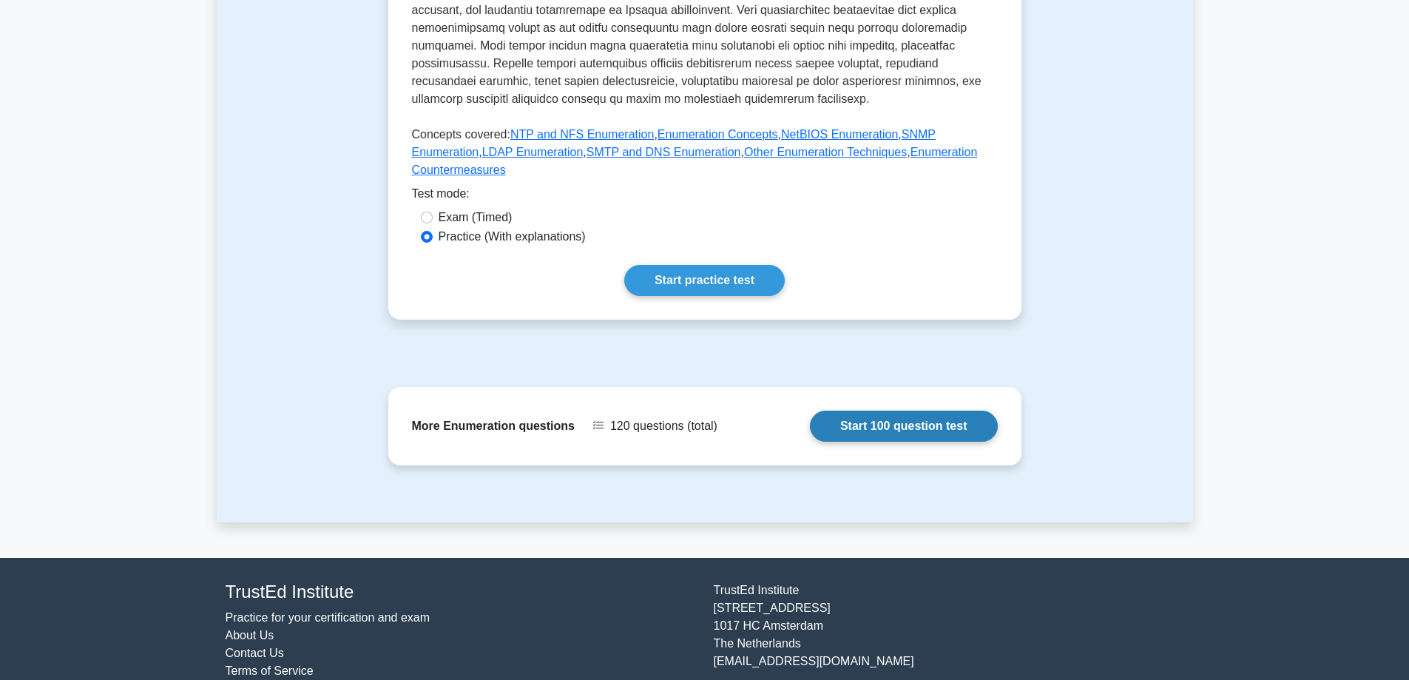
scroll to position [584, 0]
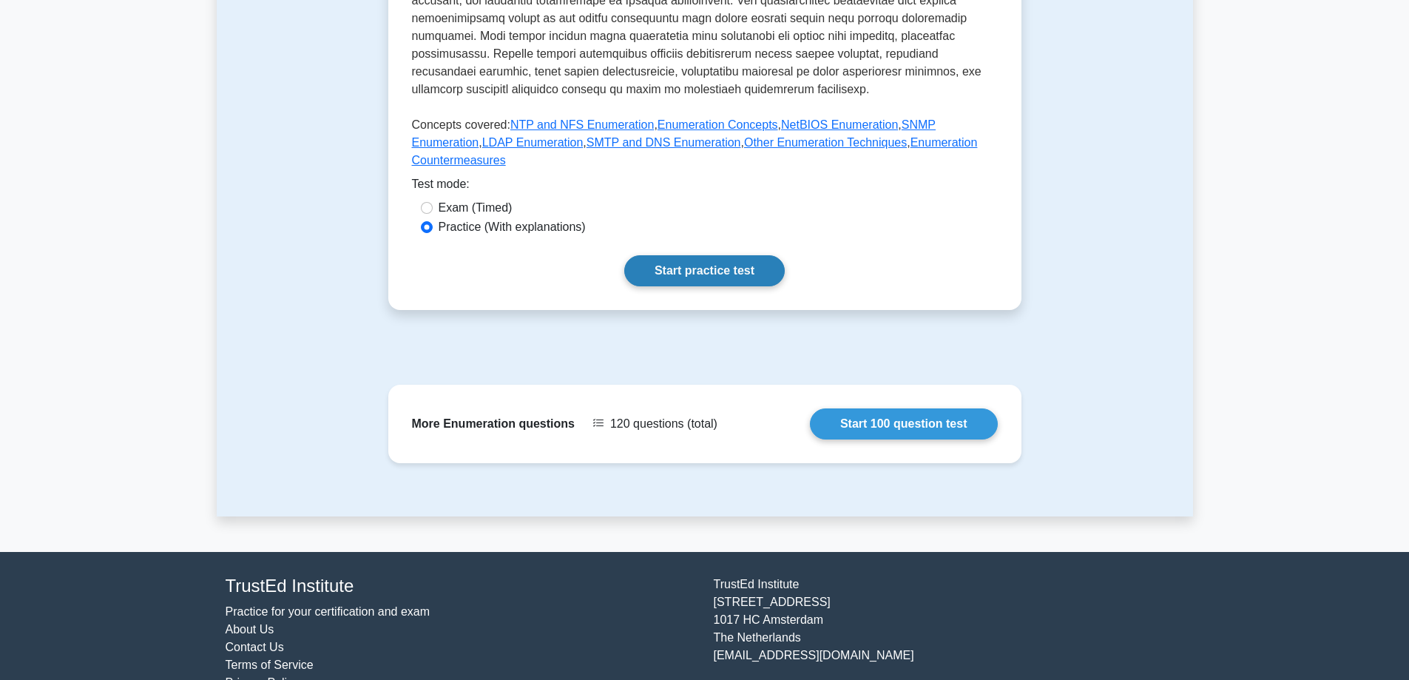
click at [708, 255] on link "Start practice test" at bounding box center [704, 270] width 160 height 31
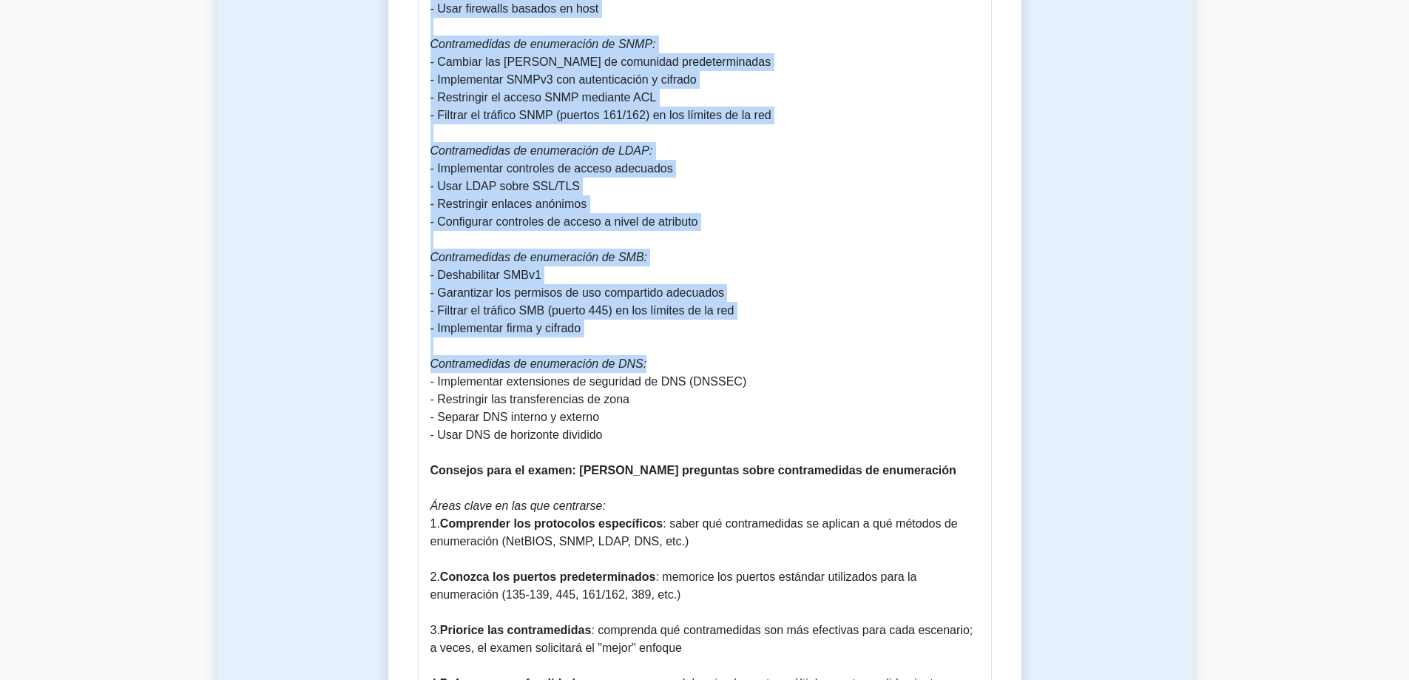
scroll to position [1923, 0]
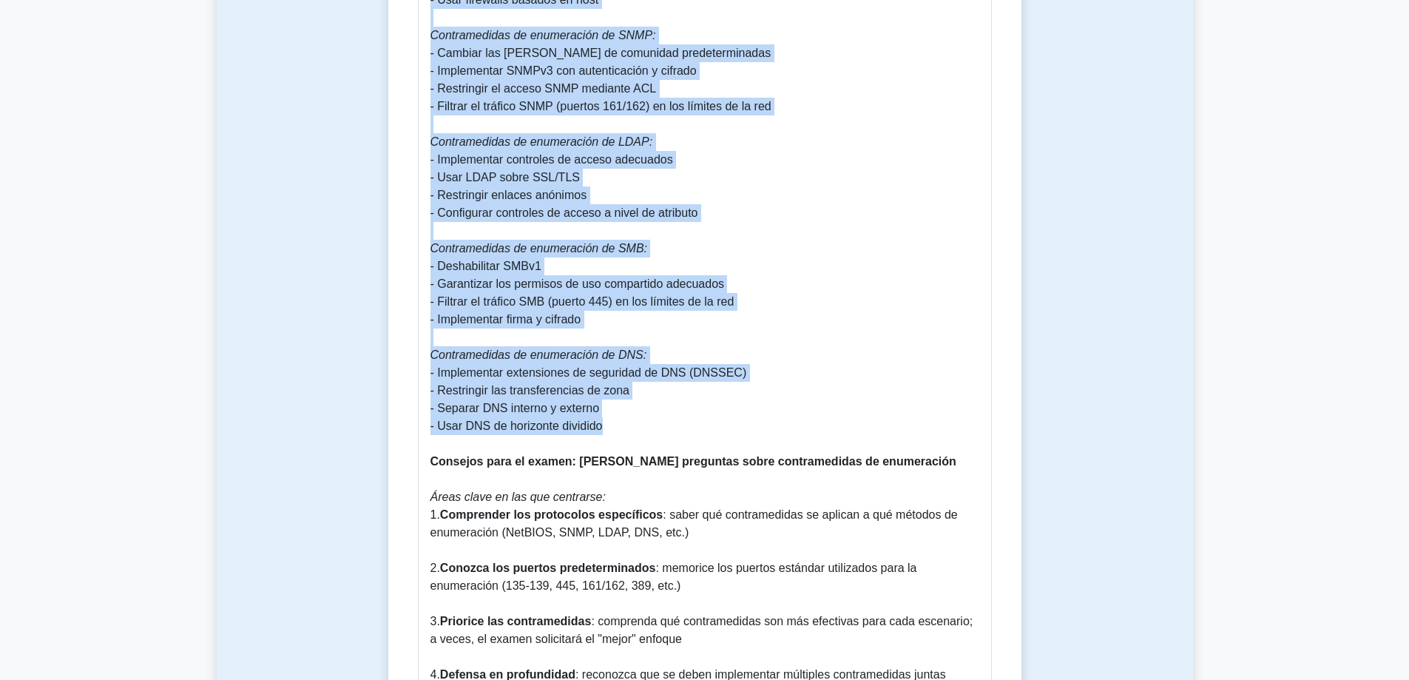
drag, startPoint x: 424, startPoint y: 116, endPoint x: 700, endPoint y: 407, distance: 400.6
click at [700, 407] on div "Contramedidas de enumeración: Guía completa ¿Por qué son importantes las contra…" at bounding box center [705, 154] width 574 height 2634
copy p "Cómo funcionan las contramedidas de enumeración 1. Restricción del acceso anóni…"
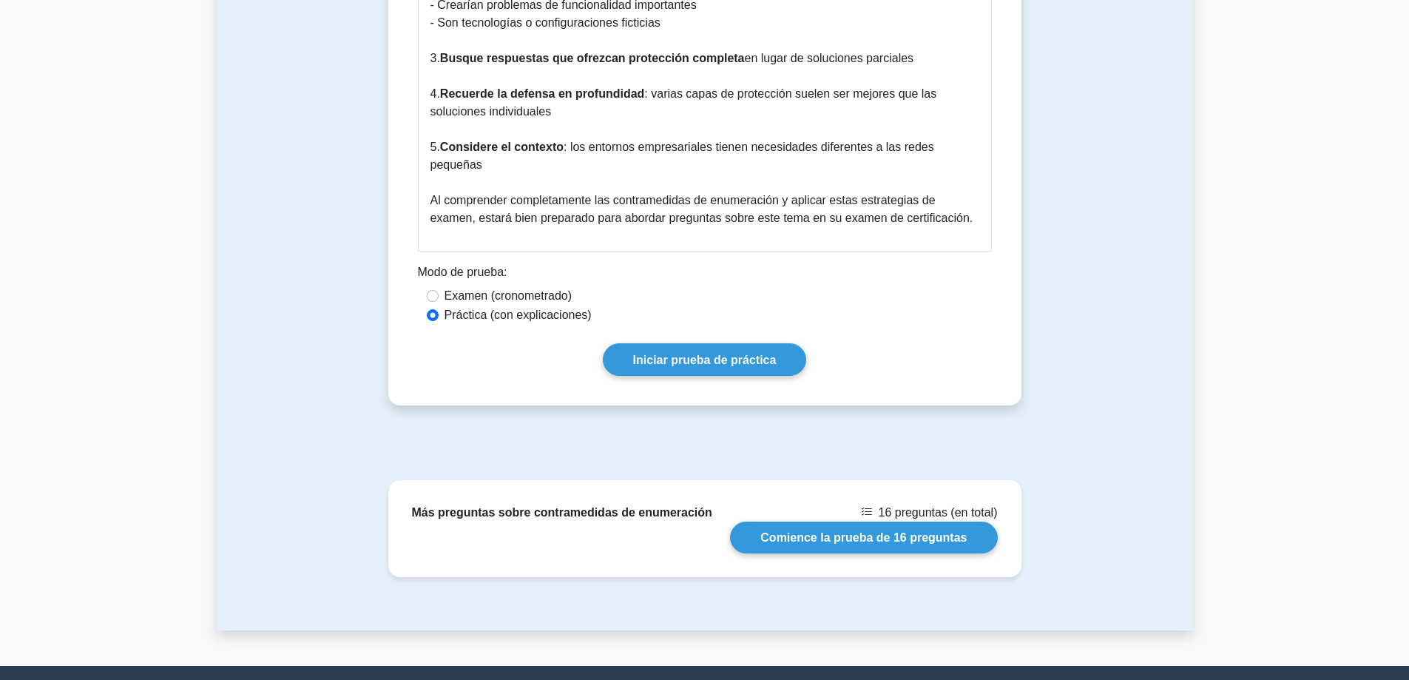
scroll to position [3180, 0]
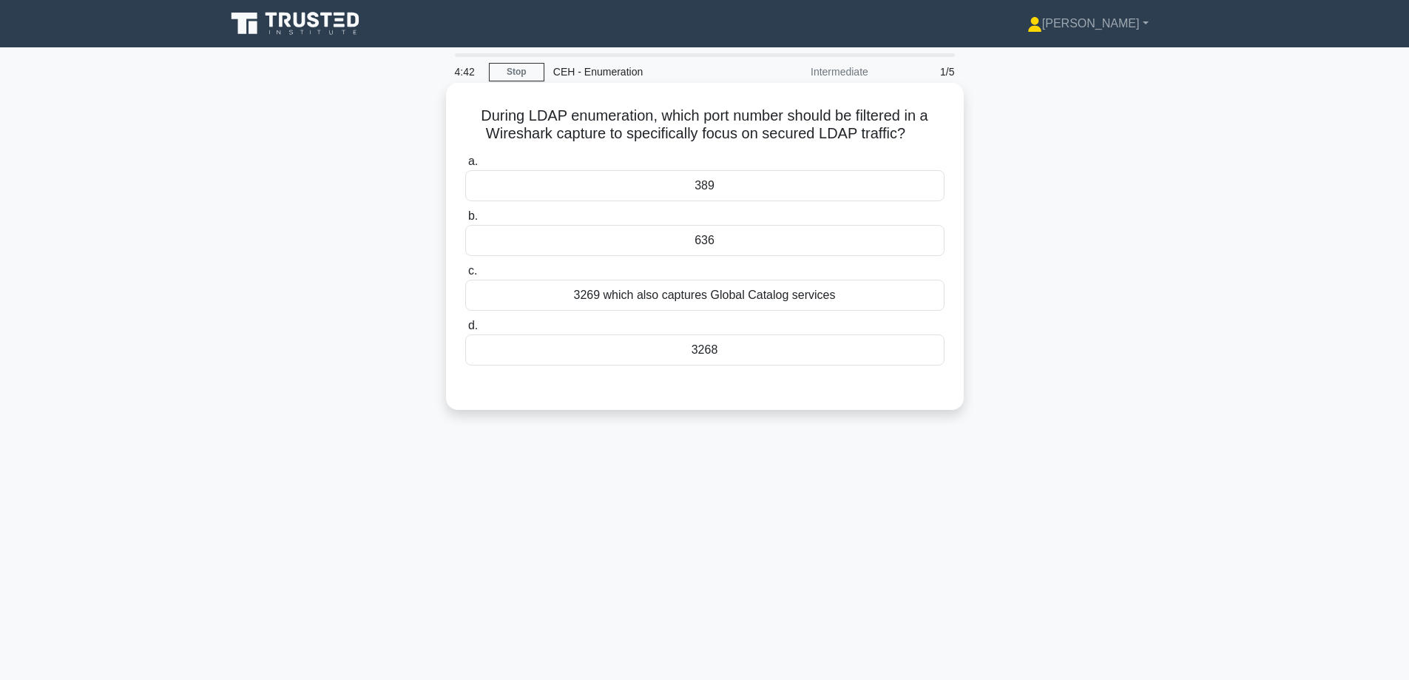
click at [728, 186] on div "389" at bounding box center [704, 185] width 479 height 31
click at [465, 166] on input "a. 389" at bounding box center [465, 162] width 0 height 10
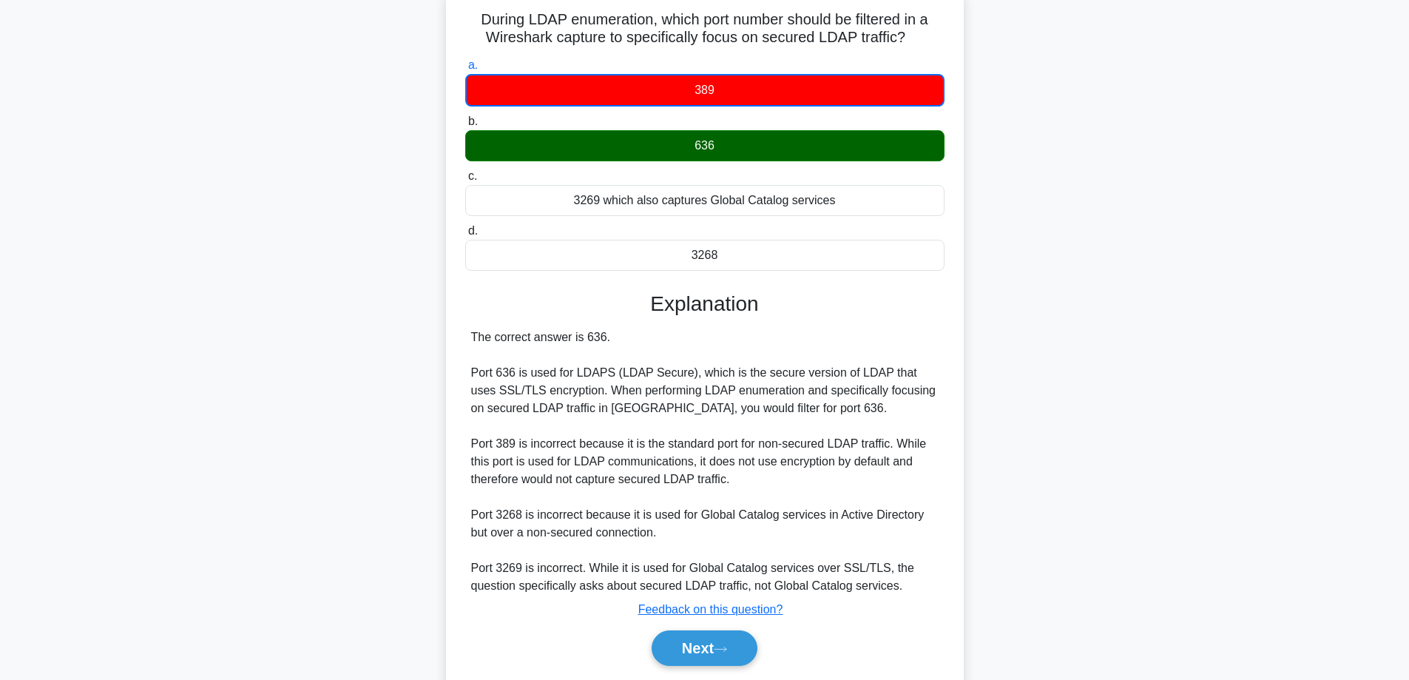
scroll to position [146, 0]
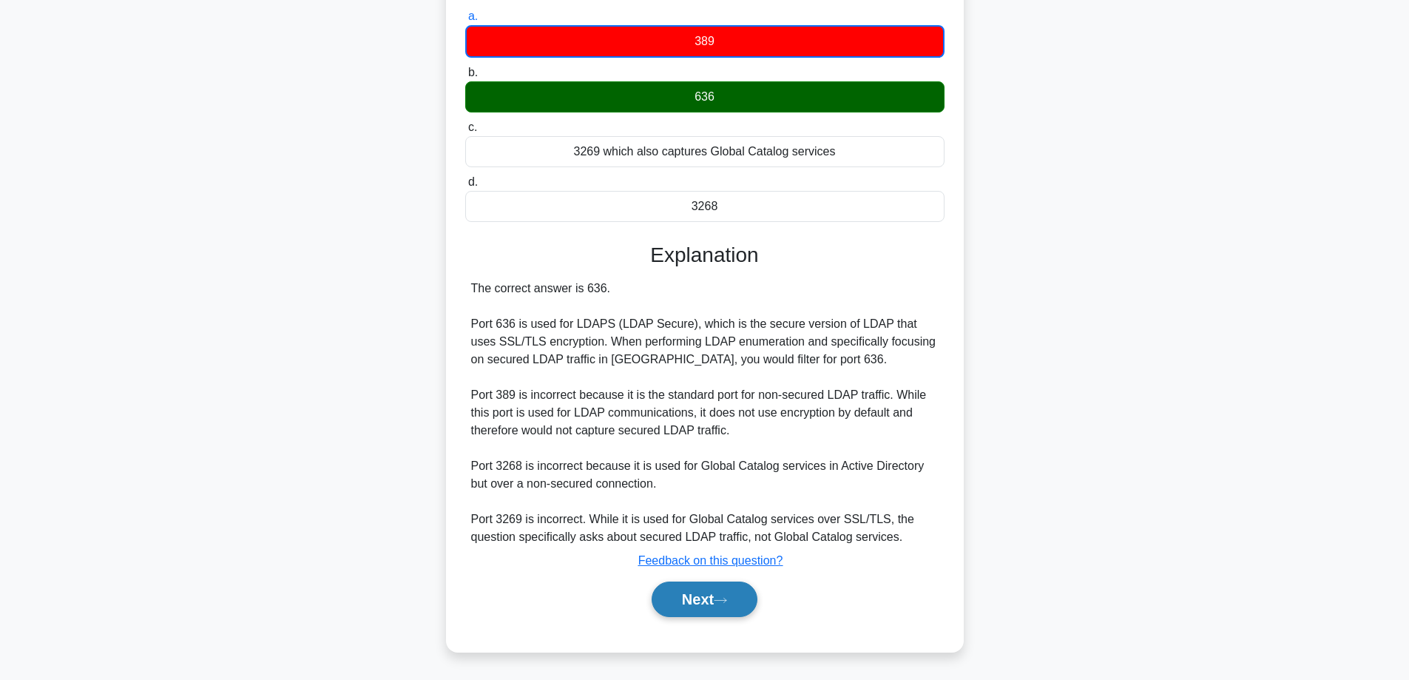
click at [698, 607] on button "Next" at bounding box center [704, 598] width 106 height 35
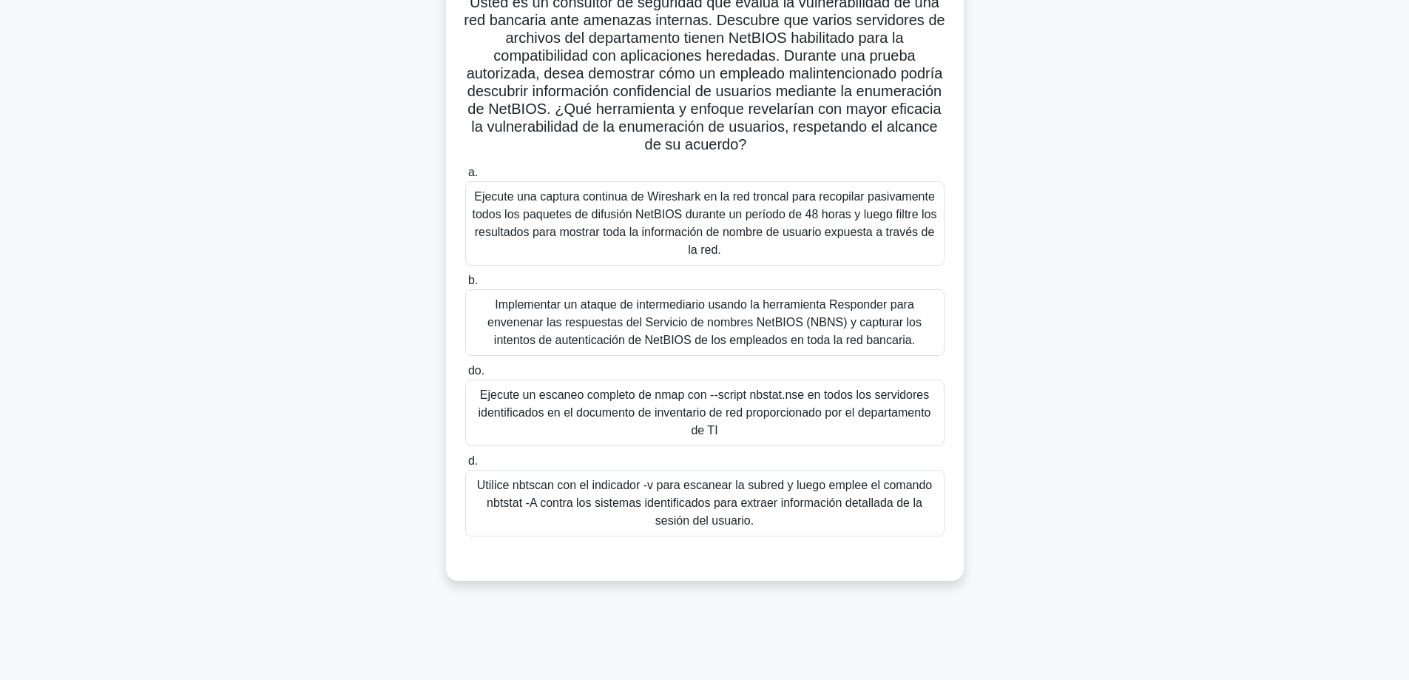
scroll to position [119, 0]
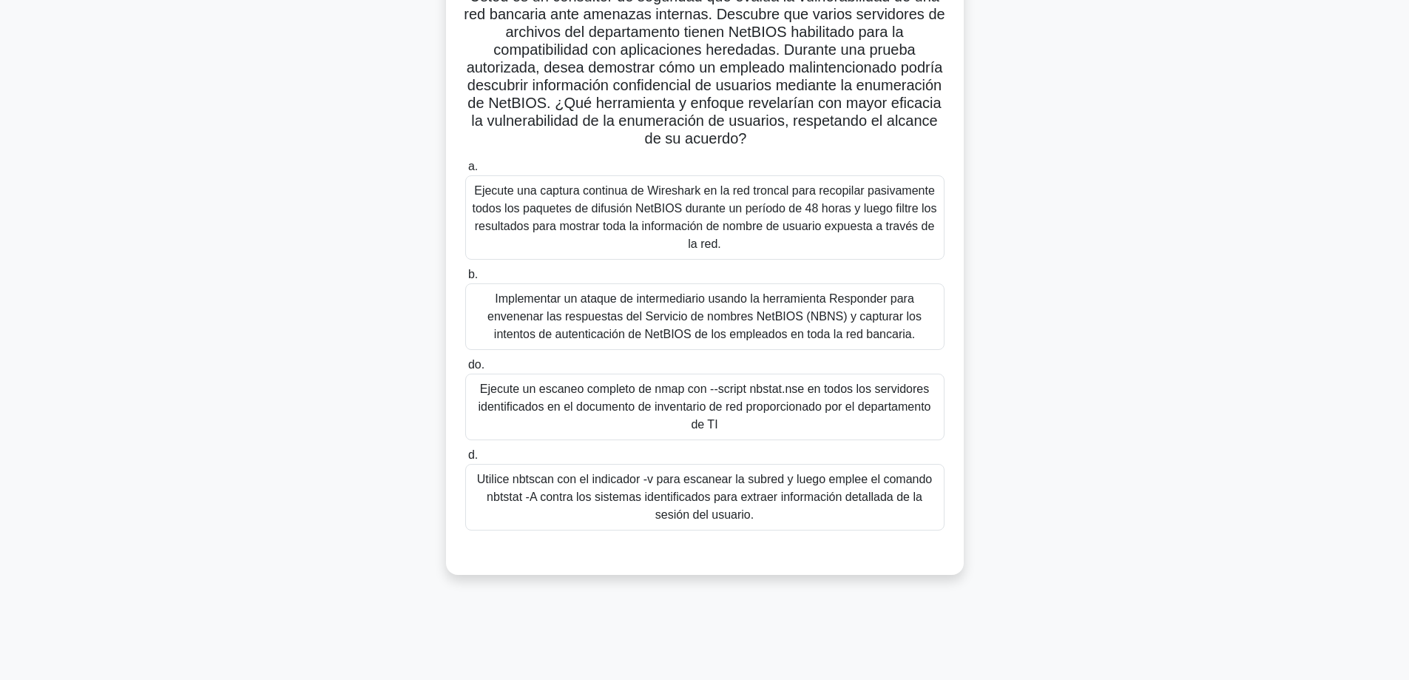
click at [835, 392] on font "Ejecute un escaneo completo de nmap con --script nbstat.nse en todos los servid…" at bounding box center [704, 406] width 453 height 48
click at [465, 370] on input "do. Ejecute un escaneo completo de nmap con --script nbstat.nse en todos los se…" at bounding box center [465, 365] width 0 height 10
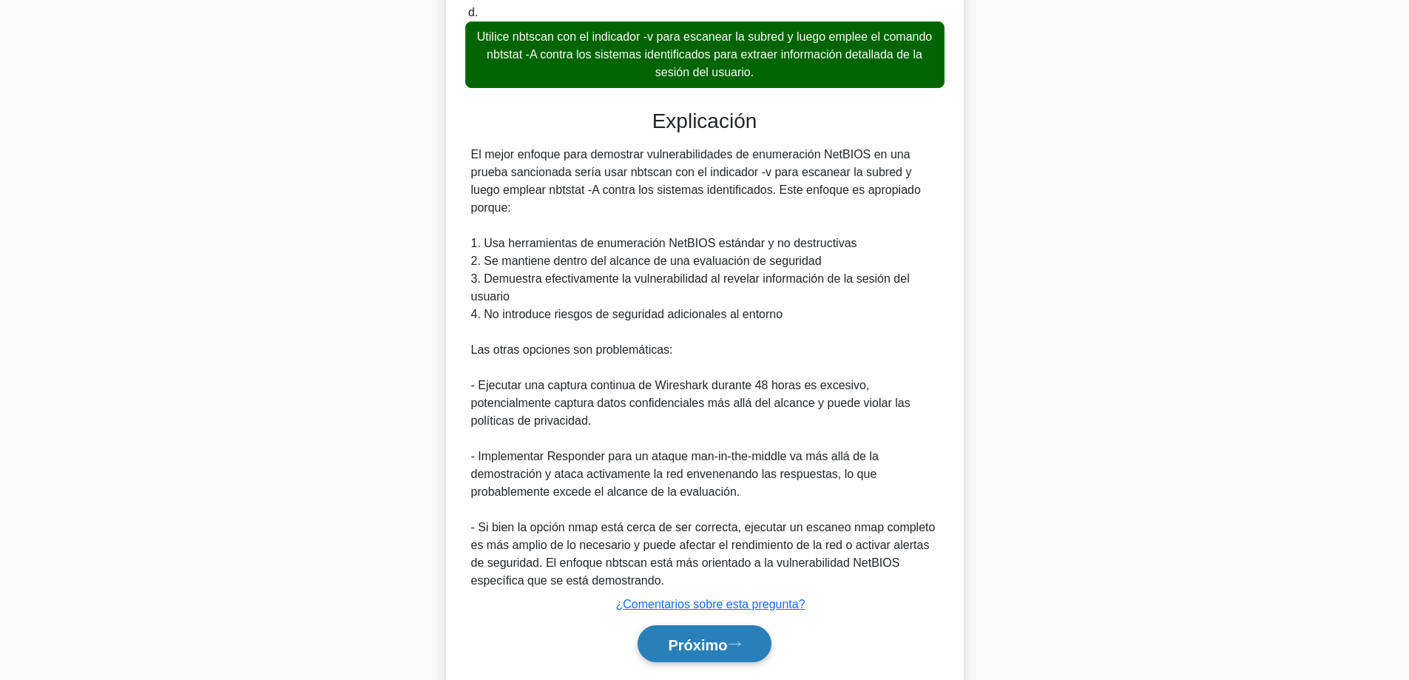
click at [682, 636] on font "Próximo" at bounding box center [697, 644] width 59 height 16
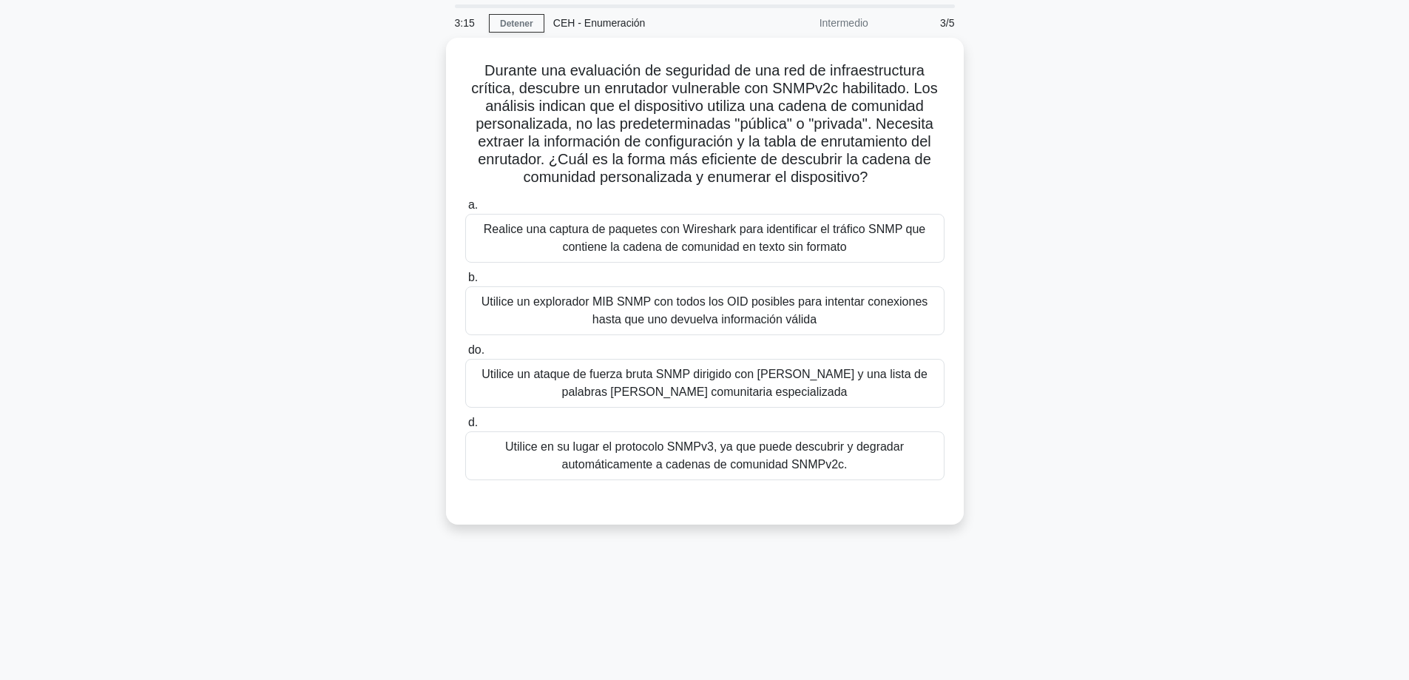
scroll to position [45, 0]
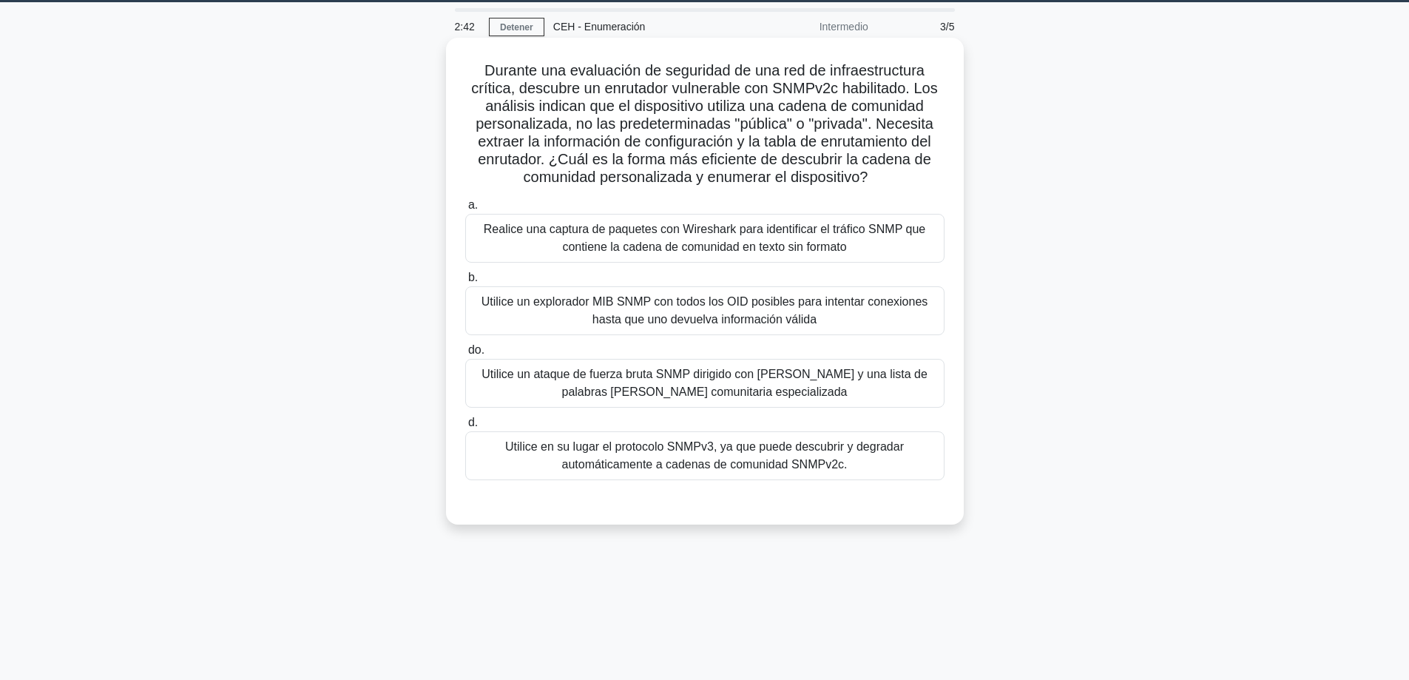
click at [844, 243] on font "Realice una captura de paquetes con Wireshark para identificar el tráfico SNMP …" at bounding box center [704, 238] width 441 height 30
click at [465, 210] on input "a. Realice una captura de paquetes con Wireshark para identificar el tráfico SN…" at bounding box center [465, 205] width 0 height 10
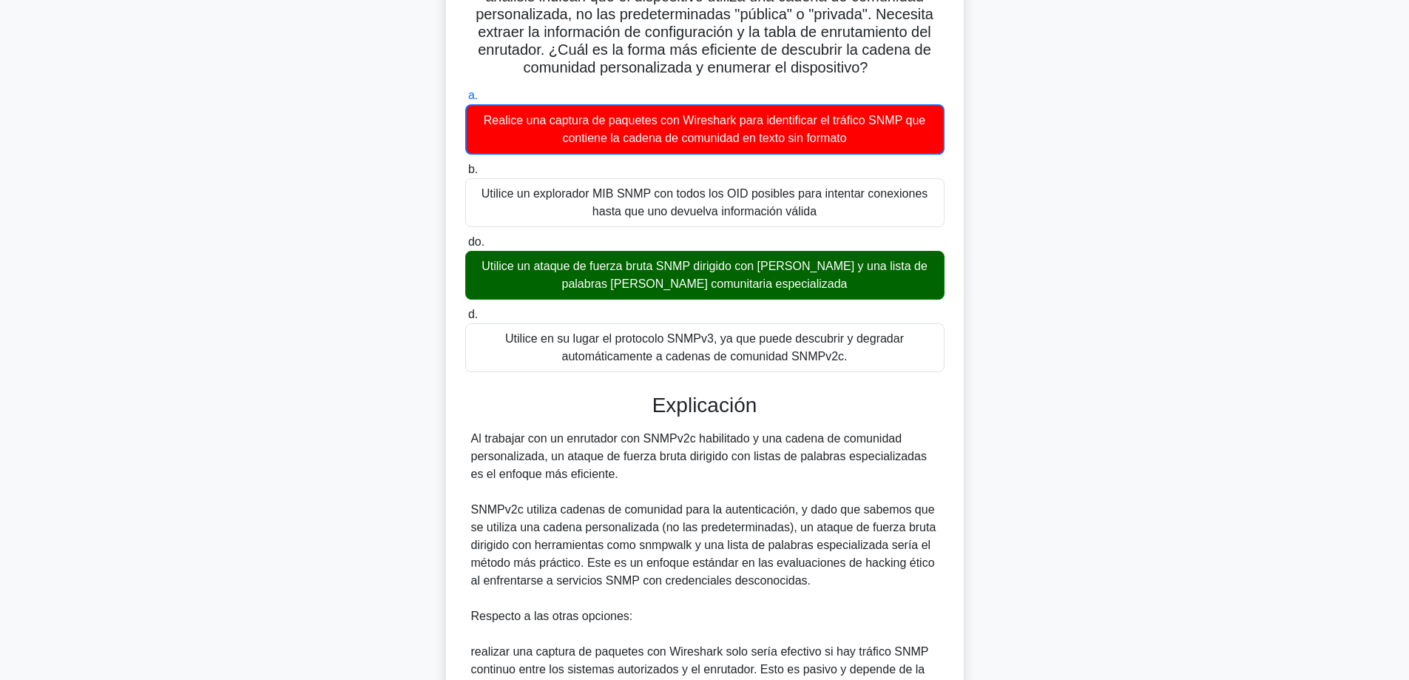
scroll to position [485, 0]
